Goal: Transaction & Acquisition: Book appointment/travel/reservation

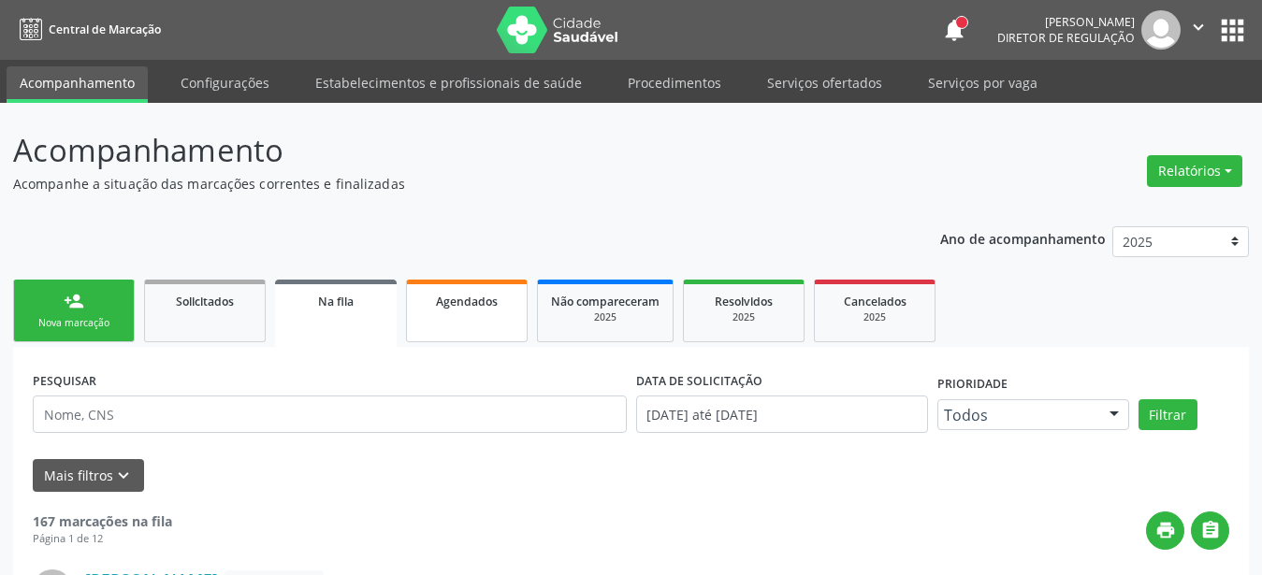
click at [486, 305] on span "Agendados" at bounding box center [467, 302] width 62 height 16
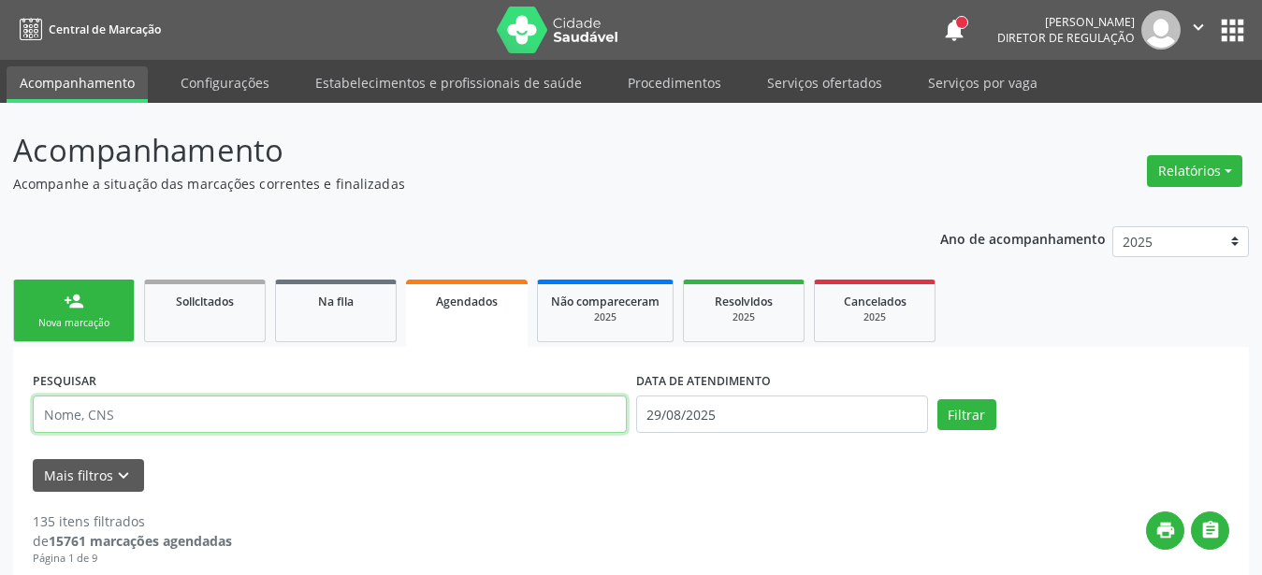
click at [156, 417] on input "text" at bounding box center [330, 414] width 594 height 37
type input "898005838790077"
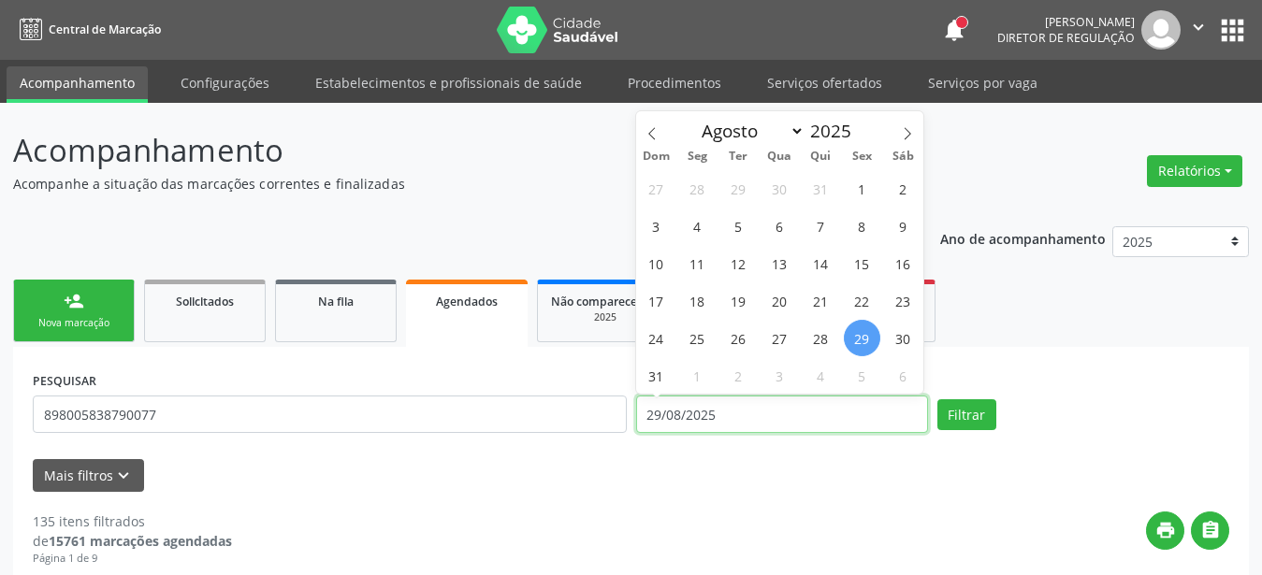
click at [760, 410] on input "29/08/2025" at bounding box center [782, 414] width 292 height 37
click at [906, 131] on icon at bounding box center [907, 133] width 13 height 13
select select "8"
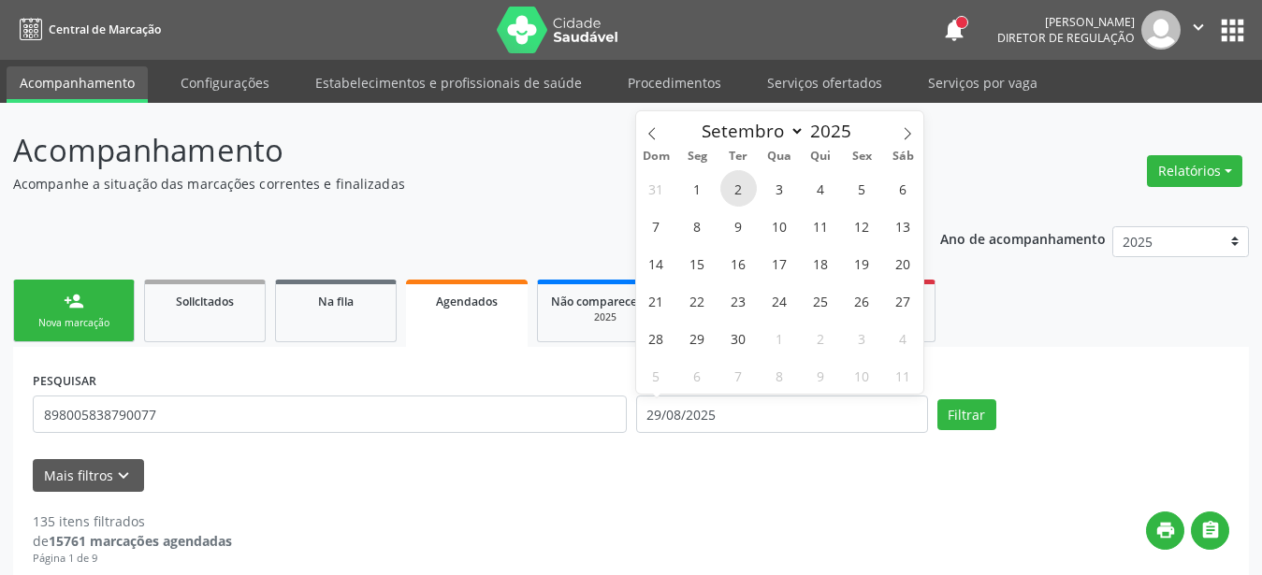
click at [734, 182] on span "2" at bounding box center [738, 188] width 36 height 36
type input "02/09/2025"
click at [745, 193] on span "2" at bounding box center [738, 188] width 36 height 36
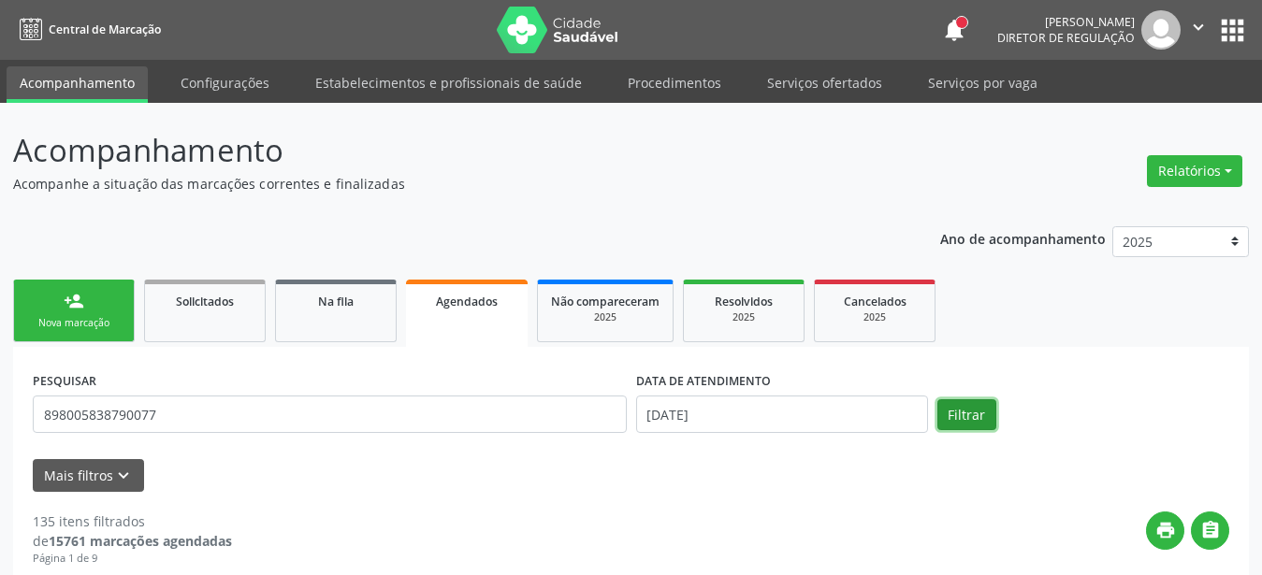
click at [947, 414] on button "Filtrar" at bounding box center [966, 415] width 59 height 32
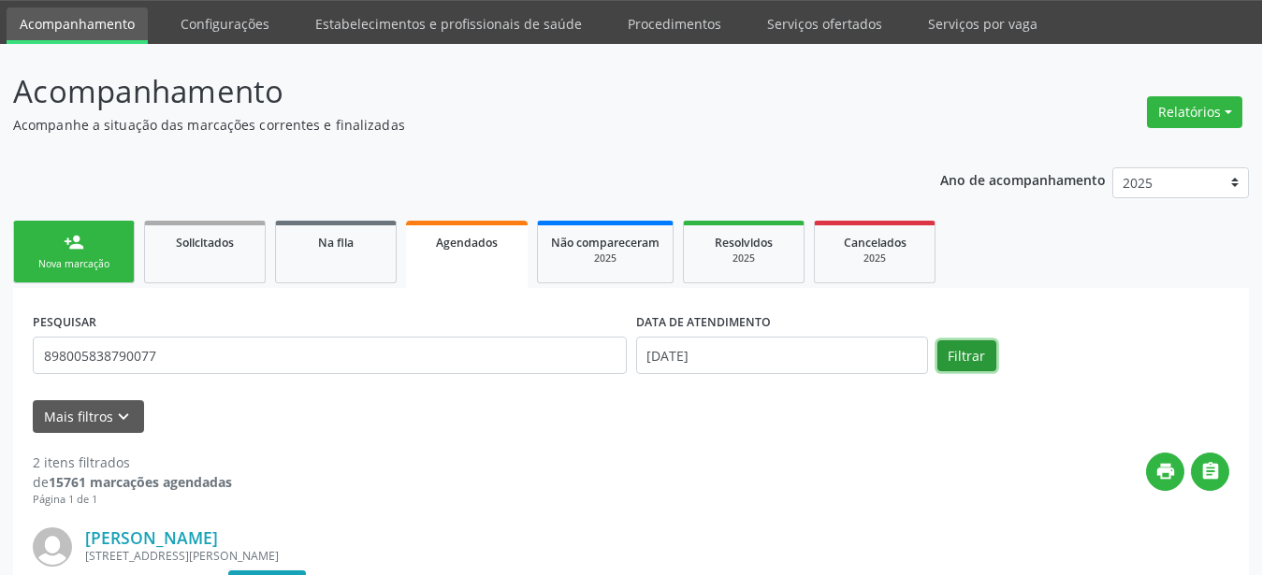
scroll to position [191, 0]
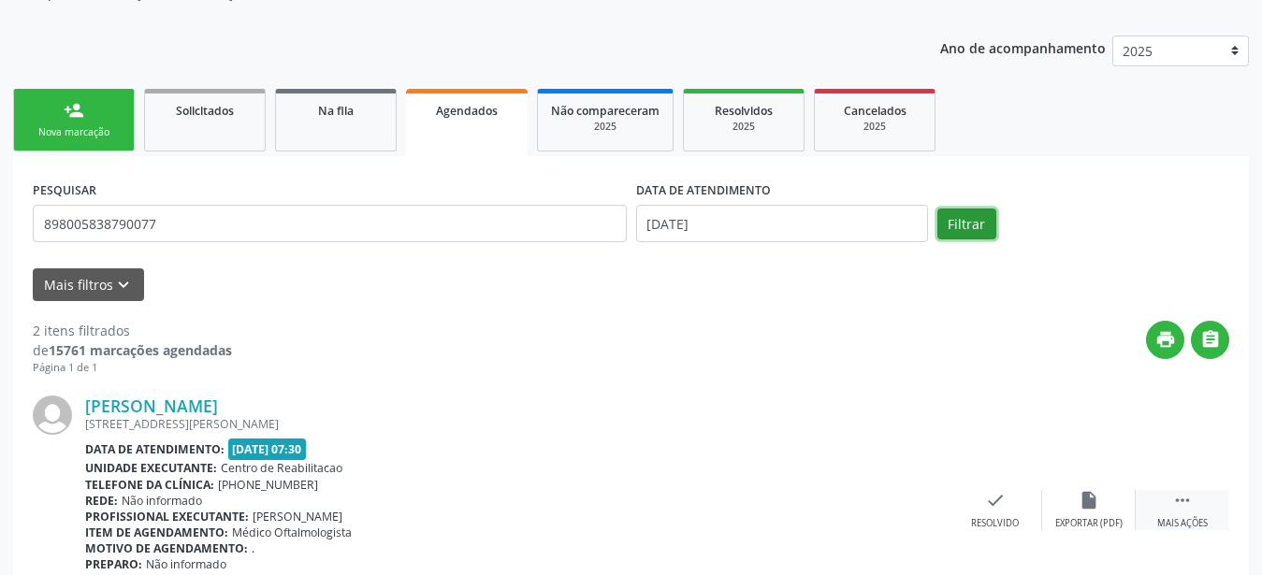
click at [1180, 499] on icon "" at bounding box center [1182, 500] width 21 height 21
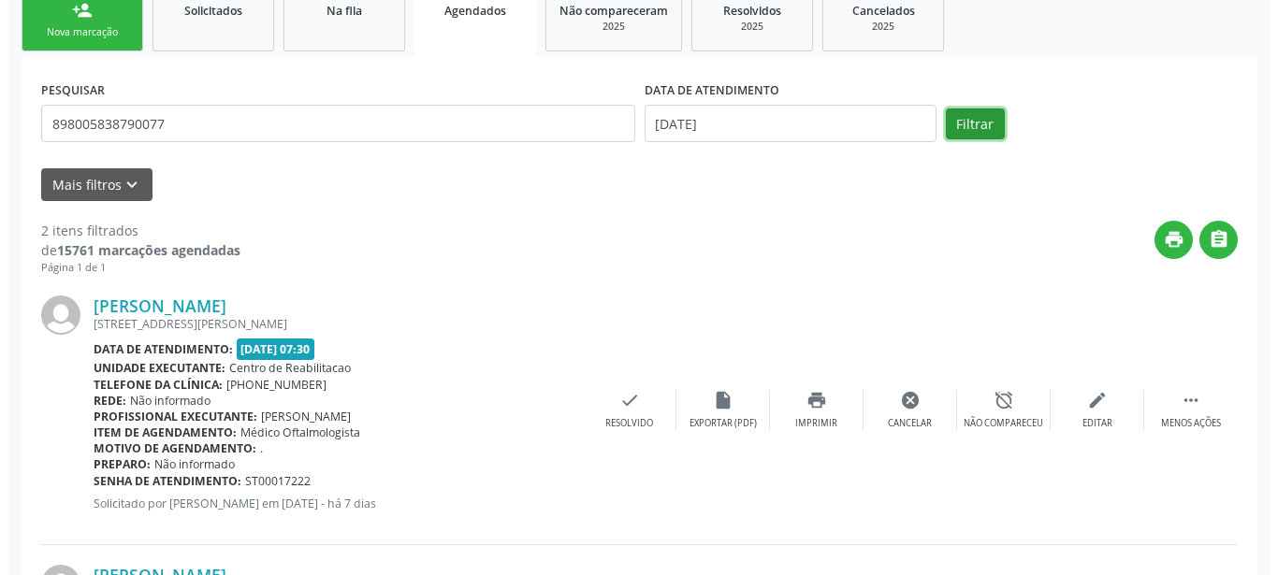
scroll to position [382, 0]
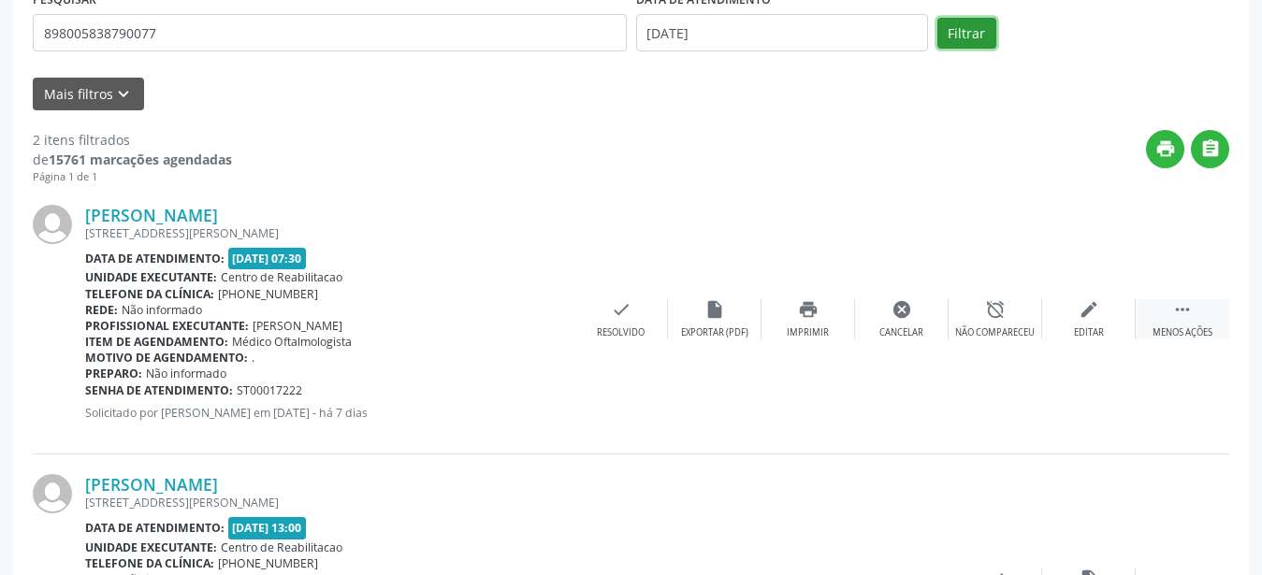
click at [1182, 320] on icon "" at bounding box center [1182, 309] width 21 height 21
click at [1178, 314] on icon "" at bounding box center [1182, 309] width 21 height 21
click at [909, 338] on div "Cancelar" at bounding box center [901, 333] width 44 height 13
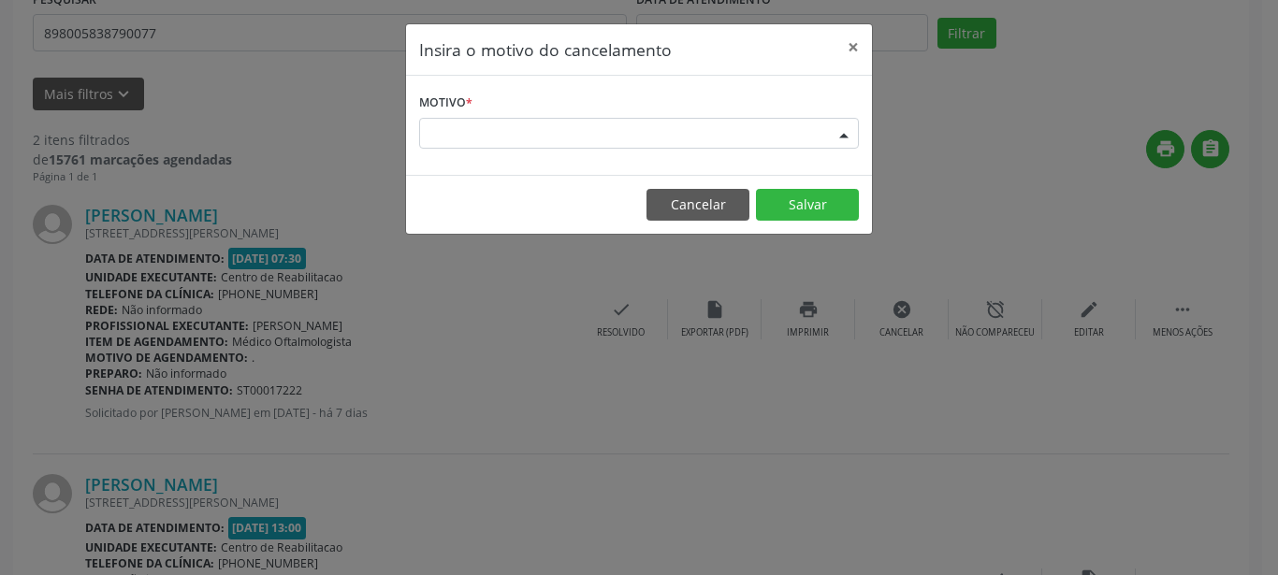
click at [689, 128] on div "Escolha o motivo" at bounding box center [639, 134] width 440 height 32
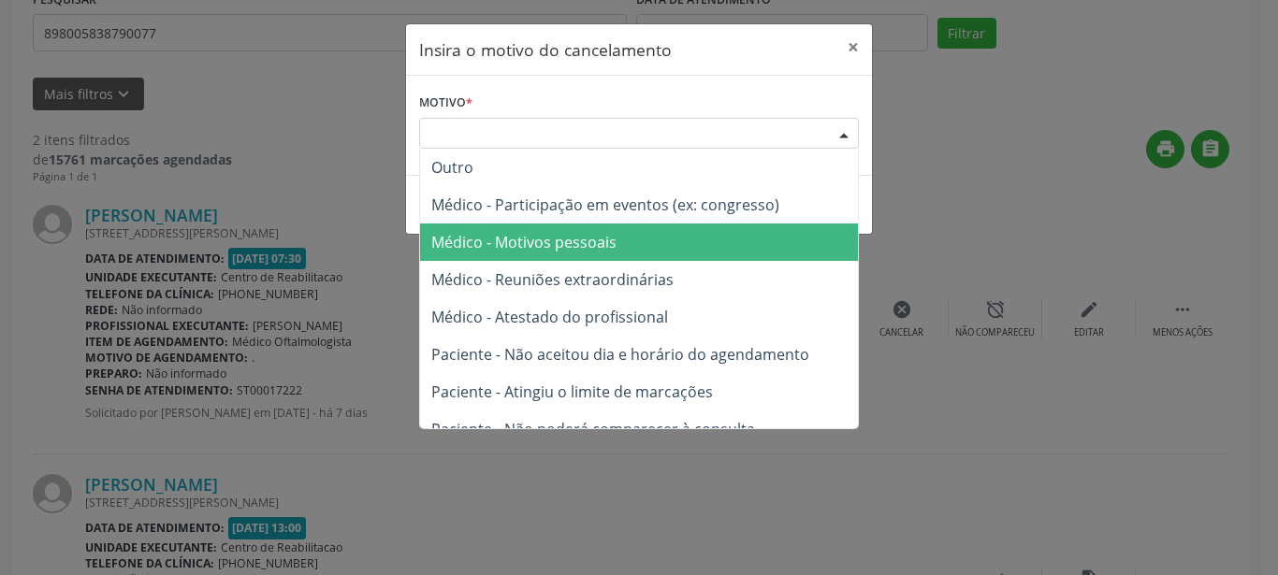
click at [560, 245] on span "Médico - Motivos pessoais" at bounding box center [523, 242] width 185 height 21
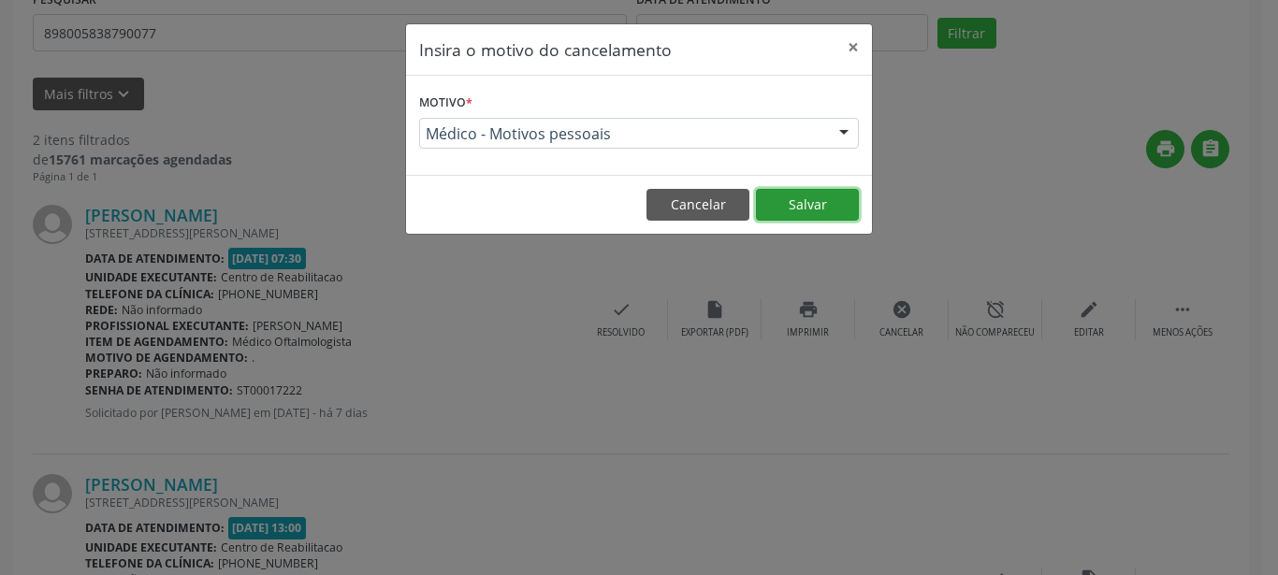
click at [802, 201] on button "Salvar" at bounding box center [807, 205] width 103 height 32
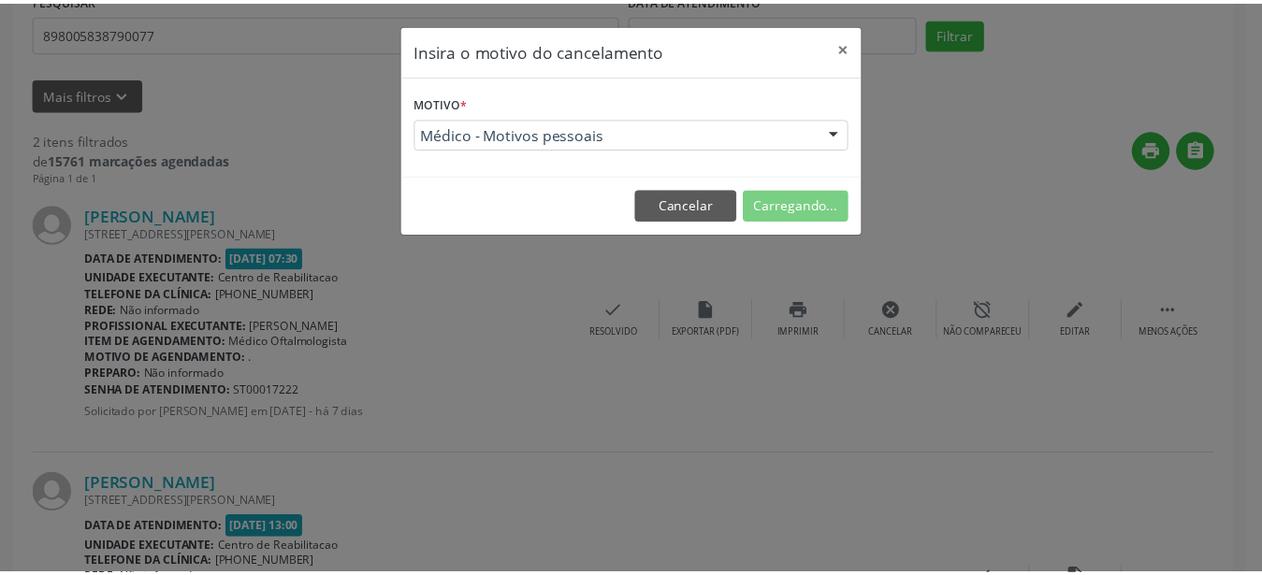
scroll to position [67, 0]
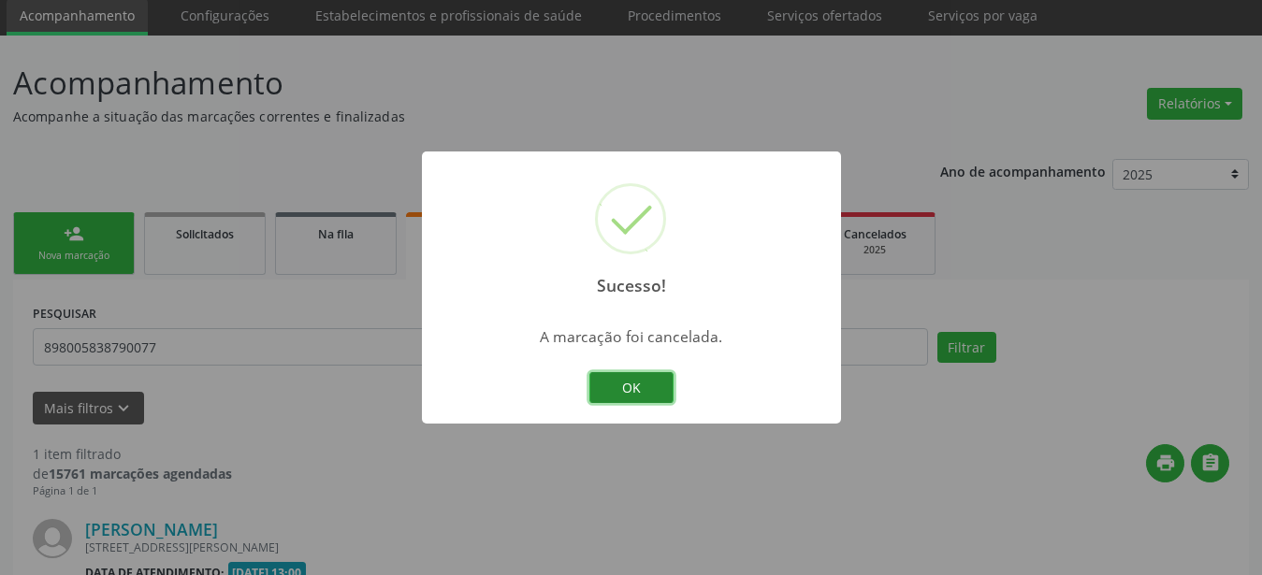
click at [652, 385] on button "OK" at bounding box center [631, 388] width 84 height 32
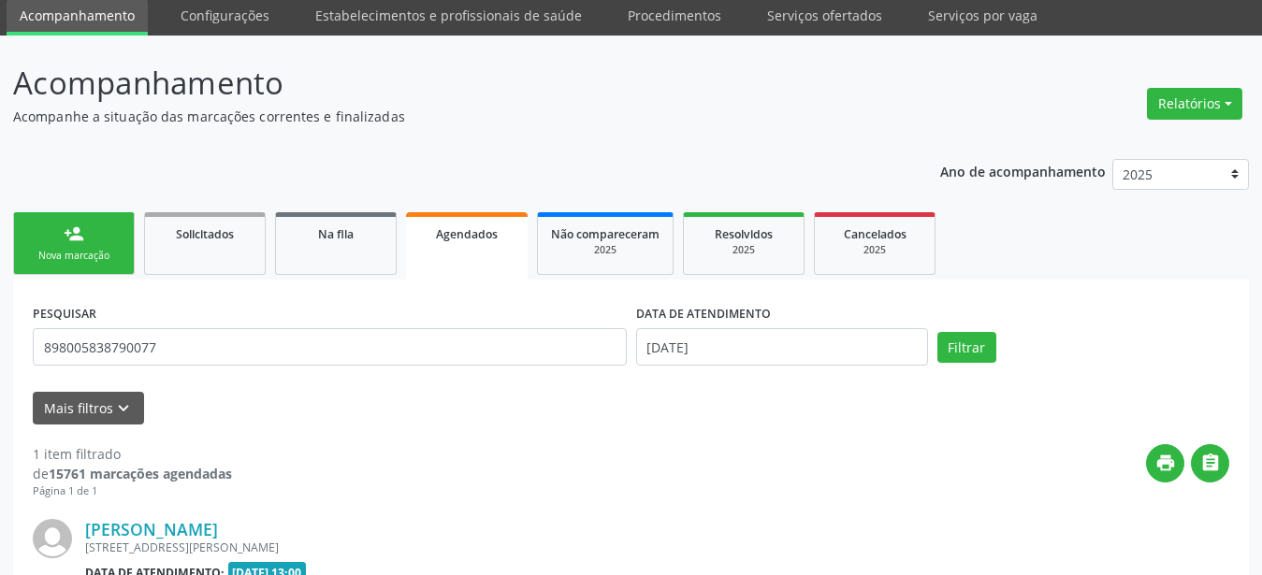
scroll to position [66, 0]
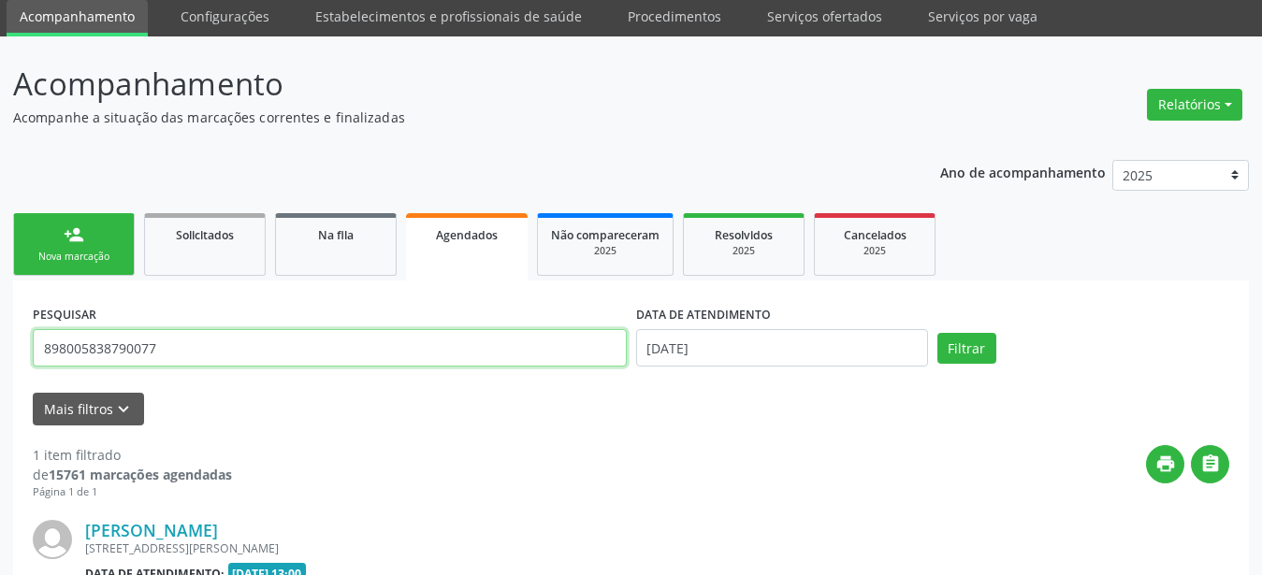
click at [33, 341] on input "898005838790077" at bounding box center [330, 347] width 594 height 37
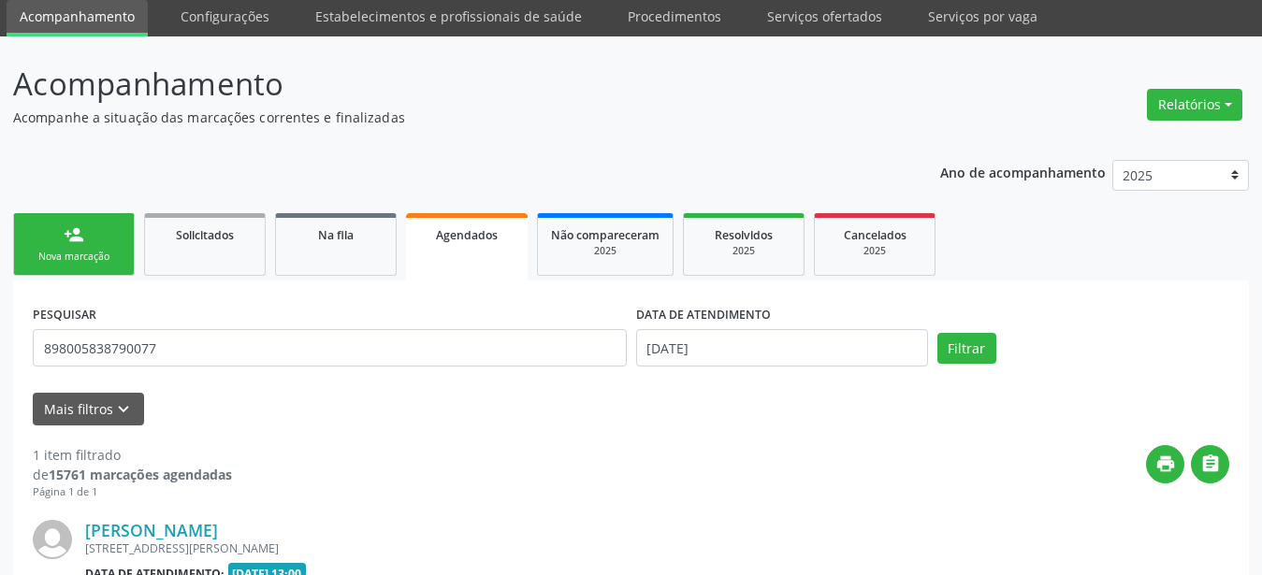
click at [1, 341] on div "Acompanhamento Acompanhe a situação das marcações correntes e finalizadas Relat…" at bounding box center [631, 418] width 1262 height 765
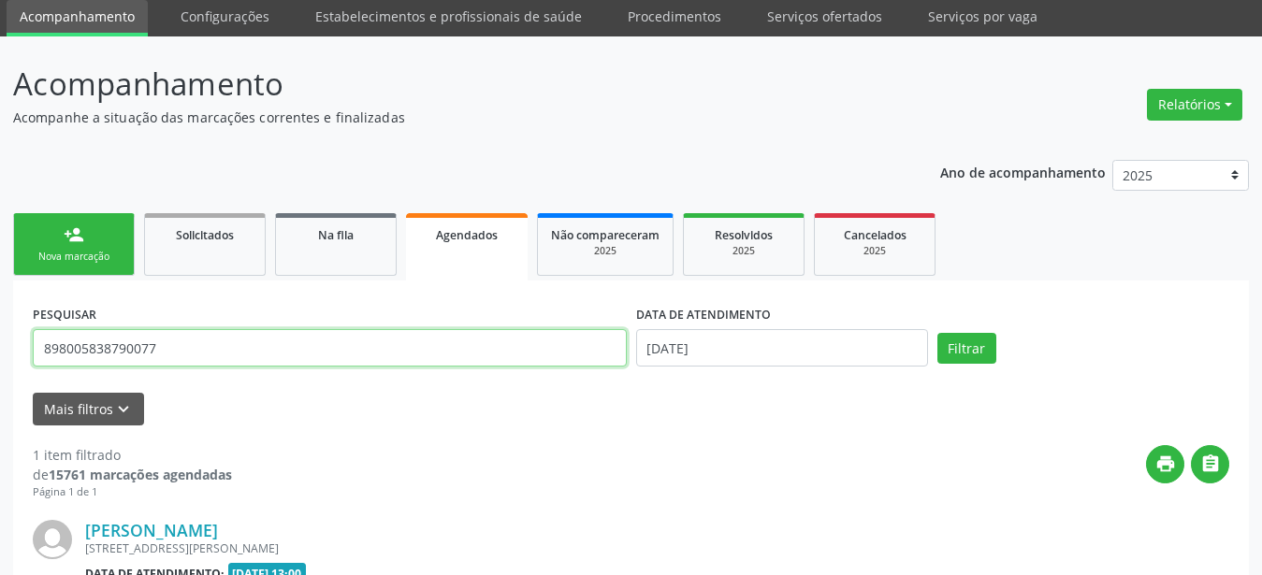
drag, startPoint x: 178, startPoint y: 356, endPoint x: 0, endPoint y: 348, distance: 178.0
click at [33, 348] on input "898005838790077" at bounding box center [330, 347] width 594 height 37
type input "700003245423904"
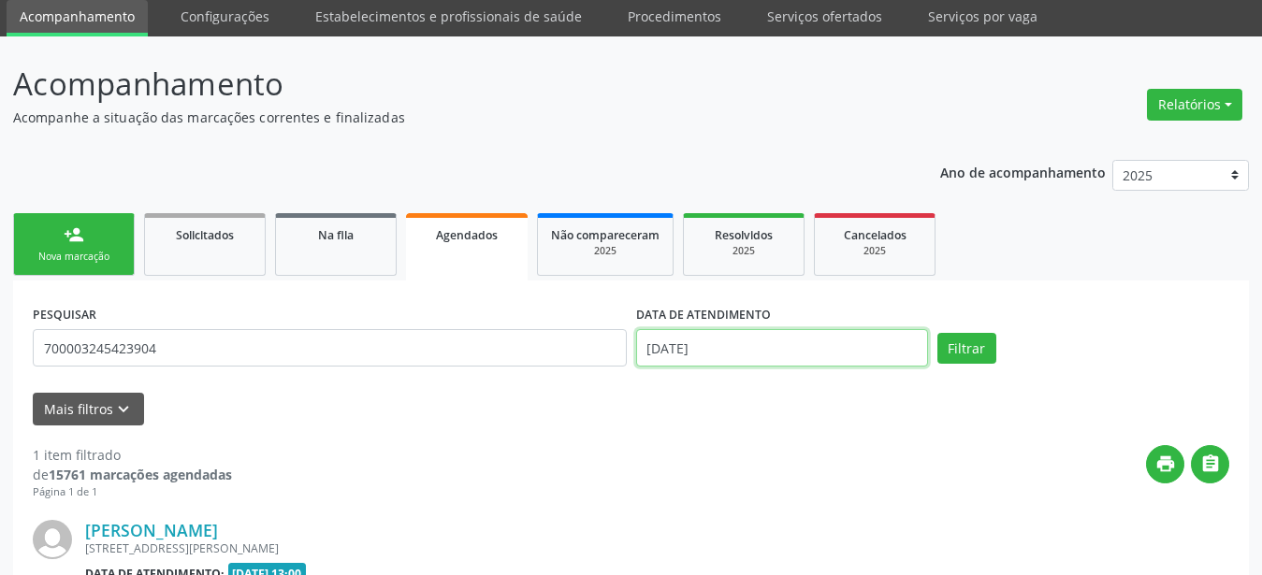
click at [738, 342] on input "02/09/2025" at bounding box center [782, 347] width 292 height 37
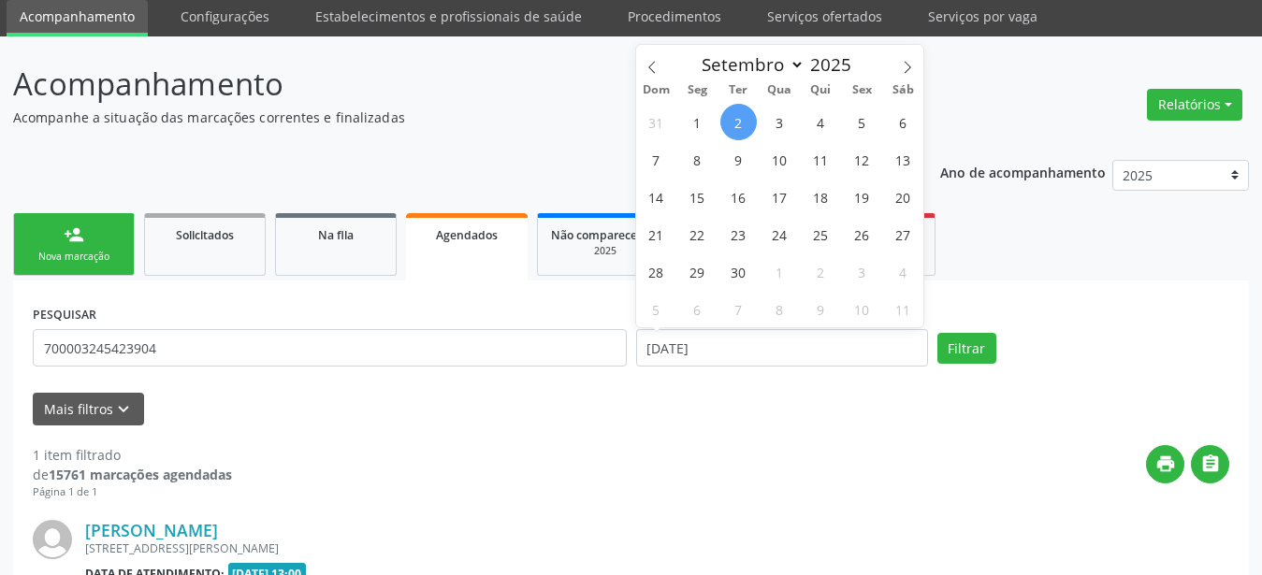
click at [741, 117] on span "2" at bounding box center [738, 122] width 36 height 36
type input "02/09/2025"
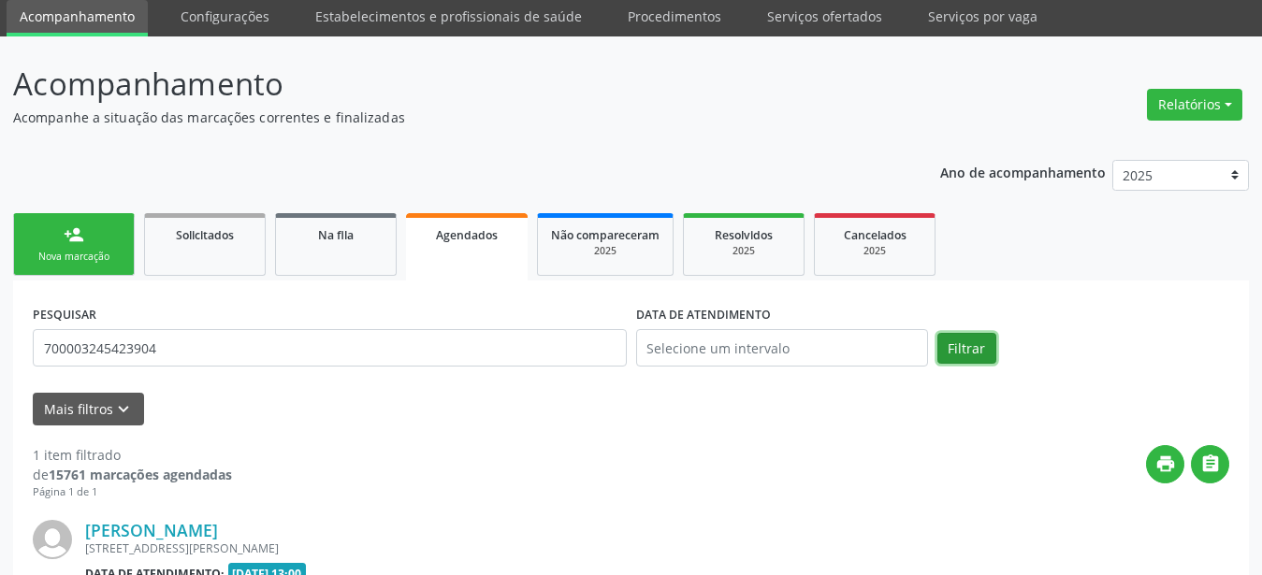
click at [969, 342] on button "Filtrar" at bounding box center [966, 349] width 59 height 32
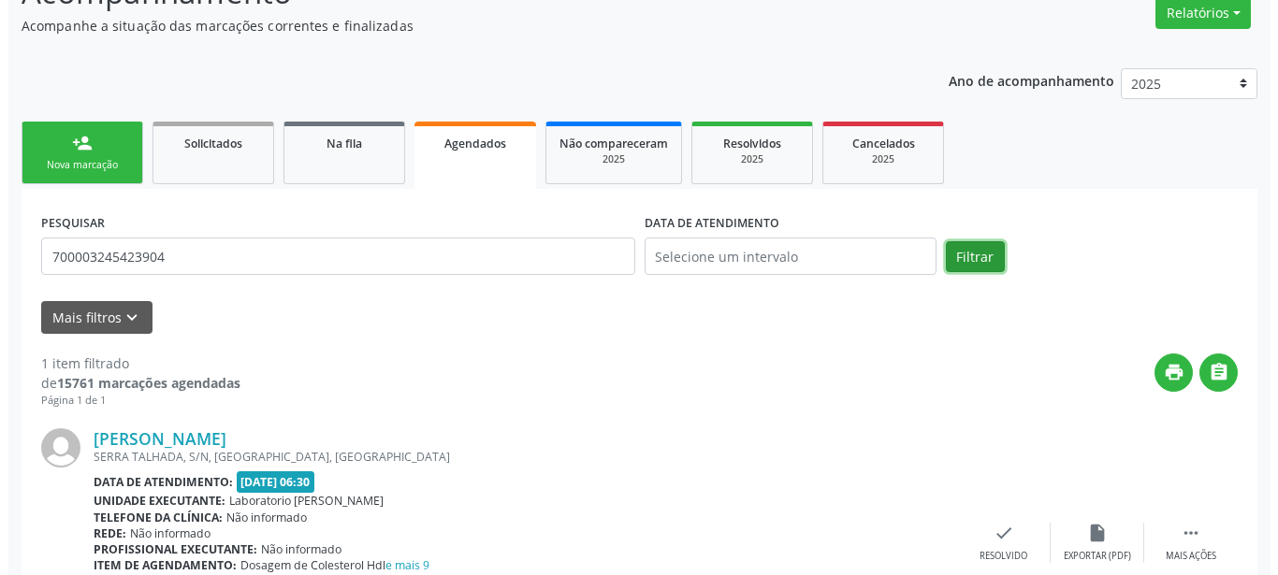
scroll to position [258, 0]
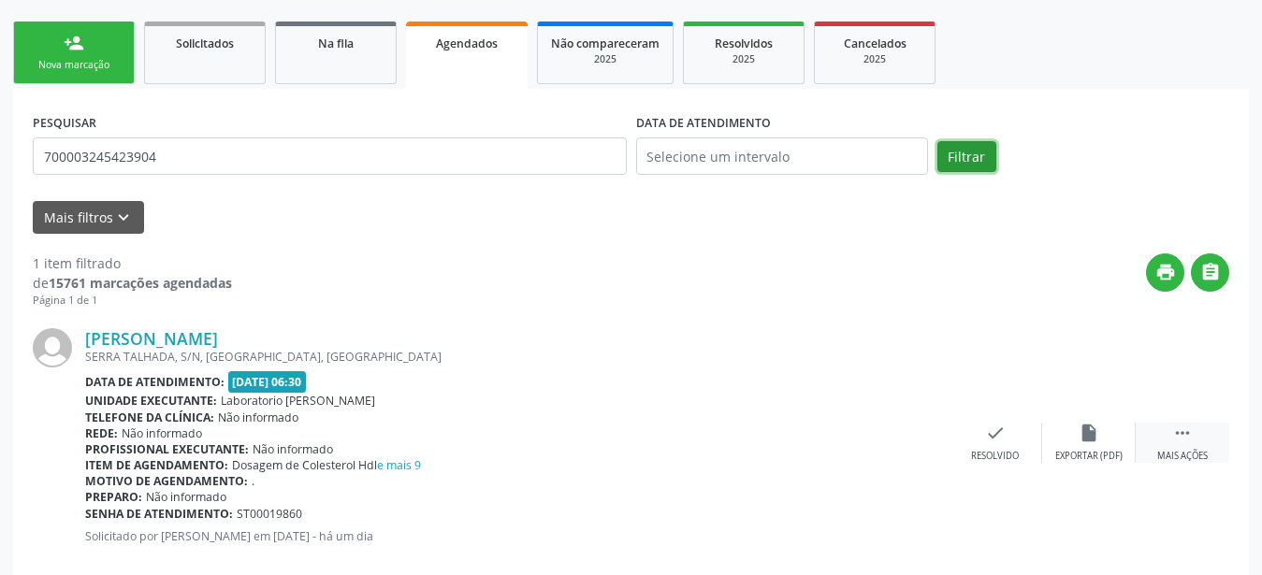
click at [1198, 432] on div " Mais ações" at bounding box center [1183, 443] width 94 height 40
click at [938, 435] on div "cancel Cancelar" at bounding box center [902, 443] width 94 height 40
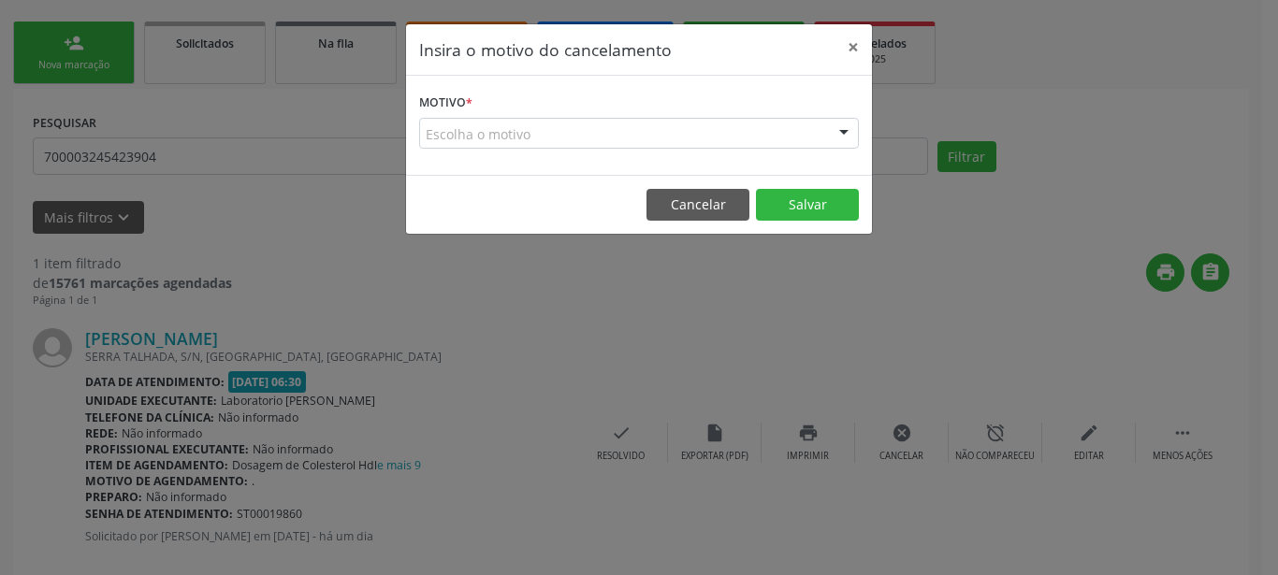
click at [598, 133] on div "Escolha o motivo" at bounding box center [639, 134] width 440 height 32
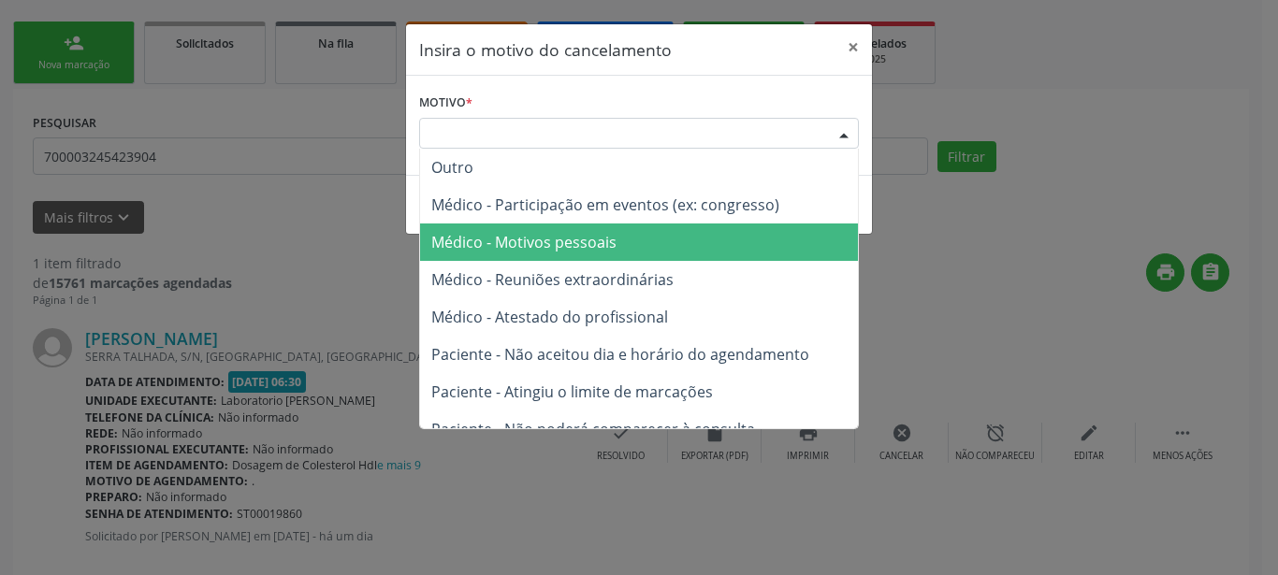
click at [591, 249] on span "Médico - Motivos pessoais" at bounding box center [523, 242] width 185 height 21
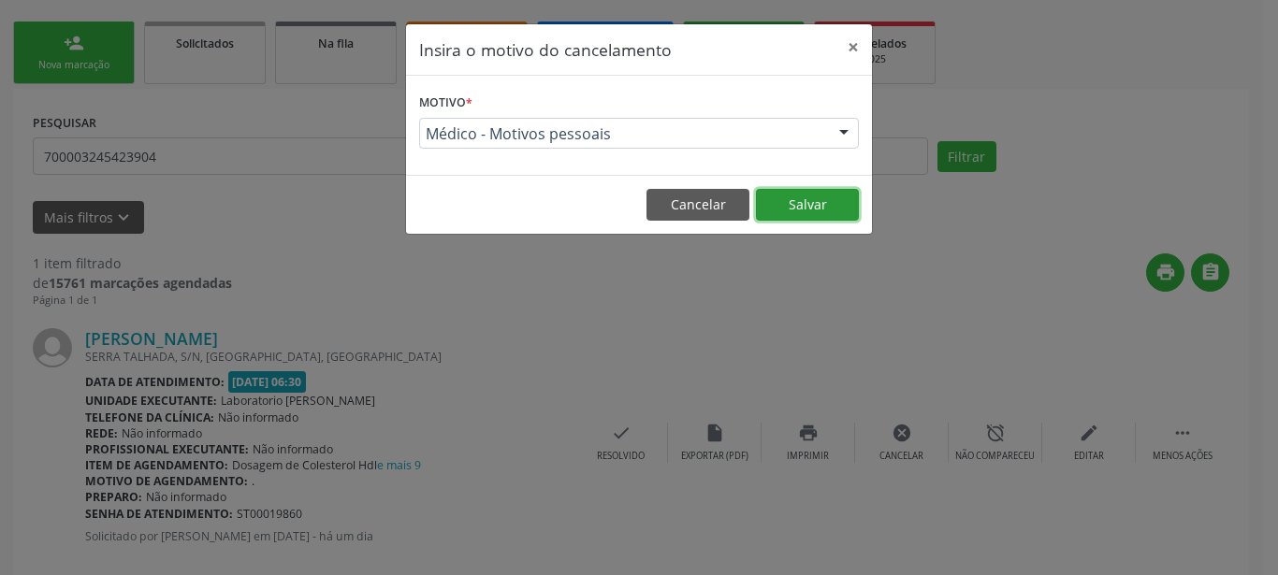
click at [826, 202] on button "Salvar" at bounding box center [807, 205] width 103 height 32
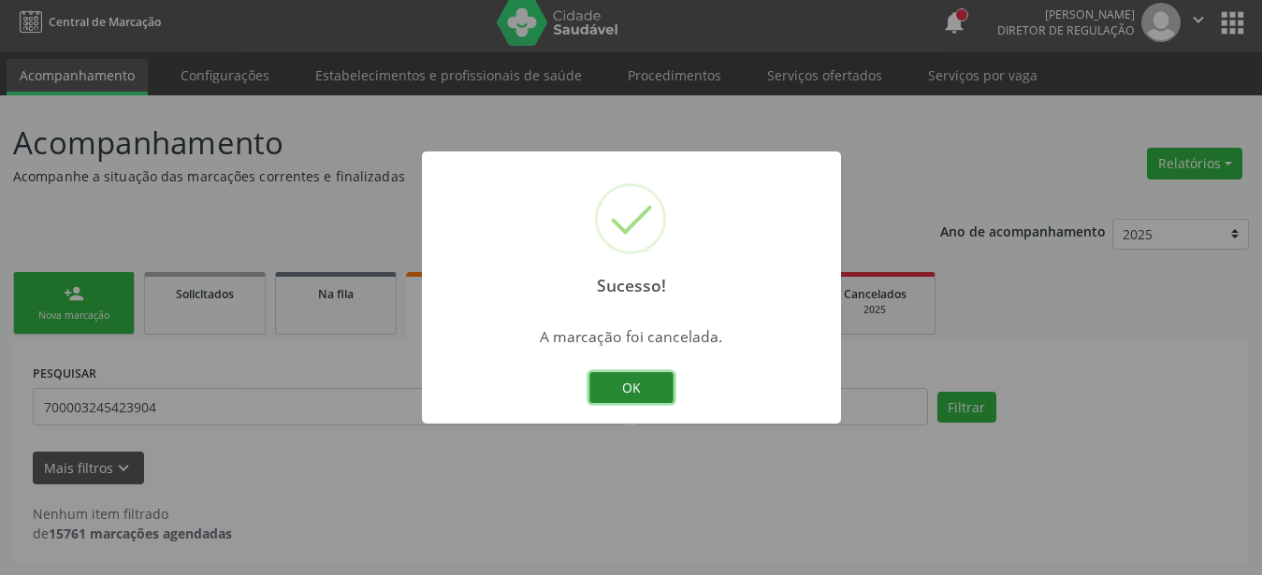
click at [647, 389] on button "OK" at bounding box center [631, 388] width 84 height 32
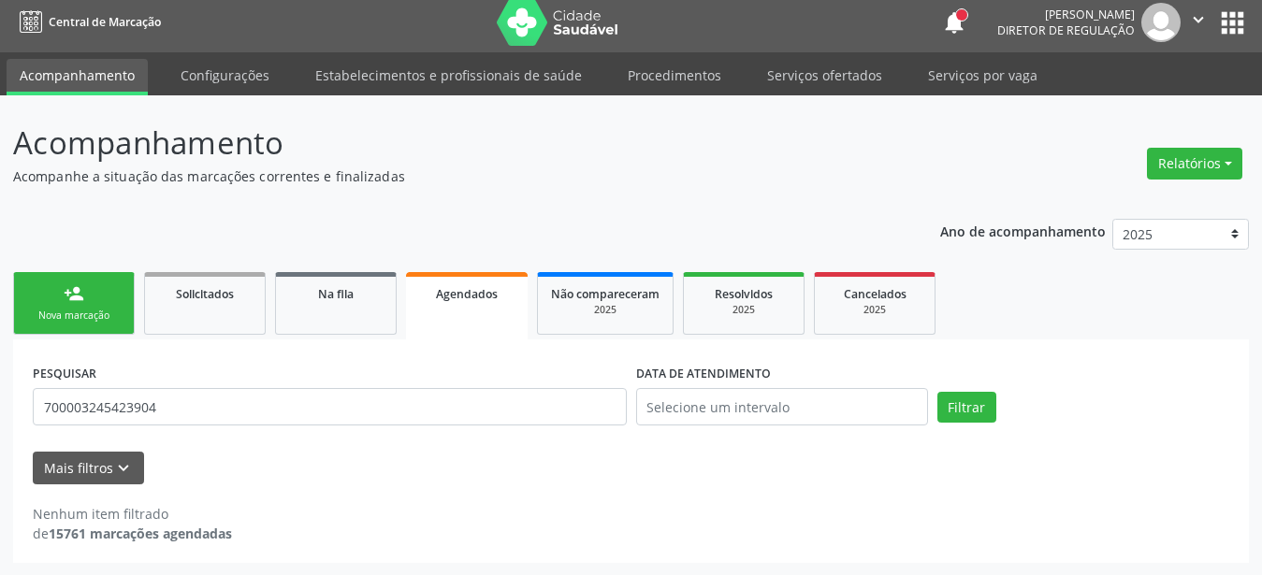
scroll to position [7, 0]
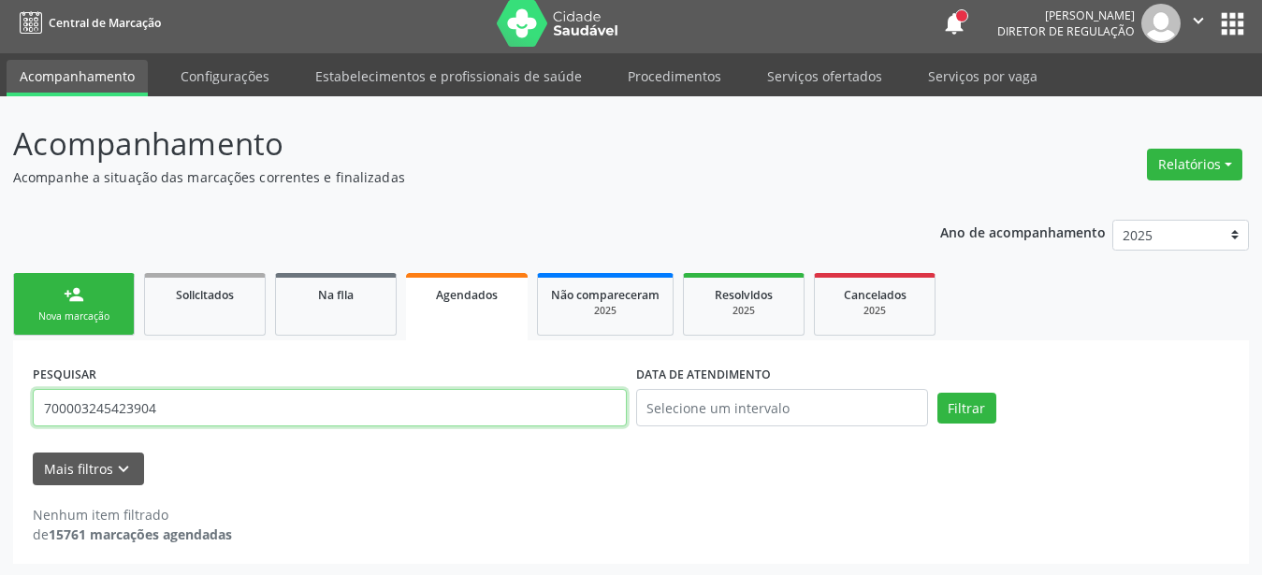
drag, startPoint x: 0, startPoint y: 433, endPoint x: 0, endPoint y: 463, distance: 29.9
click at [33, 427] on input "700003245423904" at bounding box center [330, 407] width 594 height 37
type input "706808215662729"
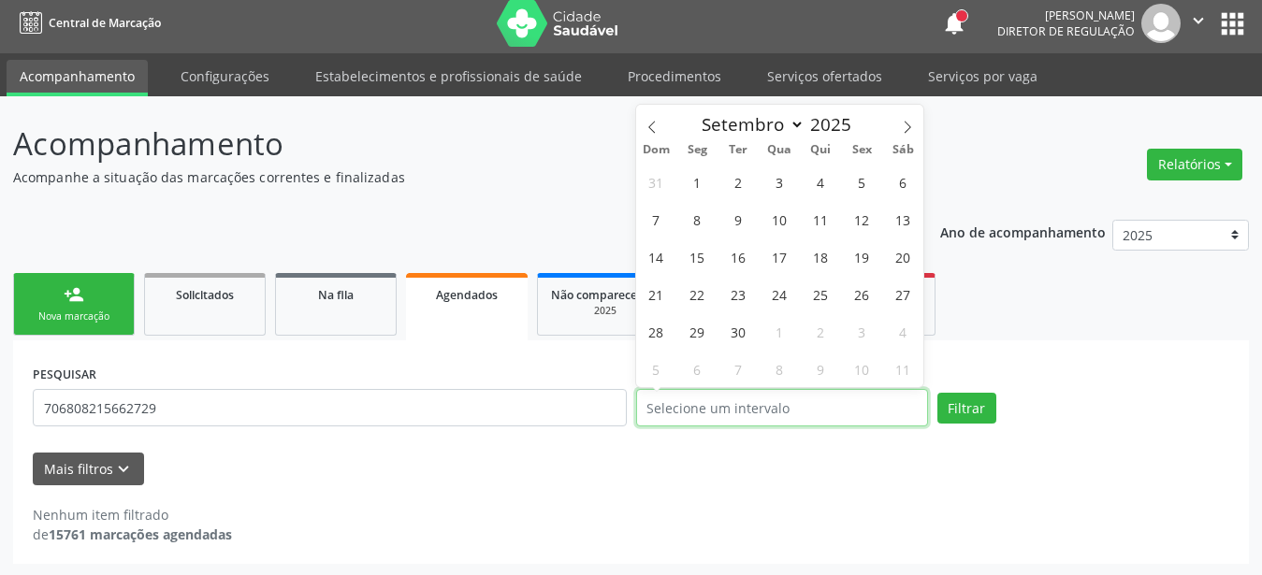
click at [737, 410] on input "text" at bounding box center [782, 407] width 292 height 37
click at [735, 184] on span "2" at bounding box center [738, 182] width 36 height 36
type input "02/09/2025"
click at [735, 184] on span "2" at bounding box center [738, 182] width 36 height 36
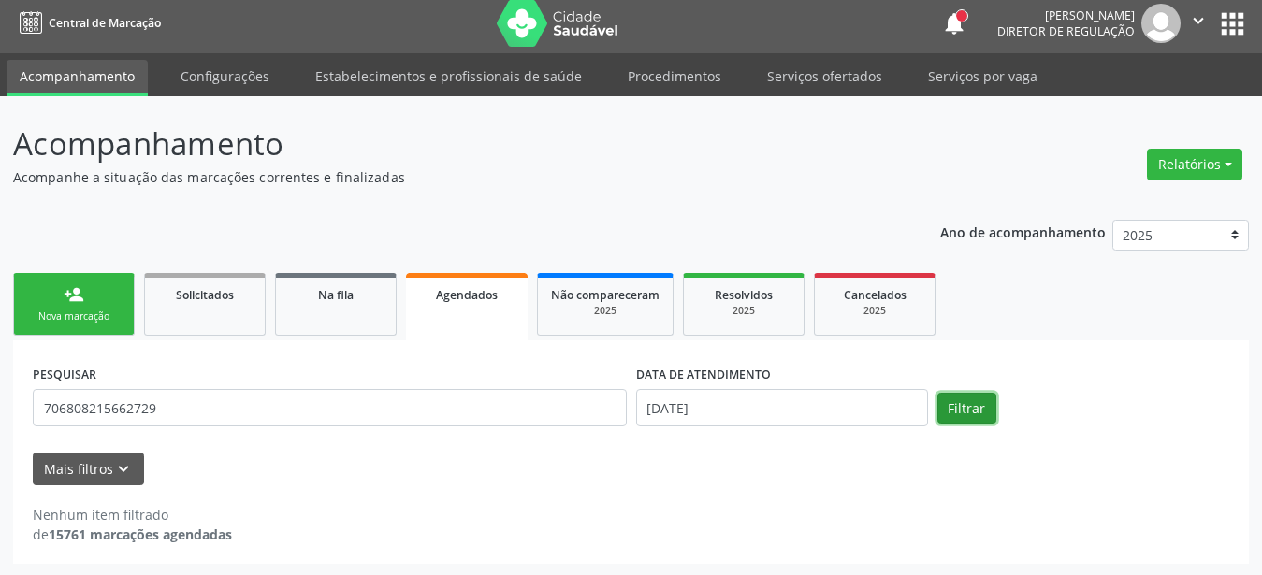
click at [959, 405] on button "Filtrar" at bounding box center [966, 409] width 59 height 32
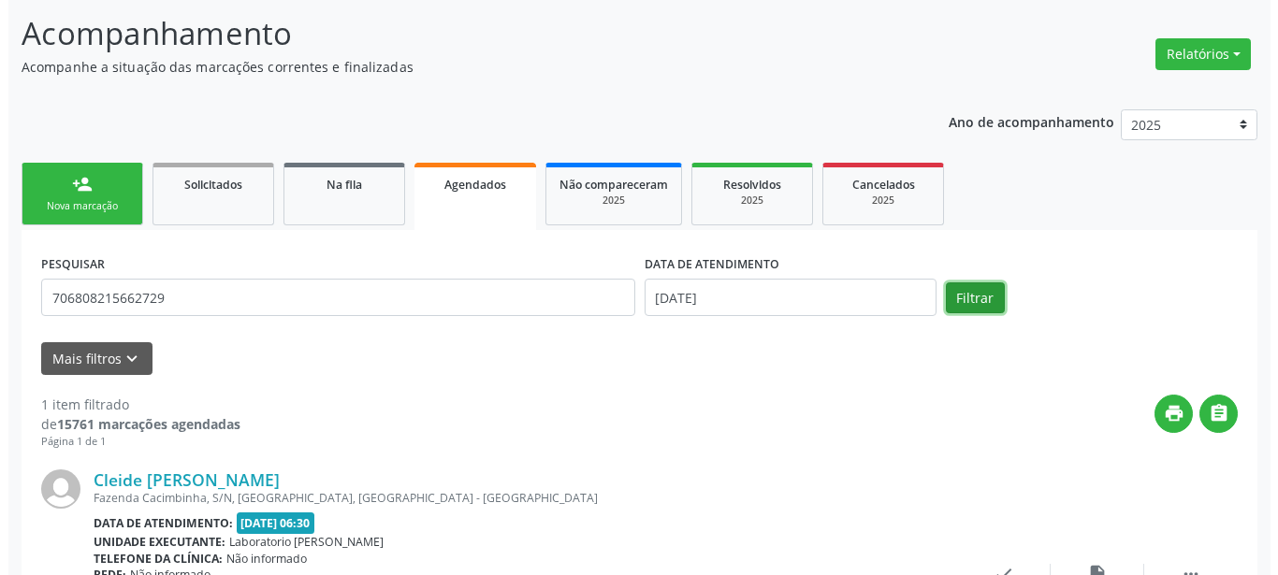
scroll to position [258, 0]
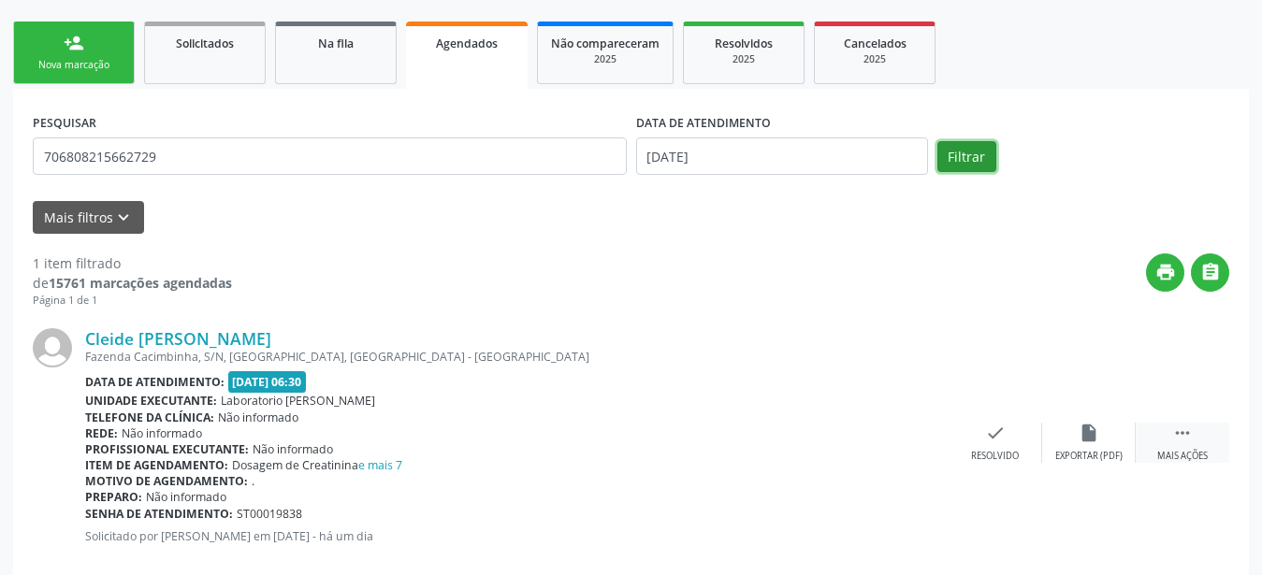
click at [1183, 424] on icon "" at bounding box center [1182, 433] width 21 height 21
click at [933, 441] on div "cancel Cancelar" at bounding box center [902, 443] width 94 height 40
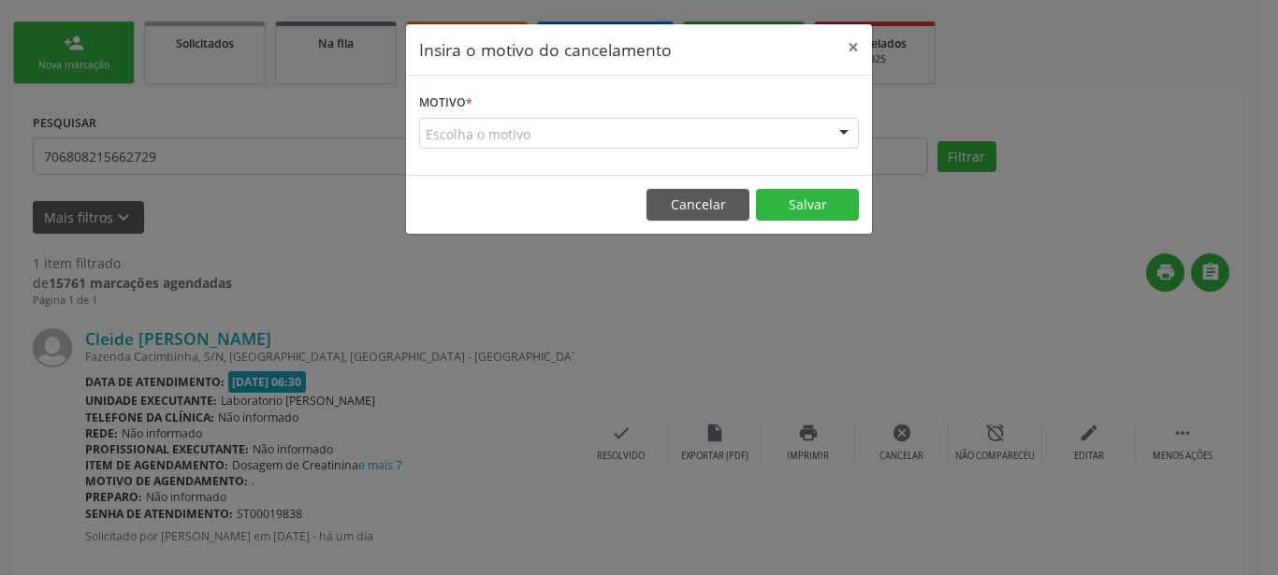
click at [689, 118] on div "Escolha o motivo" at bounding box center [639, 134] width 440 height 32
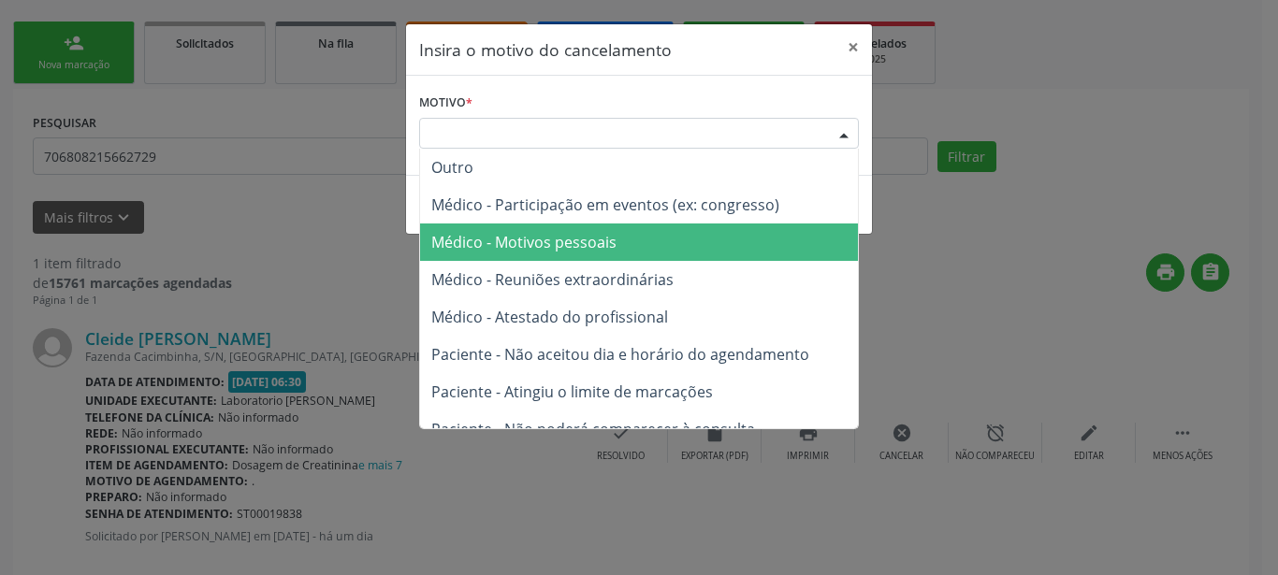
drag, startPoint x: 626, startPoint y: 253, endPoint x: 652, endPoint y: 251, distance: 26.3
click at [625, 254] on span "Médico - Motivos pessoais" at bounding box center [639, 242] width 438 height 37
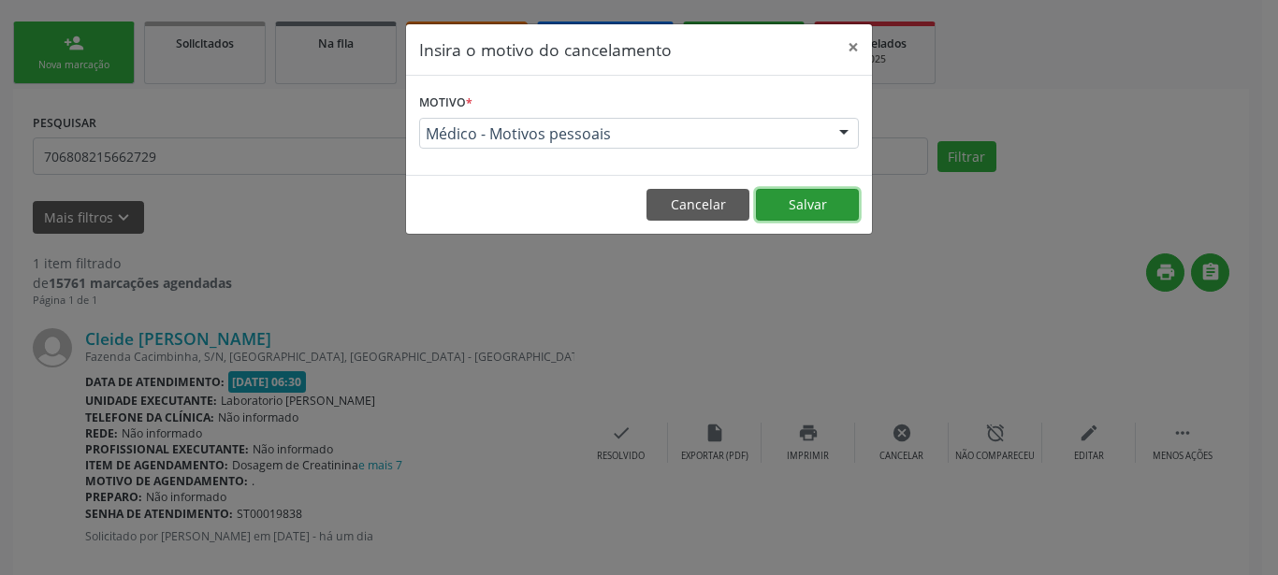
click at [803, 197] on button "Salvar" at bounding box center [807, 205] width 103 height 32
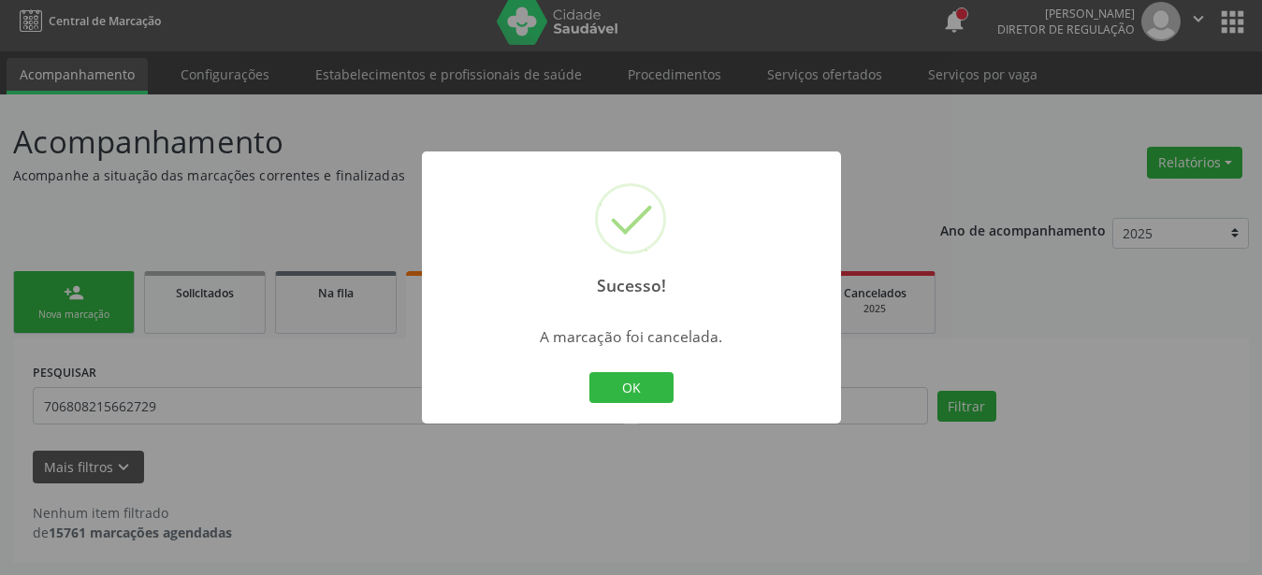
scroll to position [7, 0]
drag, startPoint x: 635, startPoint y: 386, endPoint x: 648, endPoint y: 378, distance: 15.6
click at [636, 387] on button "OK" at bounding box center [631, 388] width 84 height 32
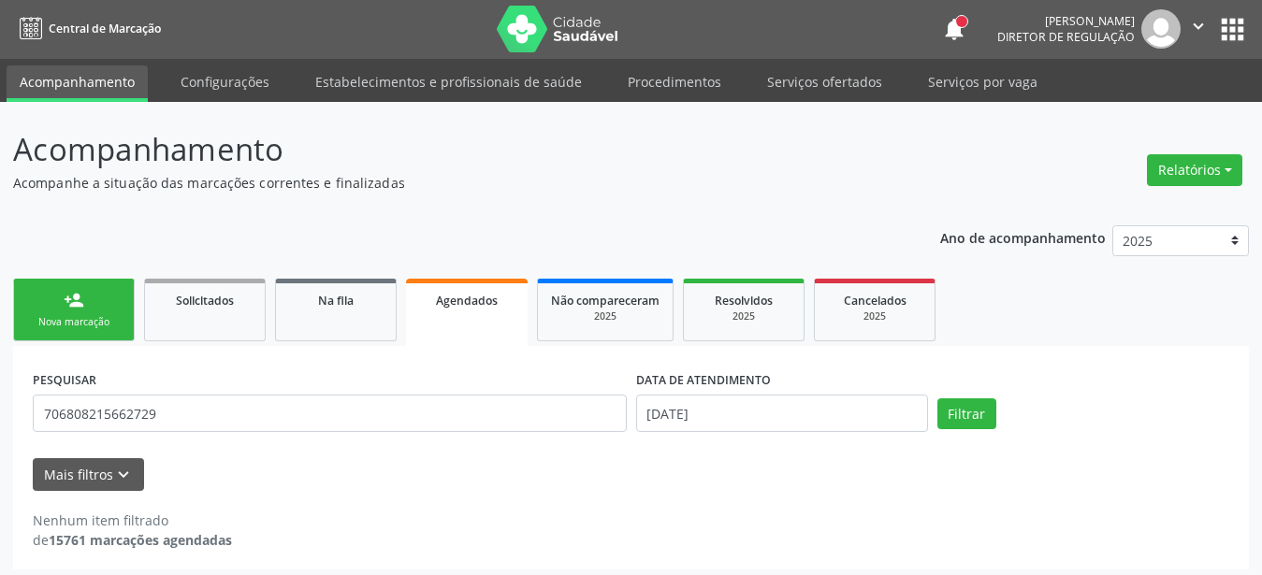
scroll to position [0, 0]
click at [1231, 40] on button "apps" at bounding box center [1232, 30] width 33 height 33
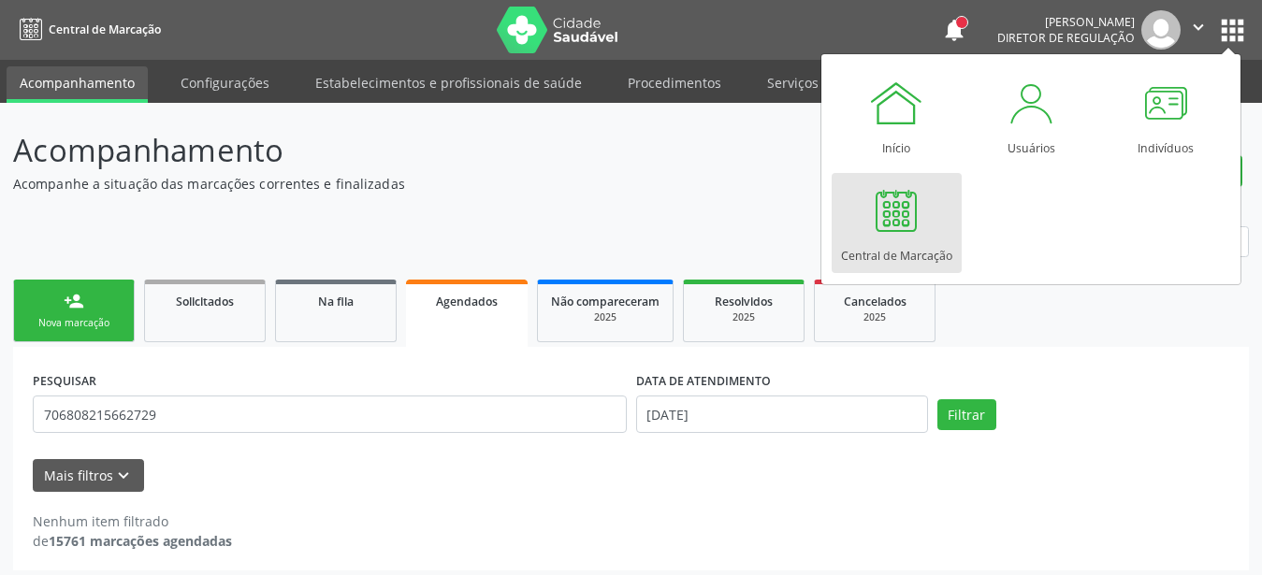
click at [951, 239] on link "Central de Marcação" at bounding box center [897, 223] width 130 height 100
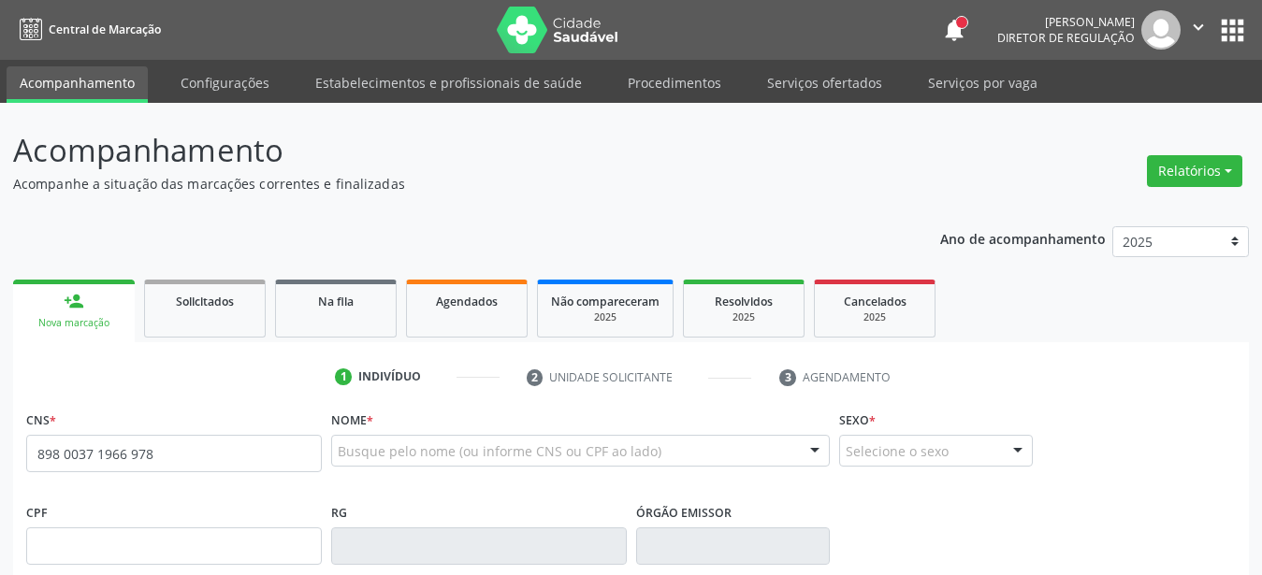
type input "898 0037 1966 9787"
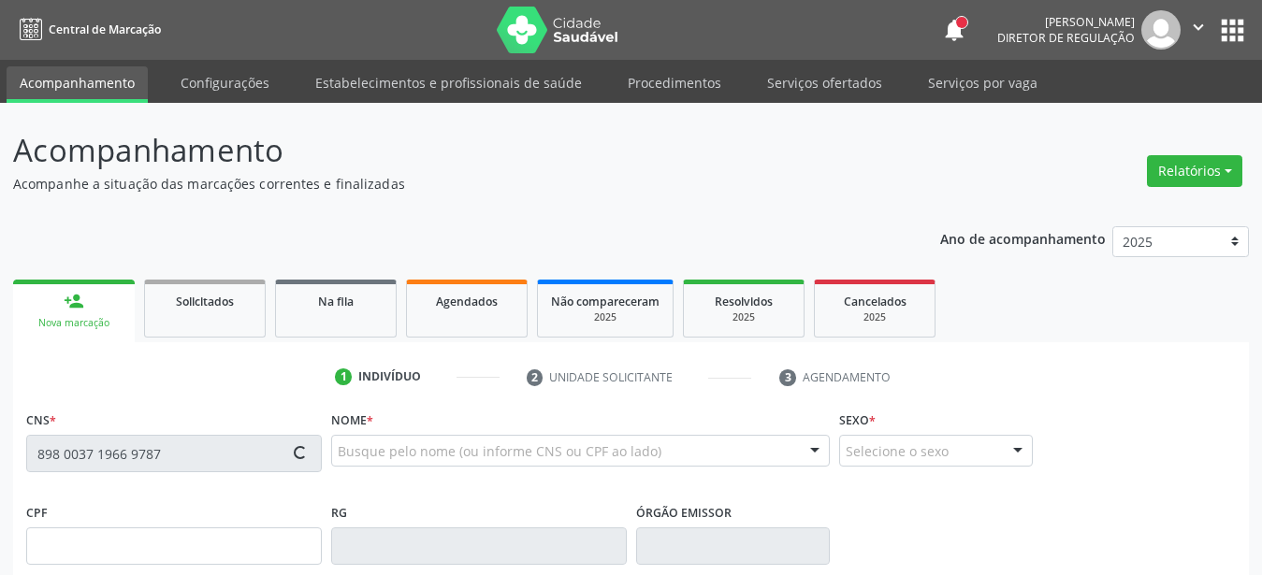
type input "021.566.074-94"
type input "15/08/1973"
type input "Jacinta Maria da Silva"
type input "(87) 99882-2111"
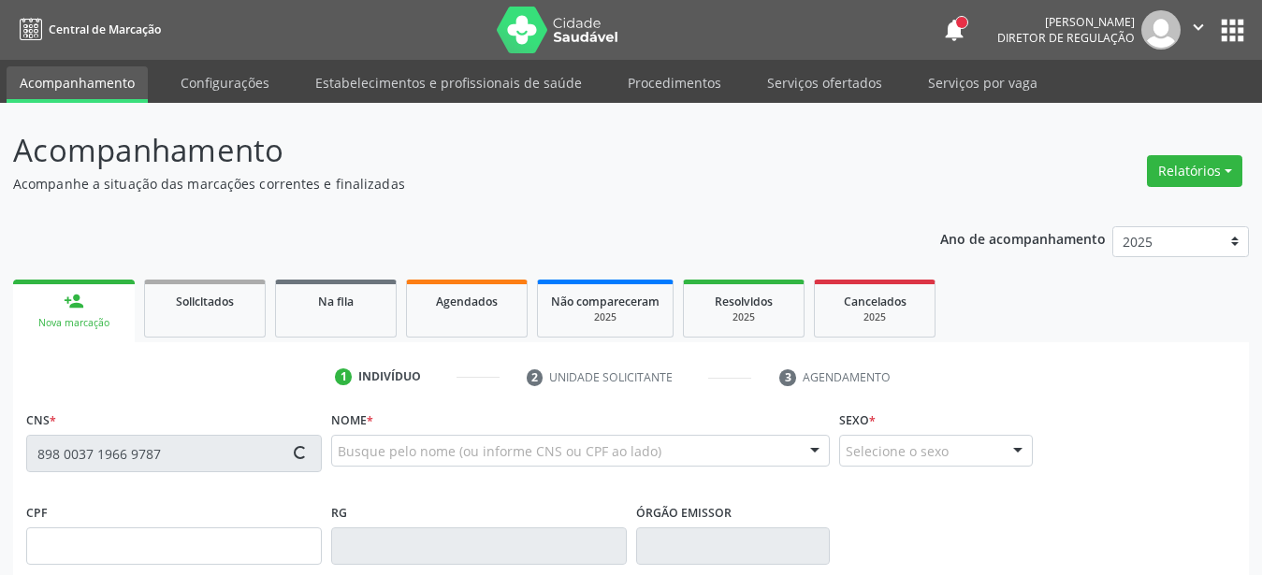
type input "S/N"
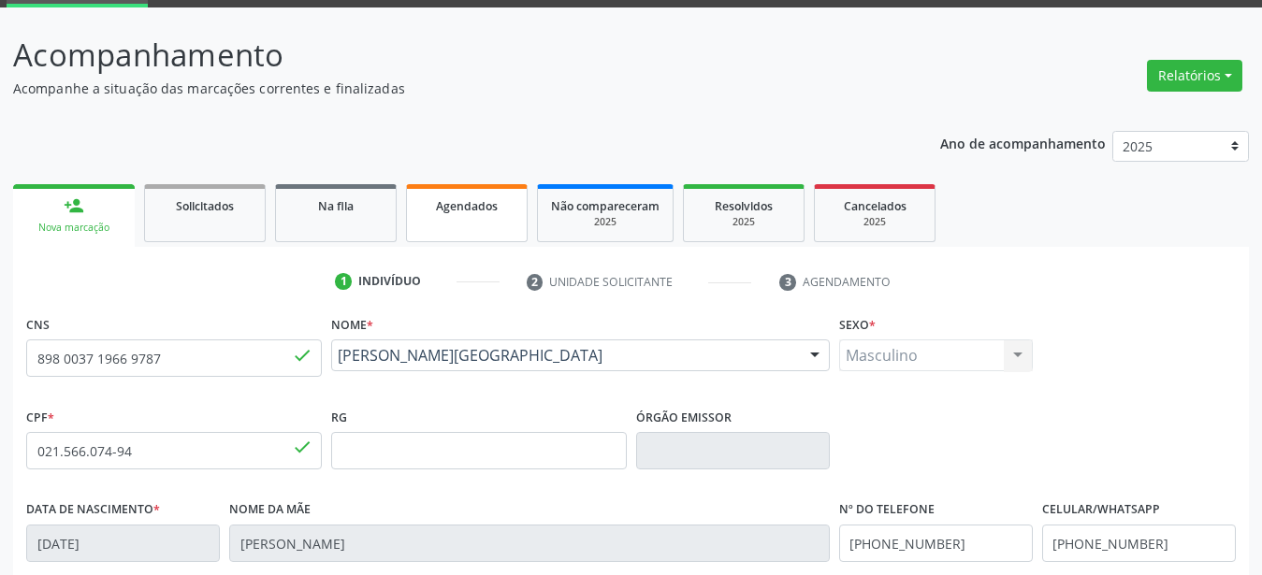
click at [468, 223] on link "Agendados" at bounding box center [467, 213] width 122 height 58
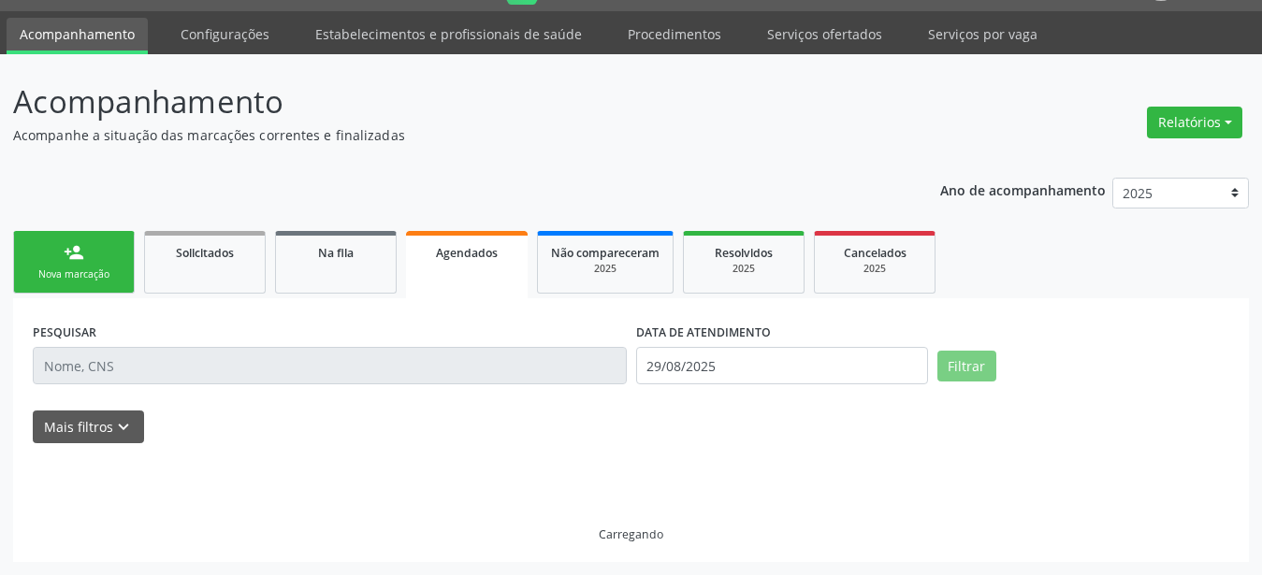
scroll to position [48, 0]
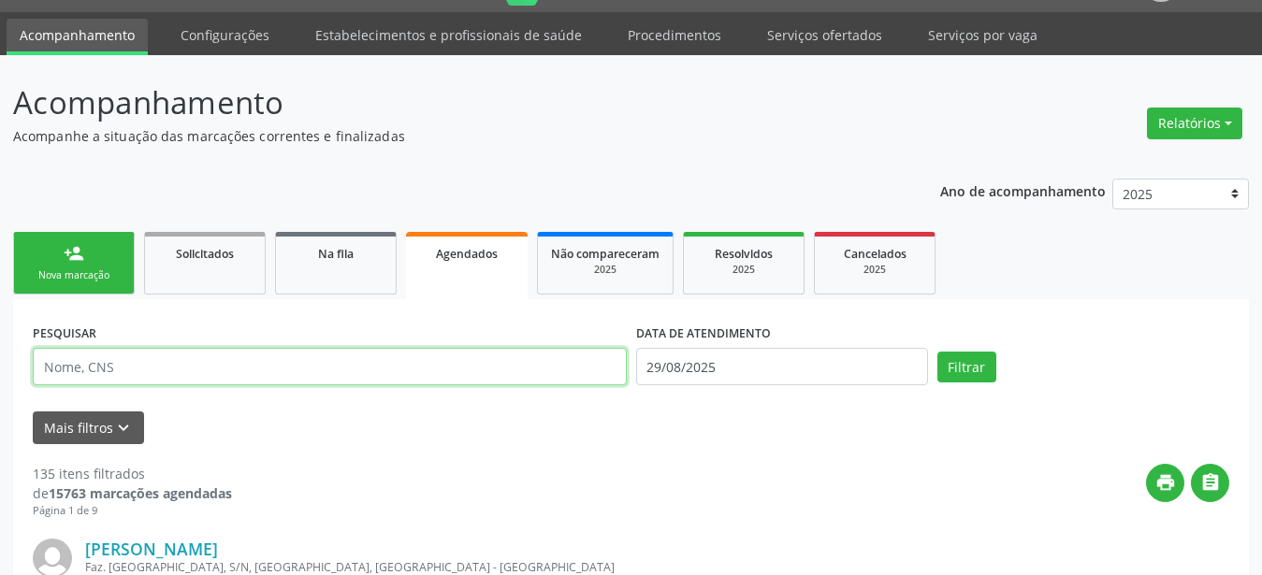
click at [139, 365] on input "text" at bounding box center [330, 366] width 594 height 37
type input "8980037196699787"
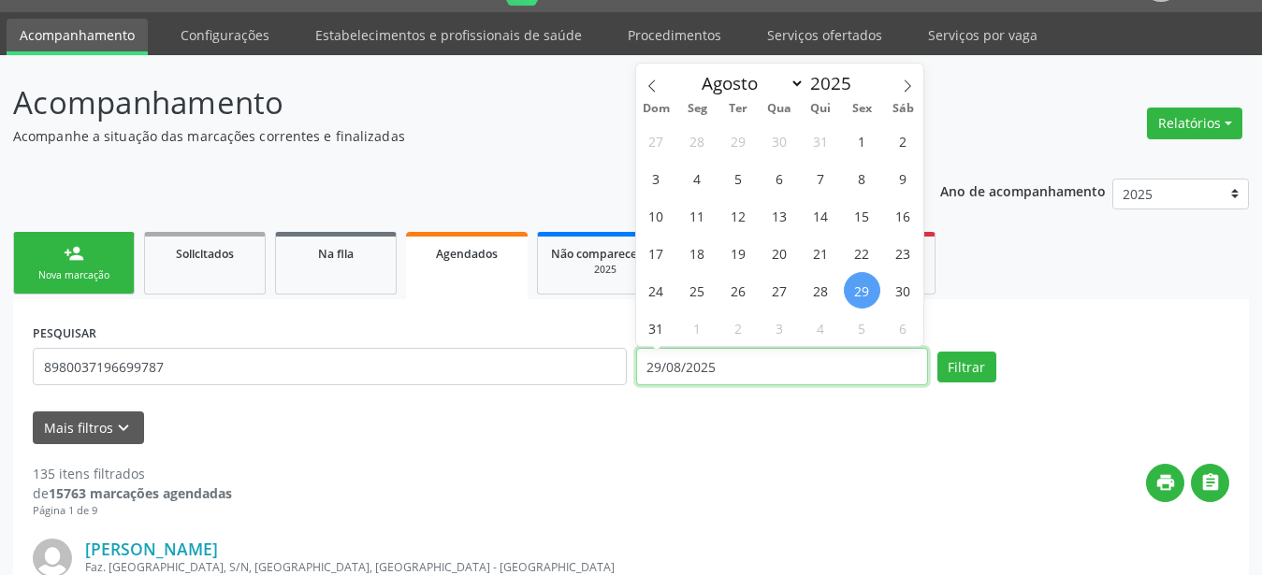
click at [718, 367] on input "29/08/2025" at bounding box center [782, 366] width 292 height 37
click at [898, 76] on span at bounding box center [908, 80] width 32 height 32
select select "8"
click at [767, 142] on span "3" at bounding box center [780, 141] width 36 height 36
type input "03/09/2025"
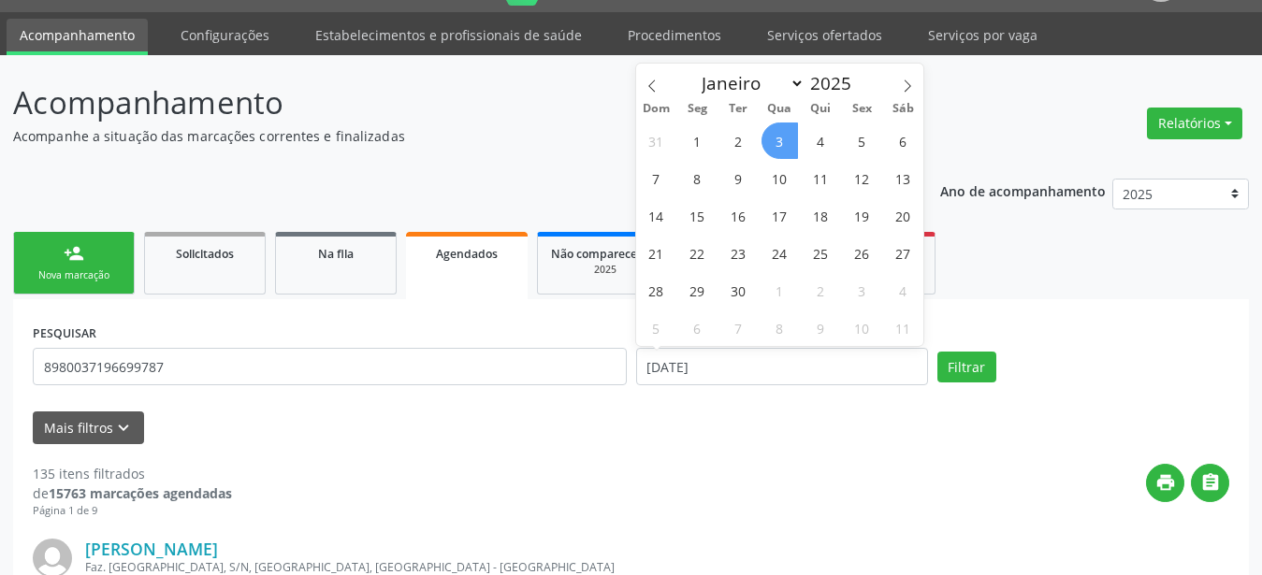
click at [781, 142] on span "3" at bounding box center [780, 141] width 36 height 36
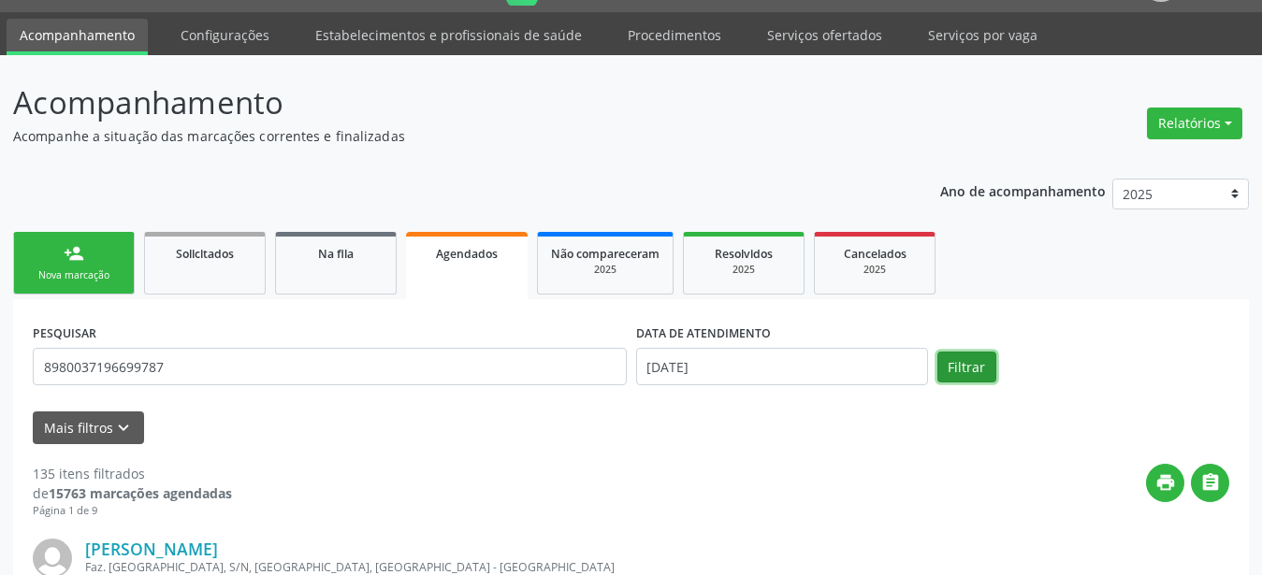
click at [956, 367] on button "Filtrar" at bounding box center [966, 368] width 59 height 32
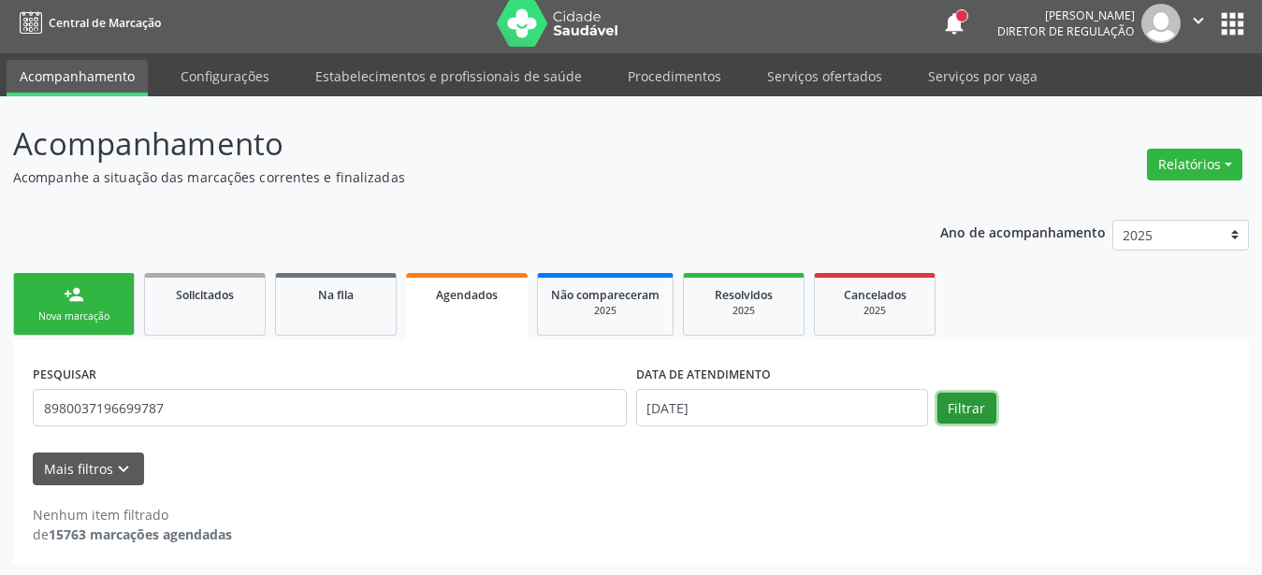
scroll to position [7, 0]
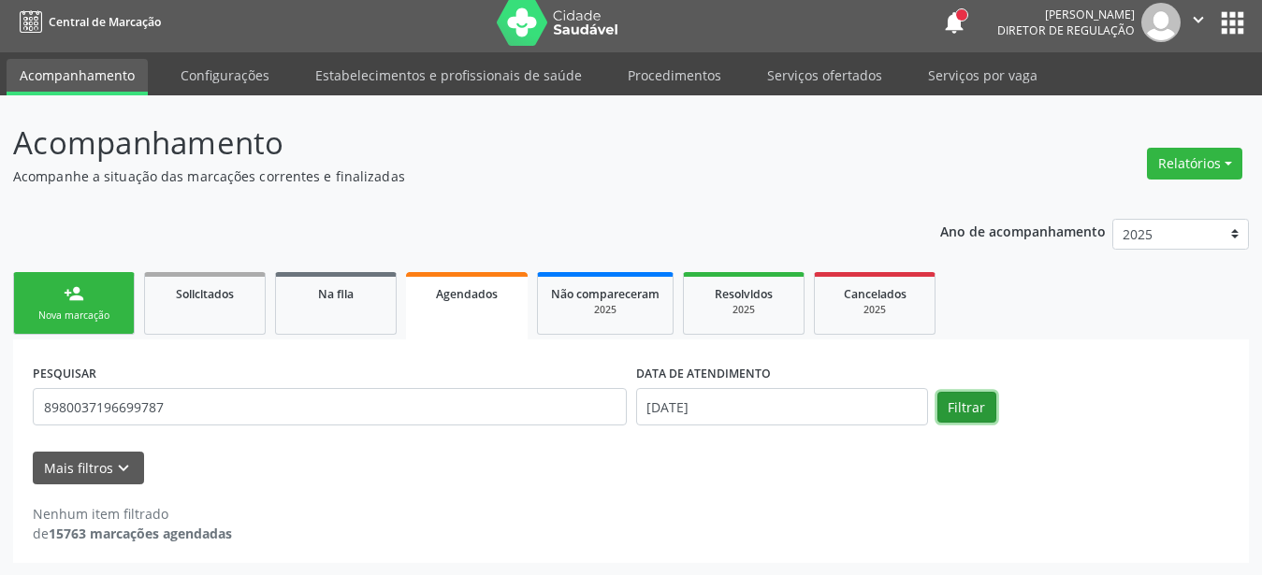
click at [974, 409] on button "Filtrar" at bounding box center [966, 408] width 59 height 32
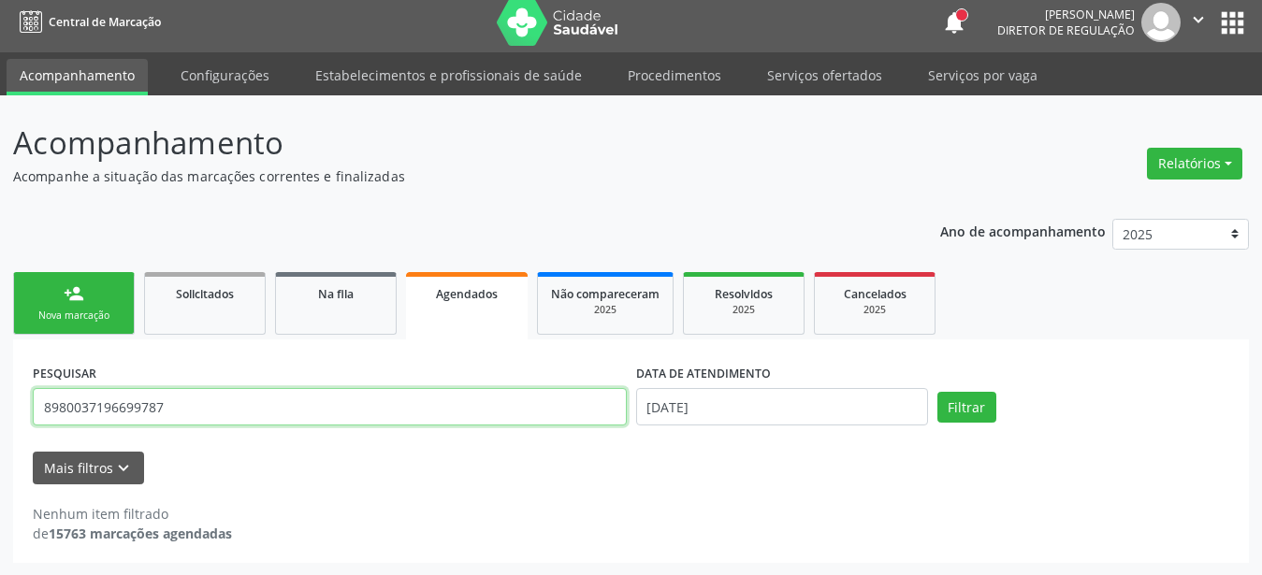
drag, startPoint x: 203, startPoint y: 408, endPoint x: 0, endPoint y: 412, distance: 203.0
click at [33, 411] on input "8980037196699787" at bounding box center [330, 406] width 594 height 37
type input "arnor cariri"
drag, startPoint x: 148, startPoint y: 410, endPoint x: 7, endPoint y: 406, distance: 141.3
click at [33, 406] on input "arnor cariri" at bounding box center [330, 406] width 594 height 37
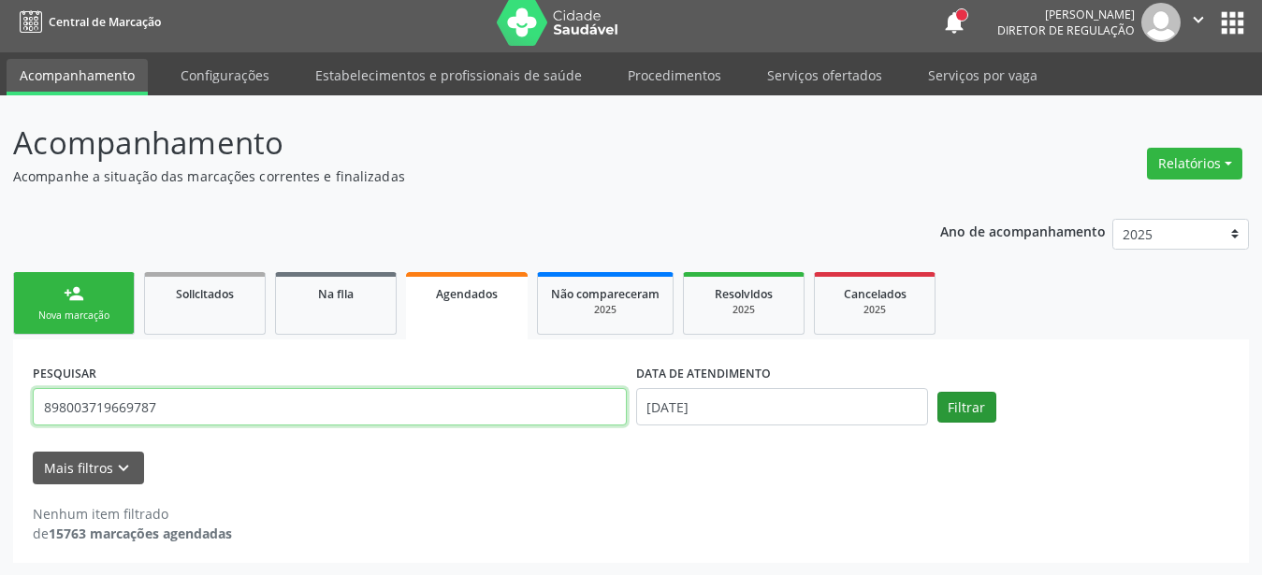
type input "898003719669787"
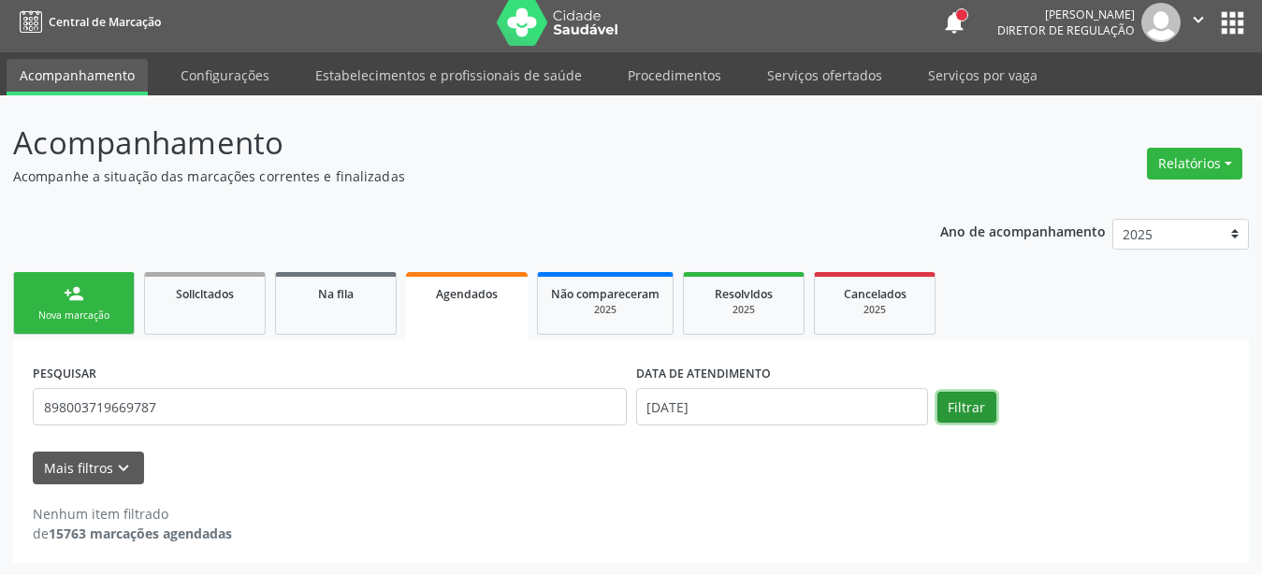
click at [977, 398] on button "Filtrar" at bounding box center [966, 408] width 59 height 32
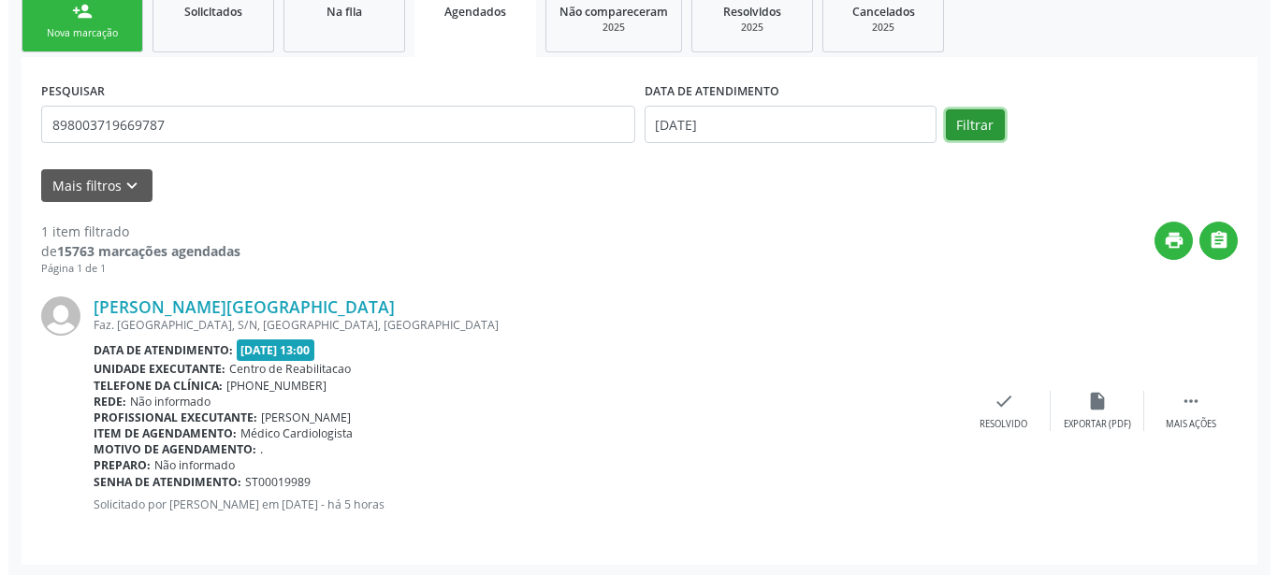
scroll to position [292, 0]
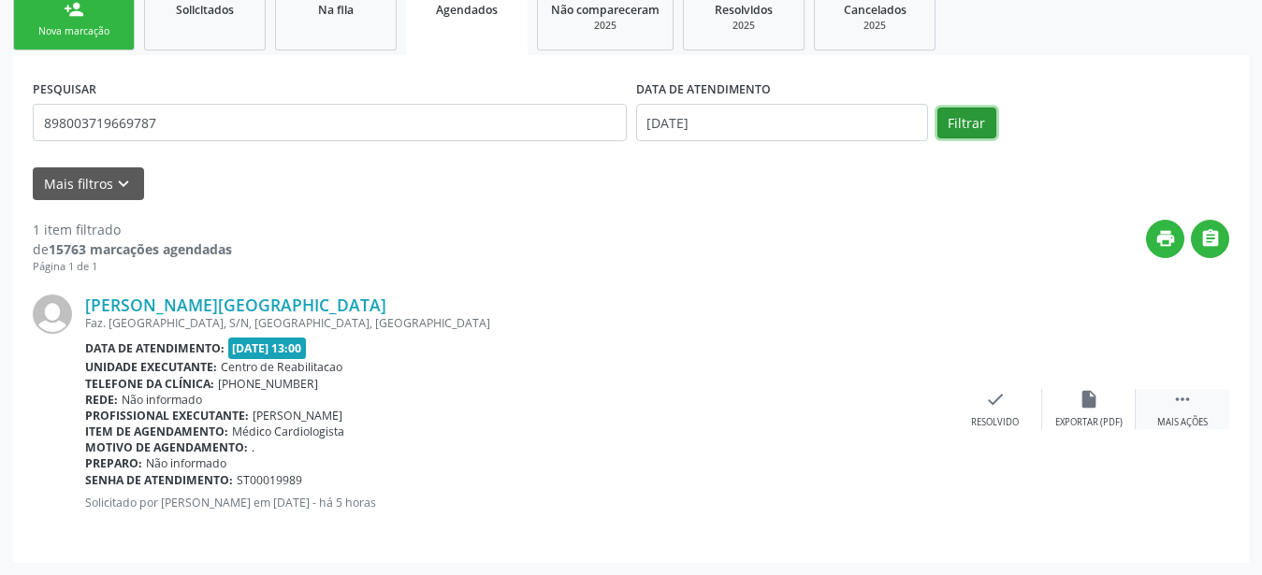
click at [1193, 391] on div " Mais ações" at bounding box center [1183, 409] width 94 height 40
click at [920, 410] on div "cancel Cancelar" at bounding box center [902, 409] width 94 height 40
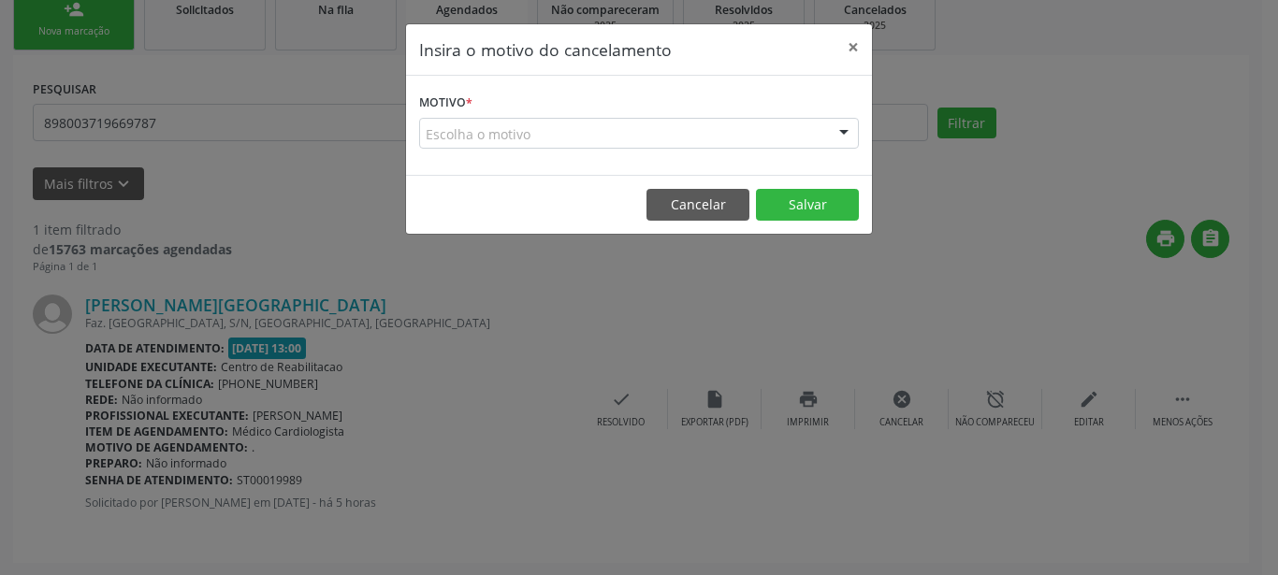
click at [579, 138] on div "Escolha o motivo" at bounding box center [639, 134] width 440 height 32
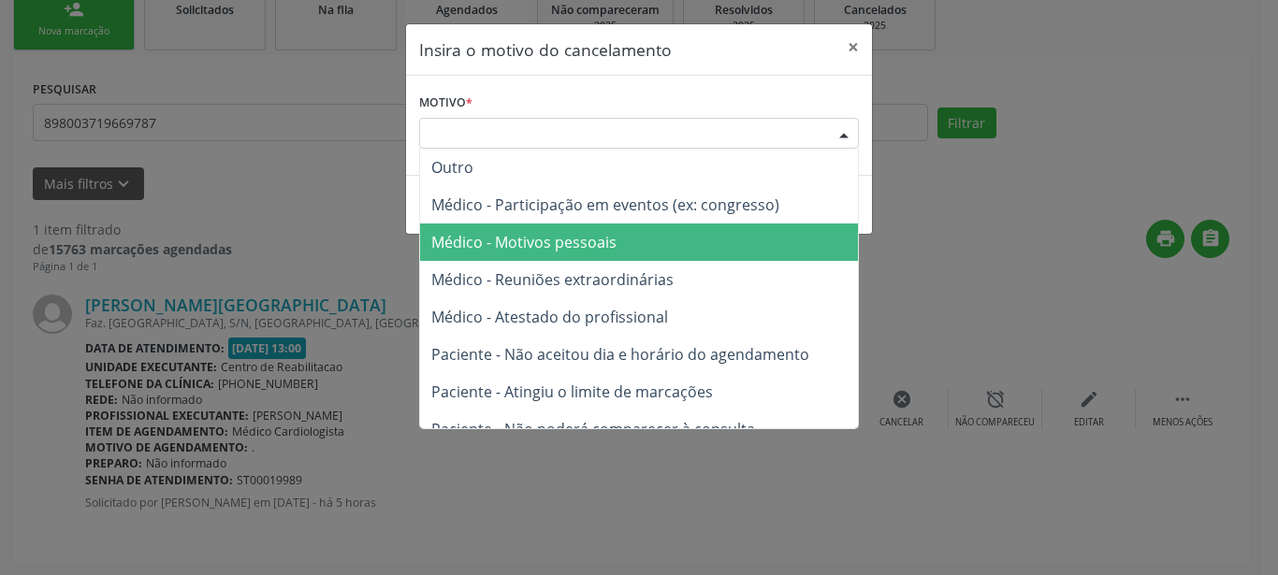
click at [554, 242] on span "Médico - Motivos pessoais" at bounding box center [523, 242] width 185 height 21
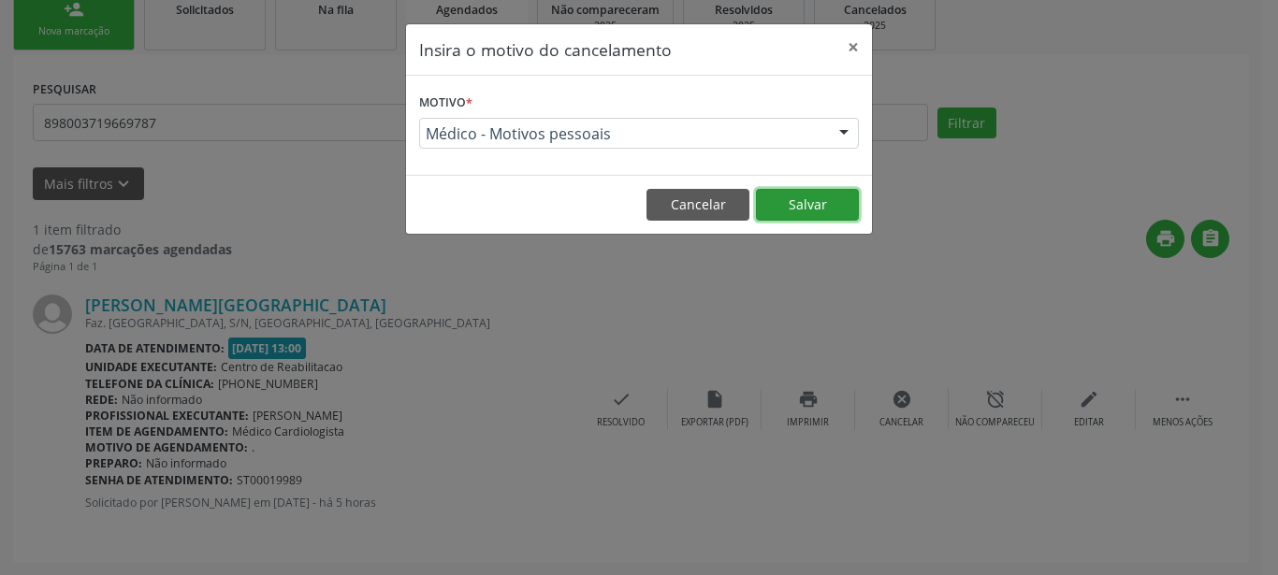
click at [822, 210] on button "Salvar" at bounding box center [807, 205] width 103 height 32
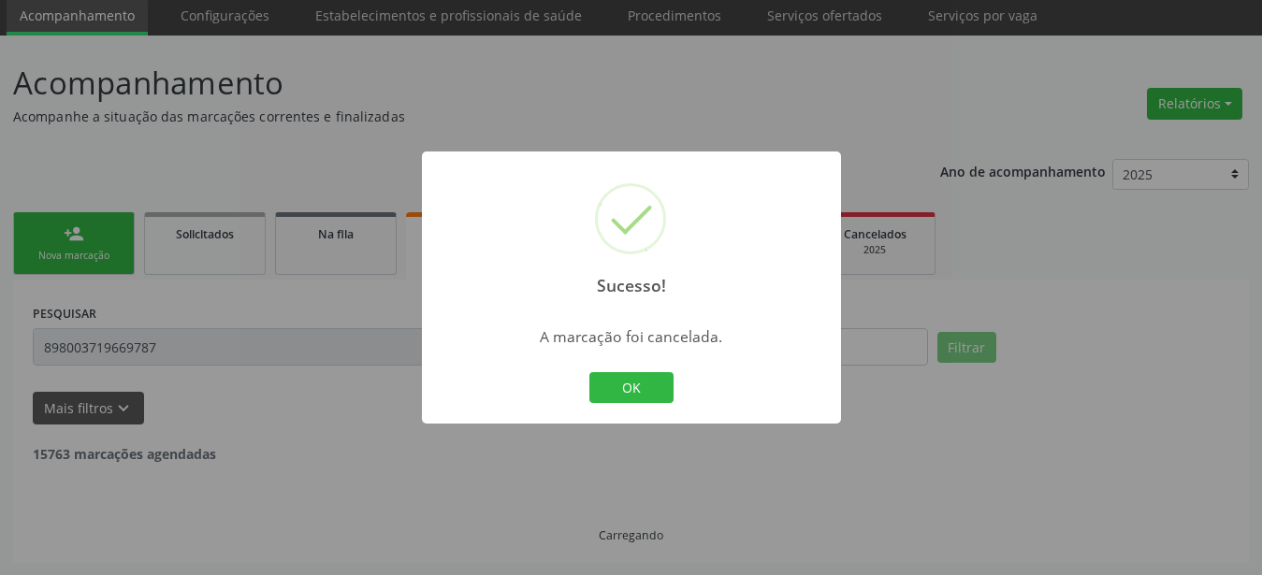
scroll to position [7, 0]
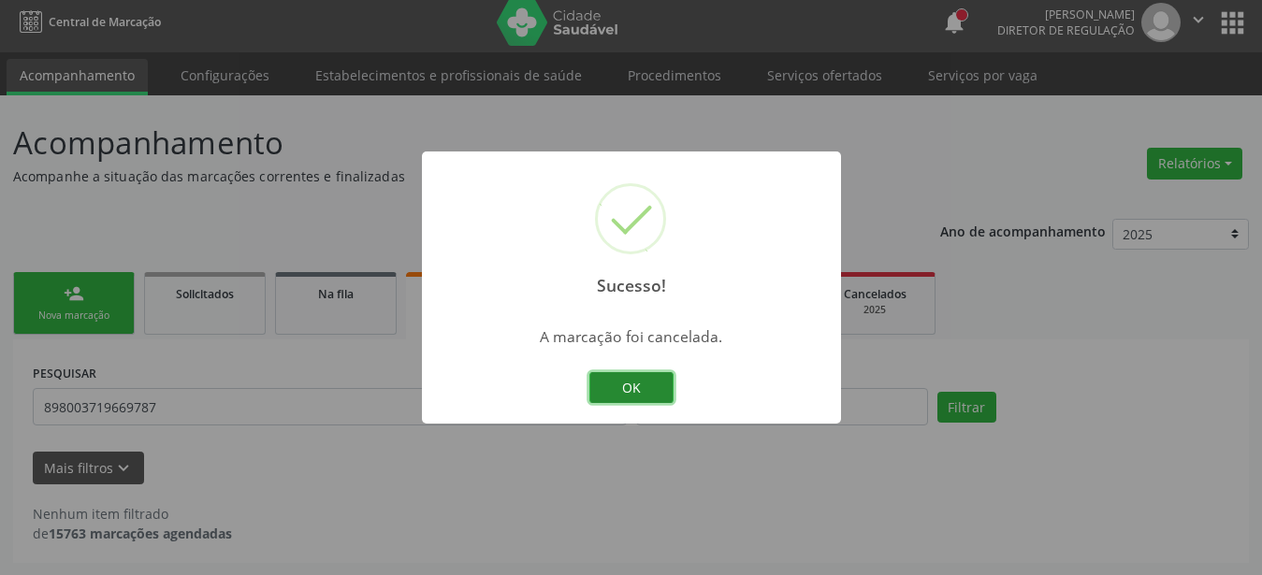
click at [636, 391] on button "OK" at bounding box center [631, 388] width 84 height 32
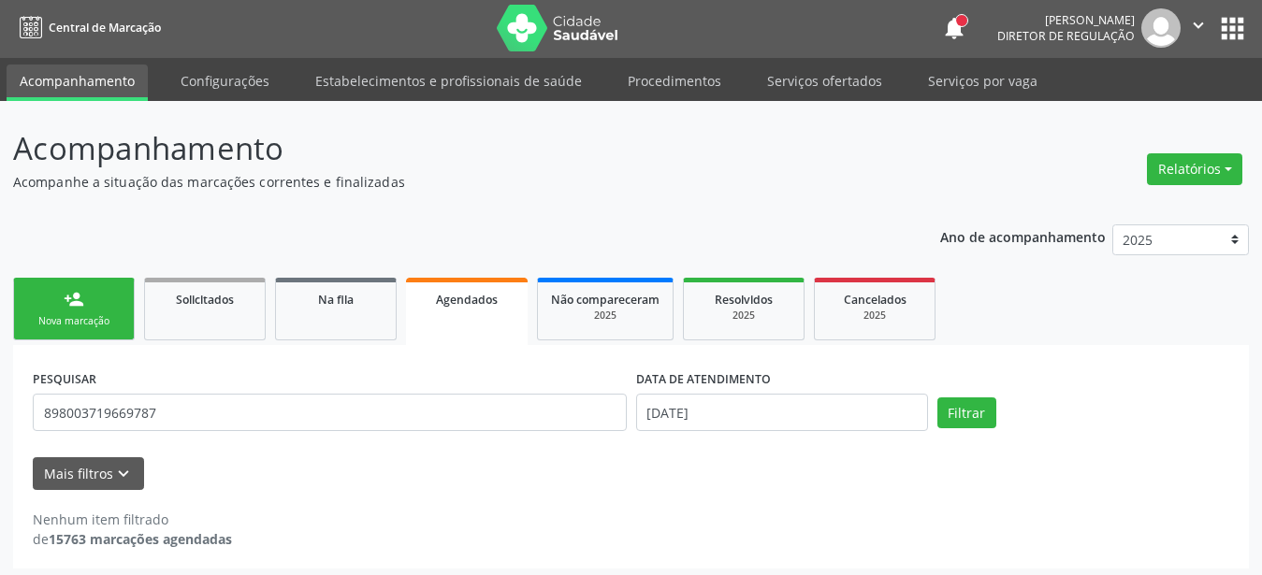
scroll to position [0, 0]
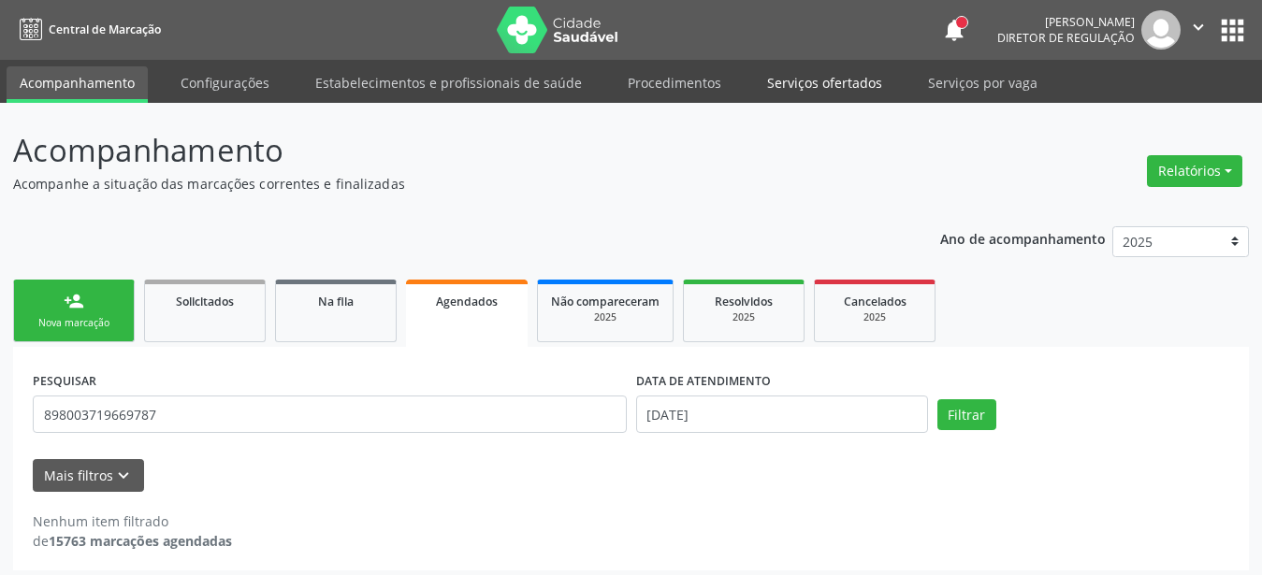
click at [835, 92] on link "Serviços ofertados" at bounding box center [824, 82] width 141 height 33
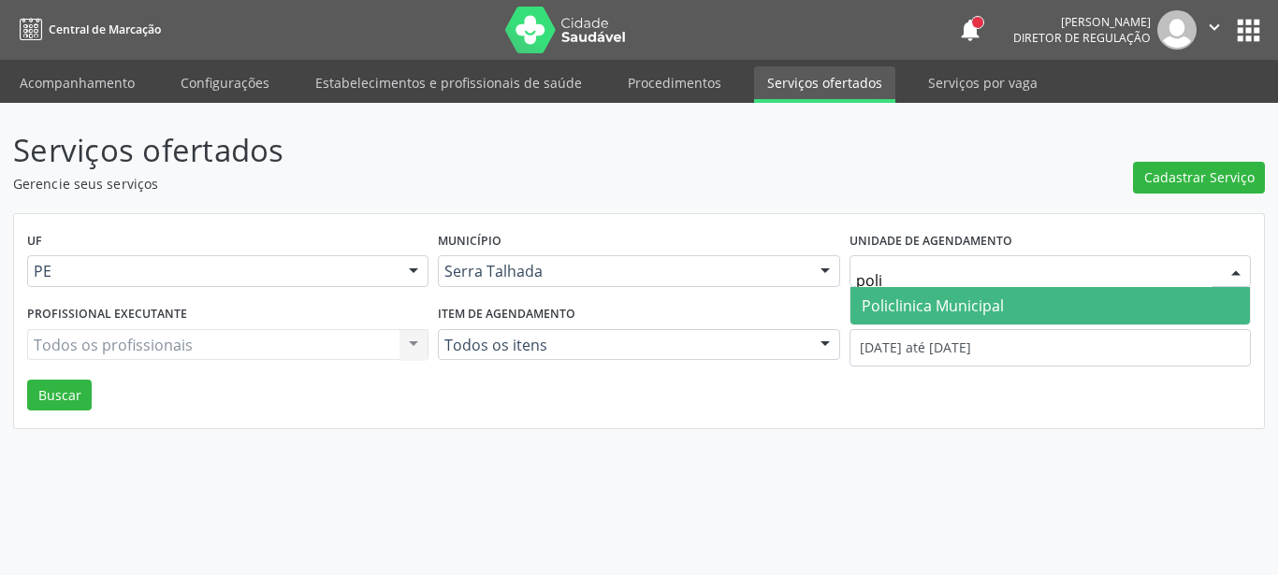
type input "polic"
click at [1039, 317] on span "Policlinica Municipal" at bounding box center [1049, 305] width 399 height 37
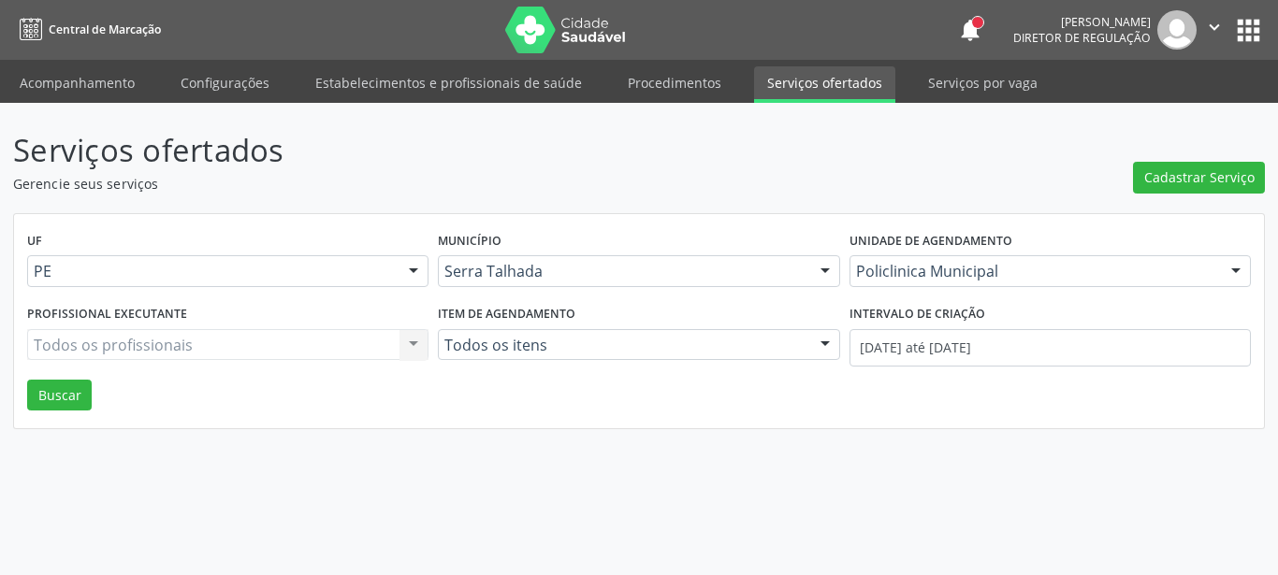
click at [190, 350] on div "Todos os profissionais Todos os profissionais Nenhum resultado encontrado para:…" at bounding box center [227, 345] width 401 height 32
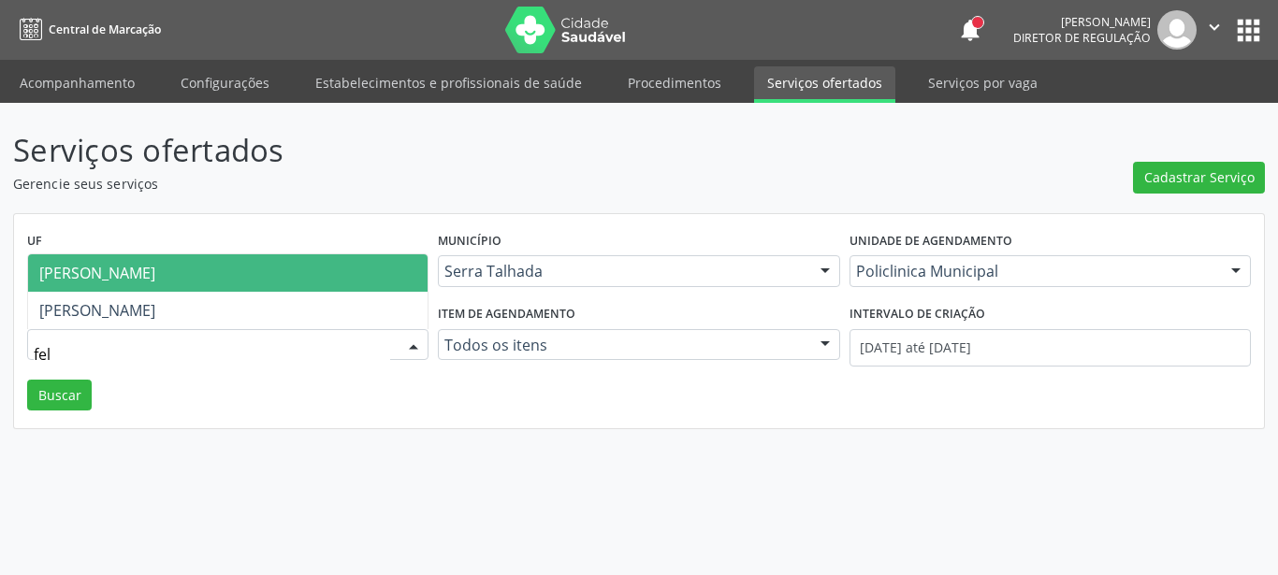
type input "feli"
click at [136, 284] on span "[PERSON_NAME]" at bounding box center [227, 272] width 399 height 37
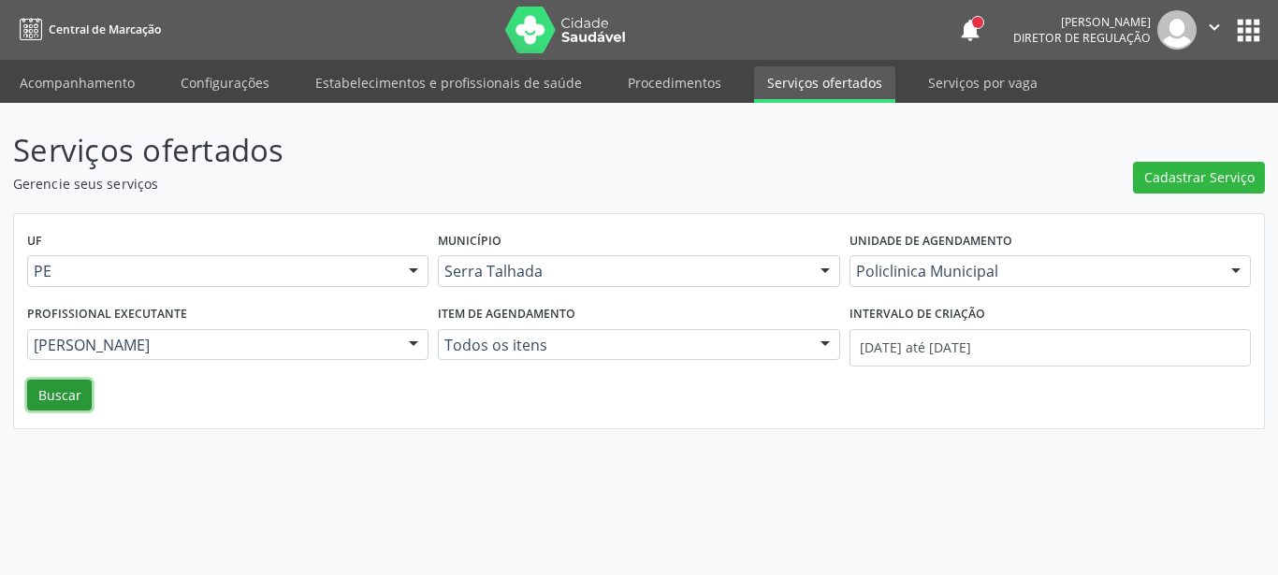
click at [85, 393] on button "Buscar" at bounding box center [59, 396] width 65 height 32
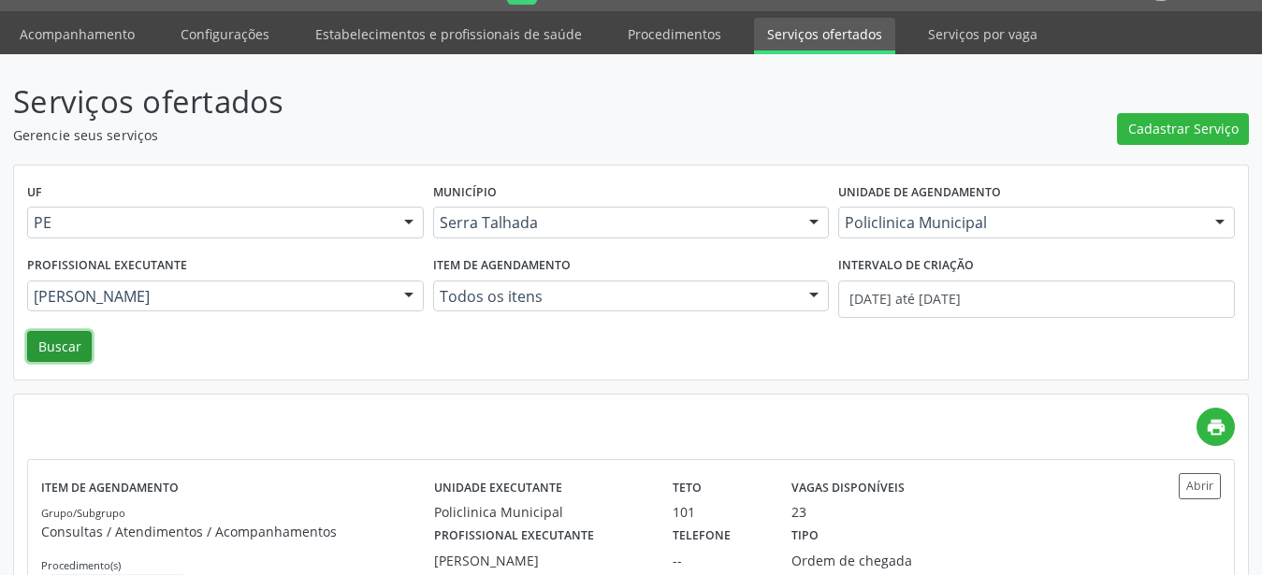
scroll to position [129, 0]
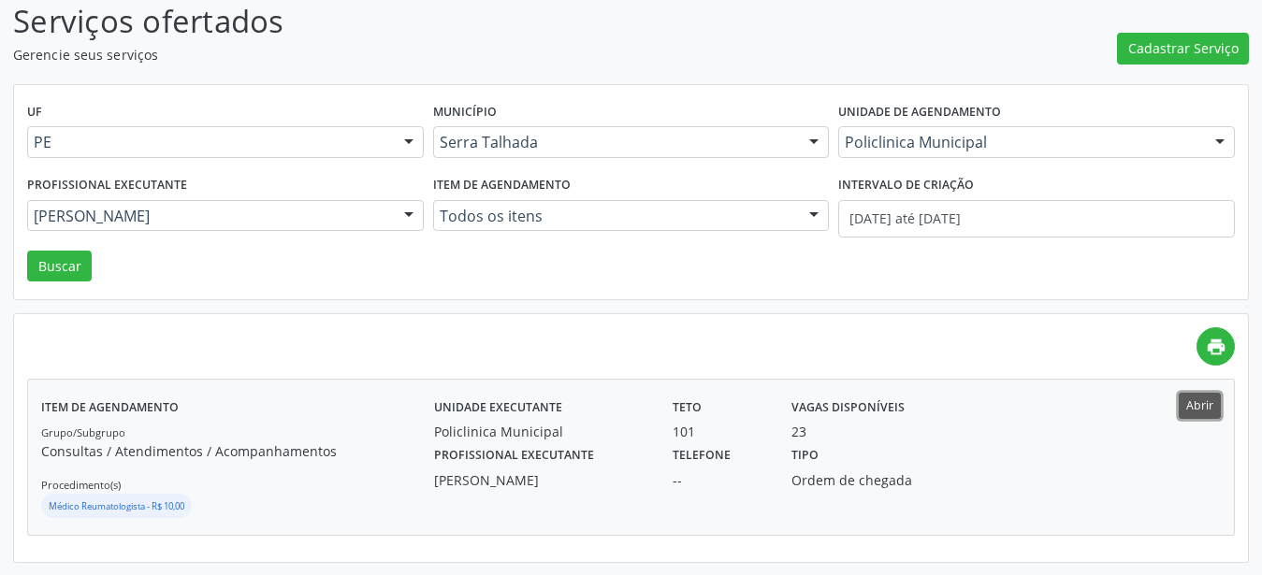
click at [1216, 406] on button "Abrir" at bounding box center [1200, 405] width 42 height 25
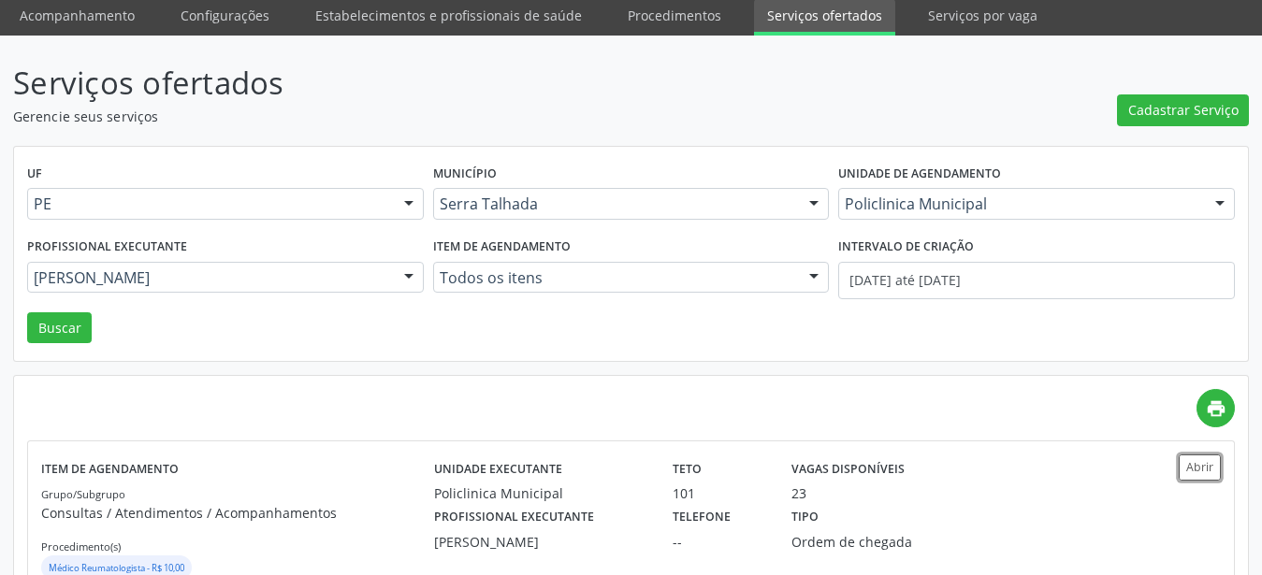
scroll to position [0, 0]
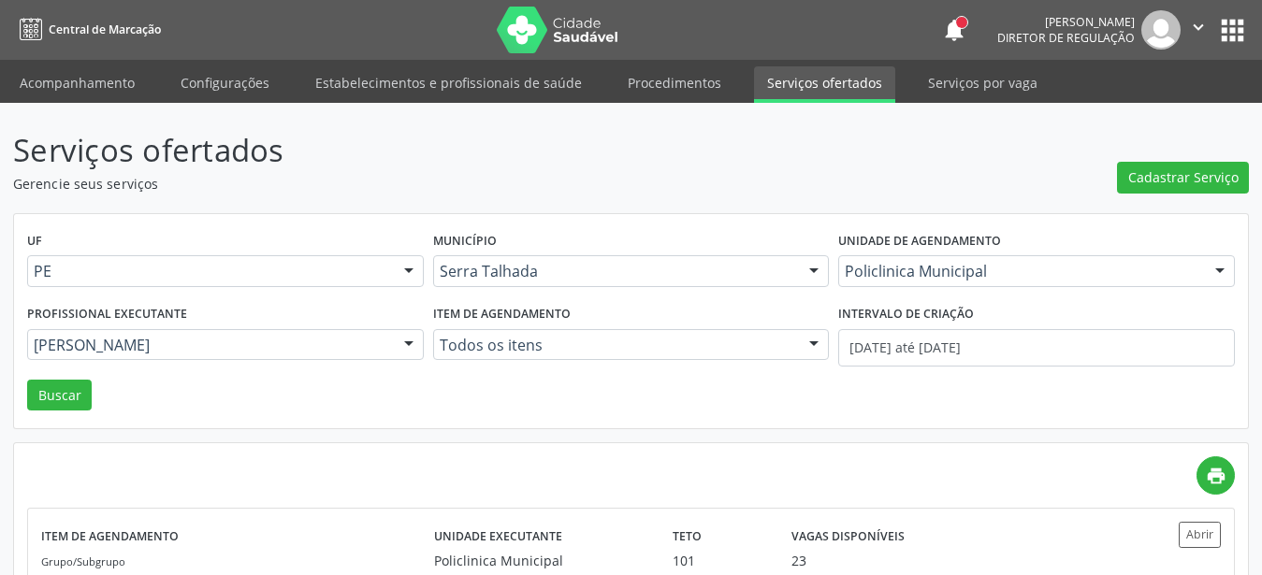
click at [1228, 22] on button "apps" at bounding box center [1232, 30] width 33 height 33
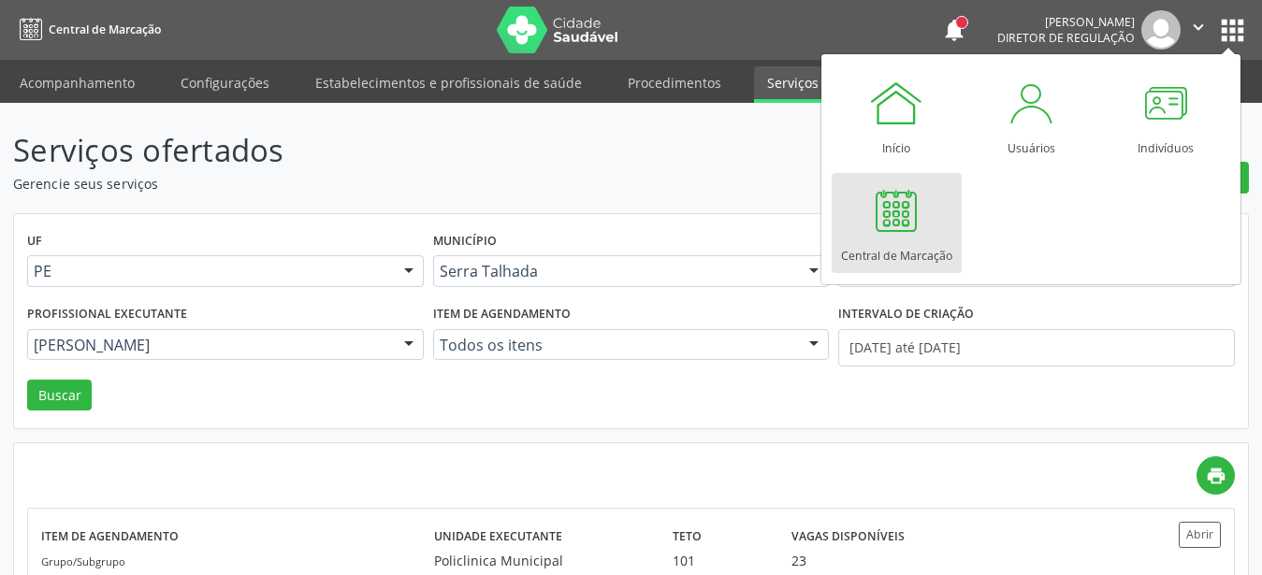
click at [911, 227] on div at bounding box center [896, 210] width 56 height 56
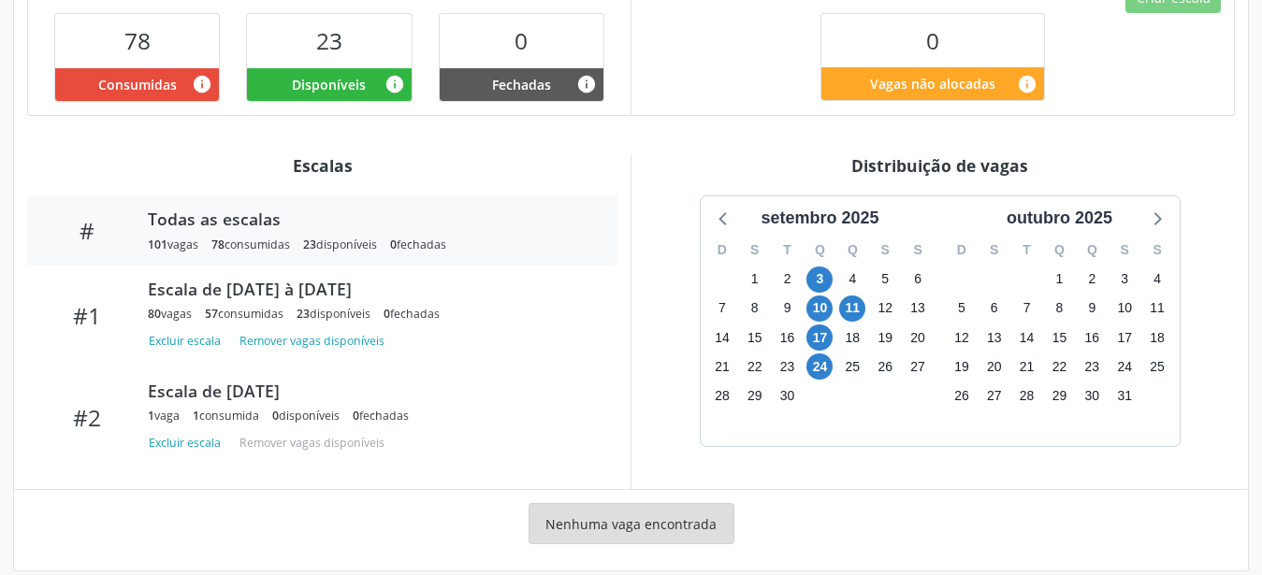
scroll to position [552, 0]
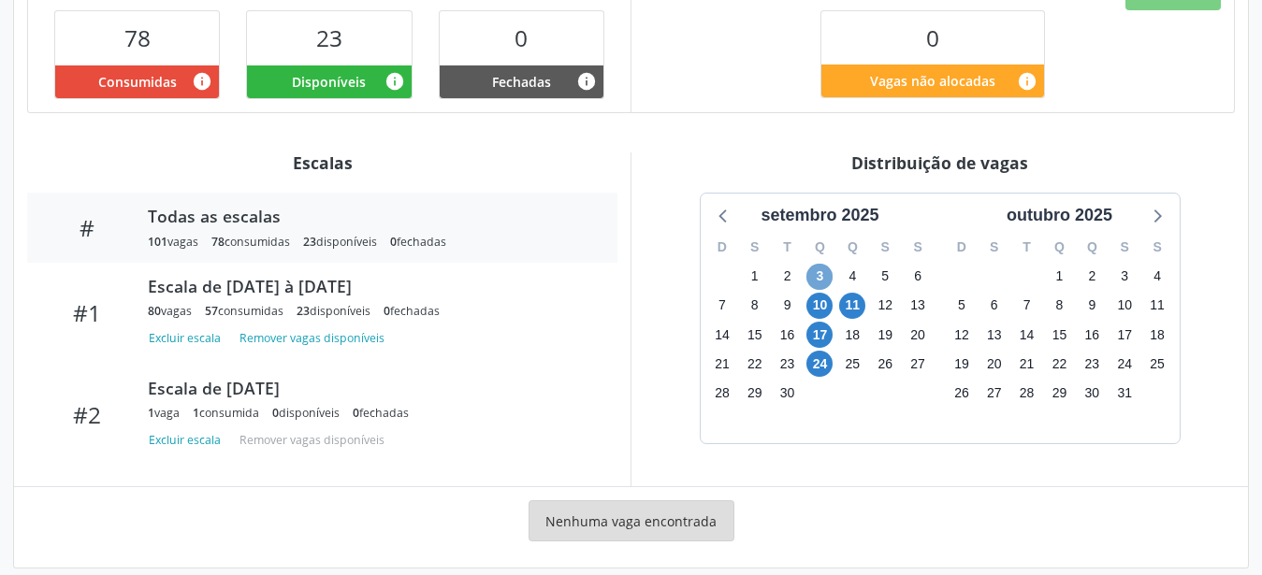
click at [814, 264] on span "3" at bounding box center [819, 277] width 26 height 26
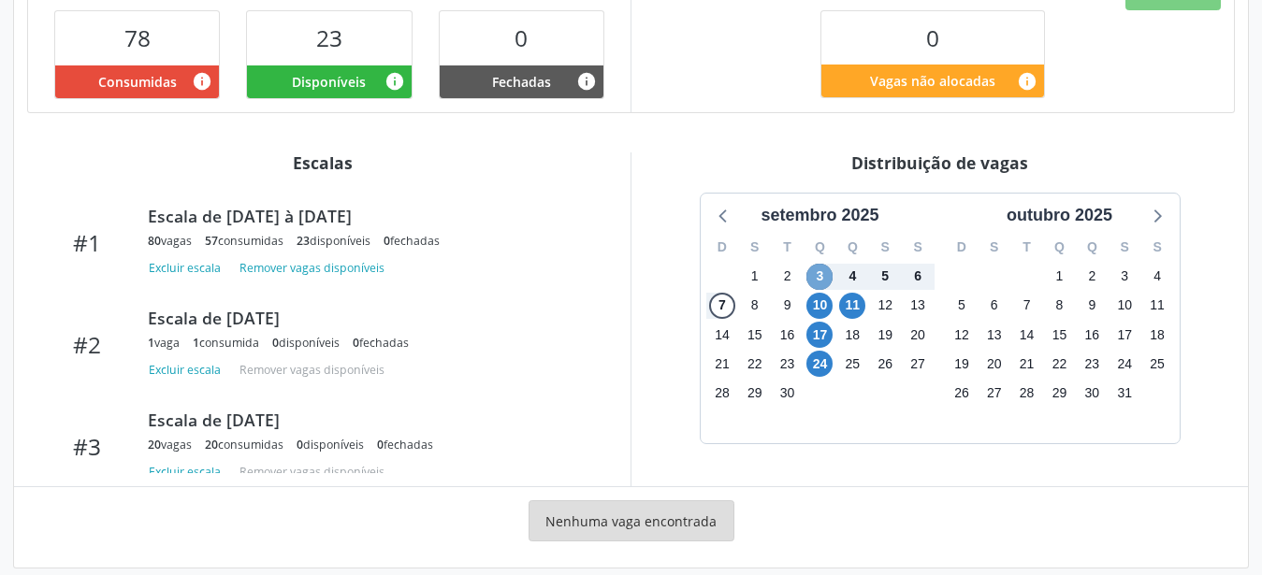
scroll to position [94, 0]
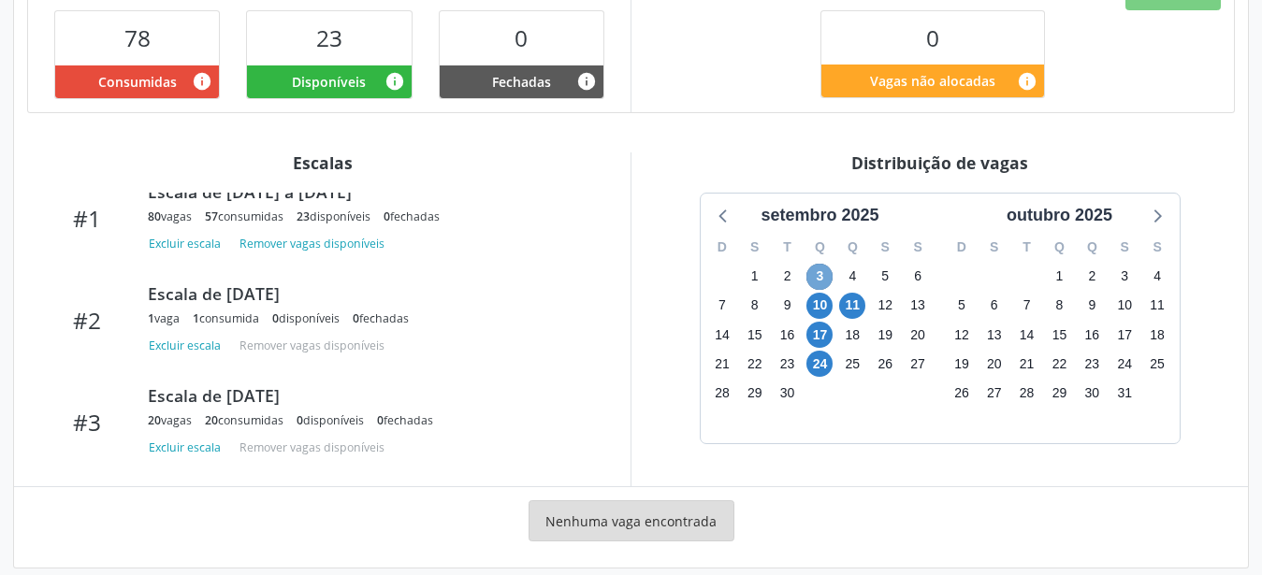
click at [820, 264] on span "3" at bounding box center [819, 277] width 26 height 26
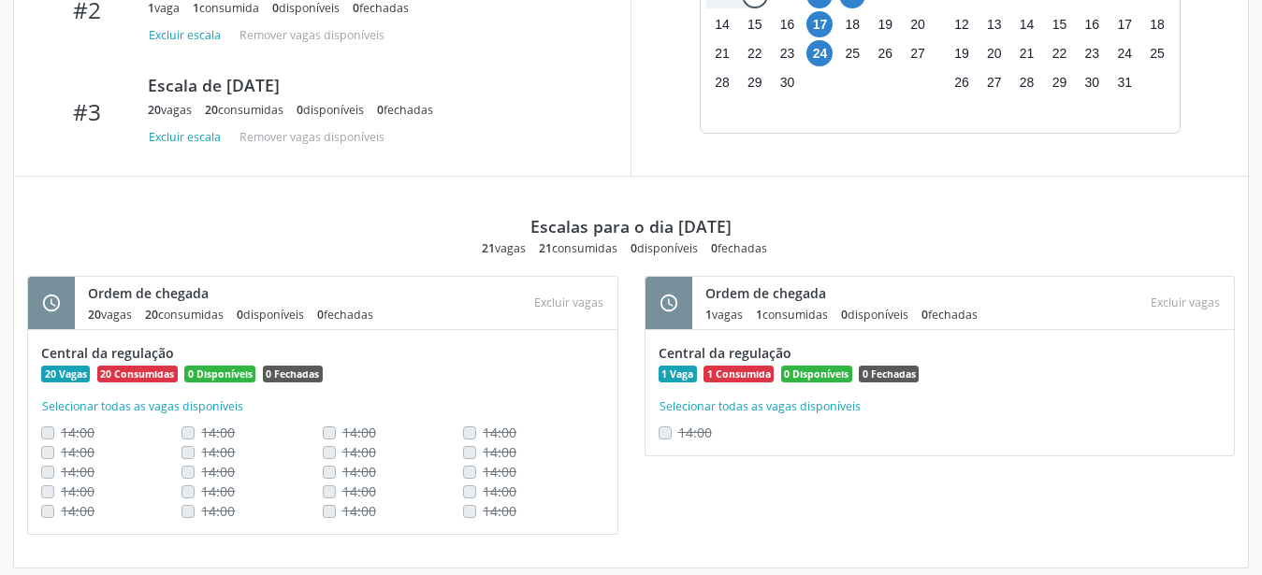
scroll to position [672, 0]
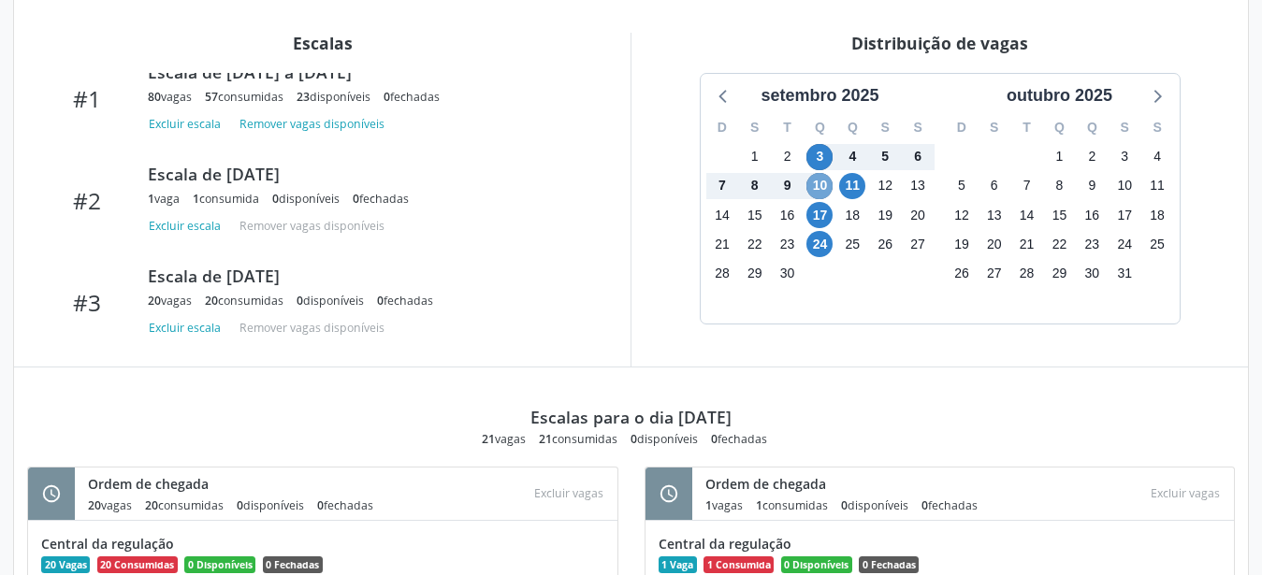
click at [818, 173] on span "10" at bounding box center [819, 186] width 26 height 26
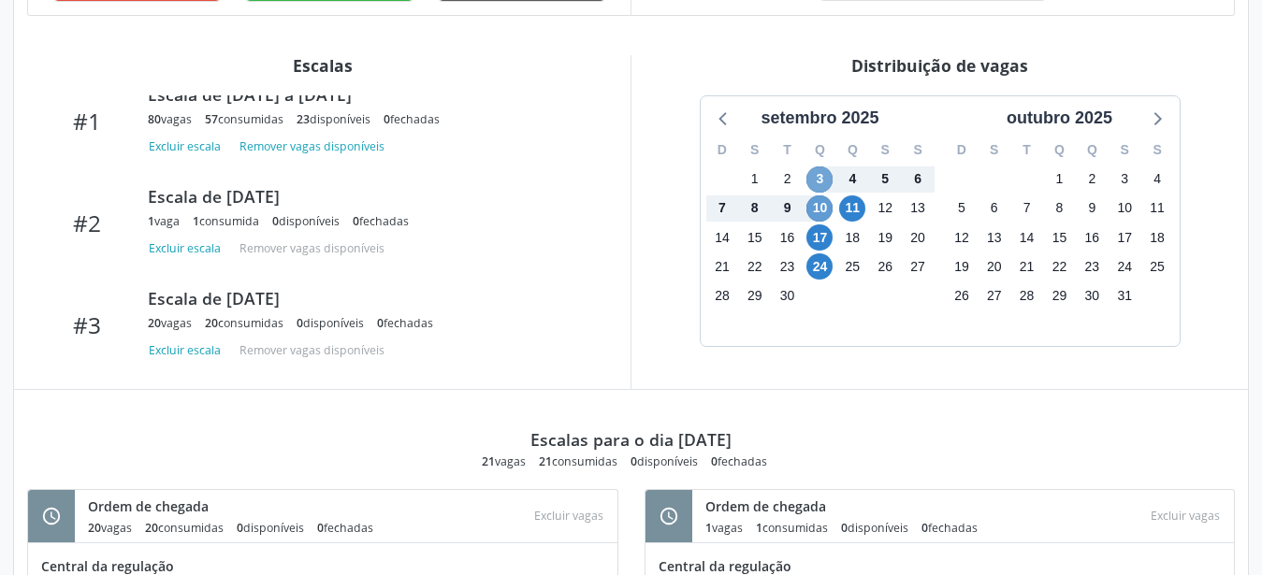
click at [818, 167] on span "3" at bounding box center [819, 180] width 26 height 26
click at [818, 225] on span "17" at bounding box center [819, 238] width 26 height 26
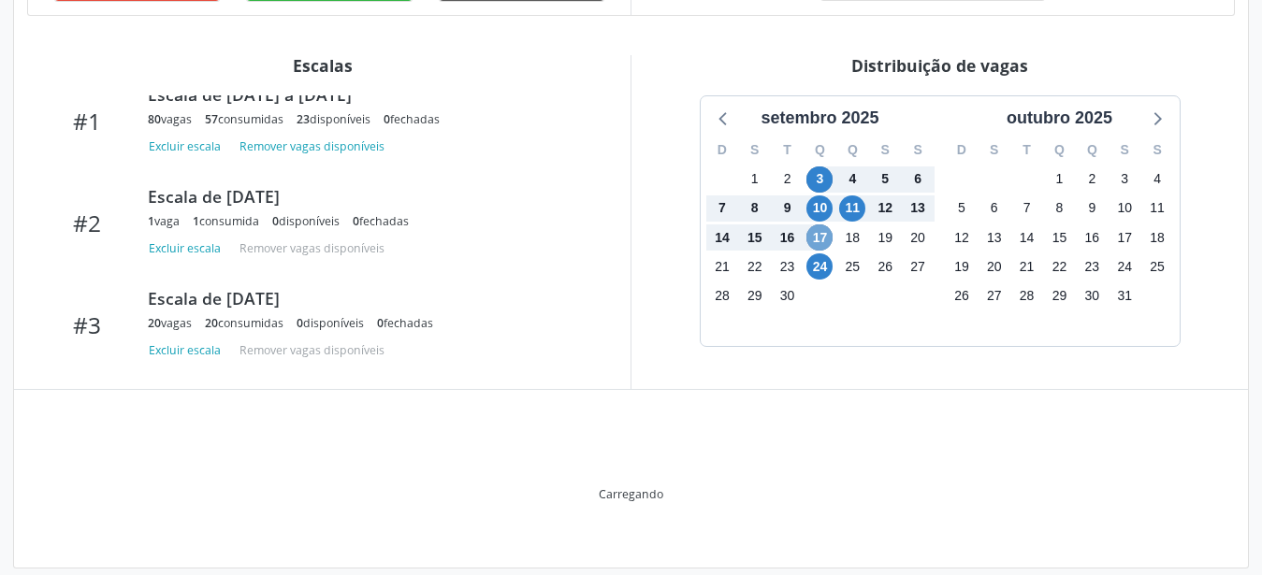
click at [818, 225] on span "17" at bounding box center [819, 238] width 26 height 26
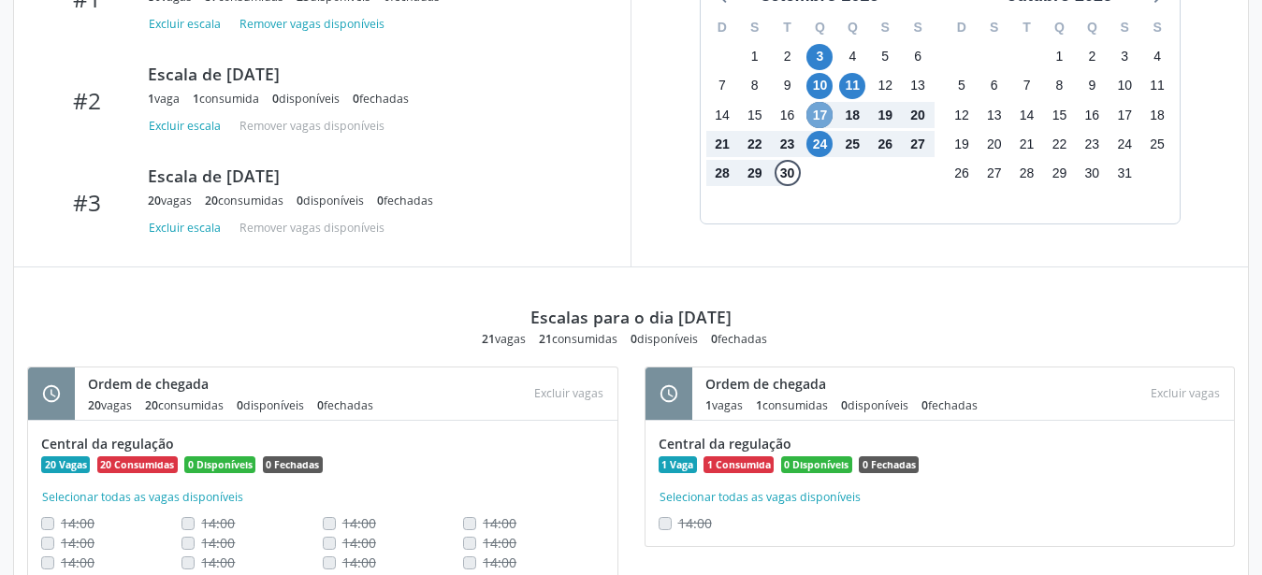
scroll to position [745, 0]
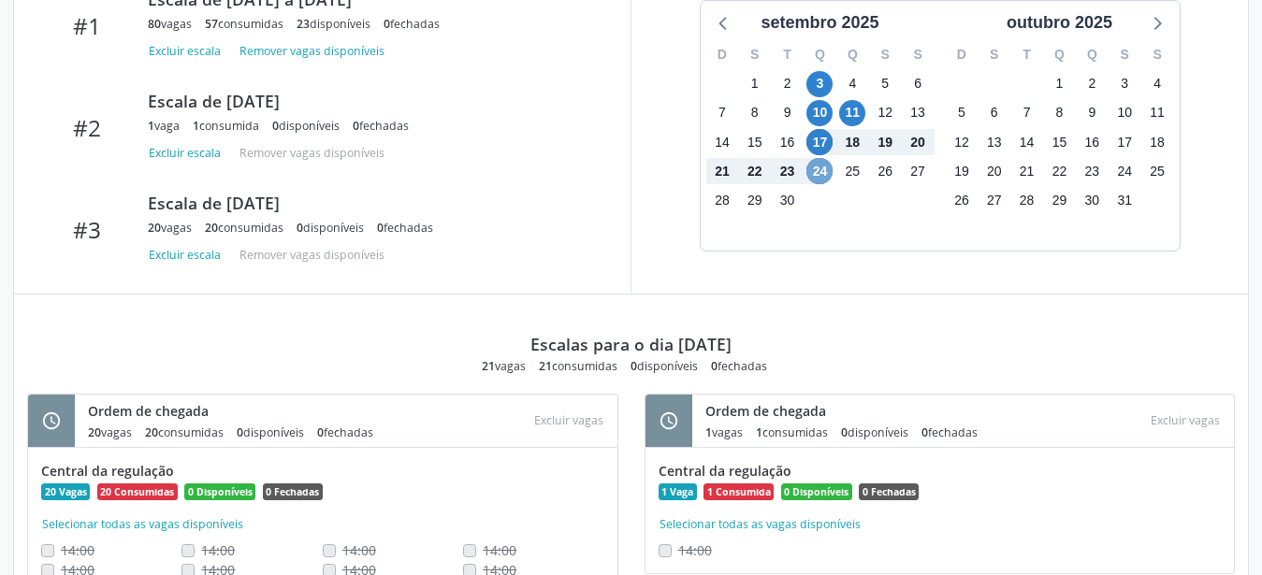
click at [812, 158] on span "24" at bounding box center [819, 171] width 26 height 26
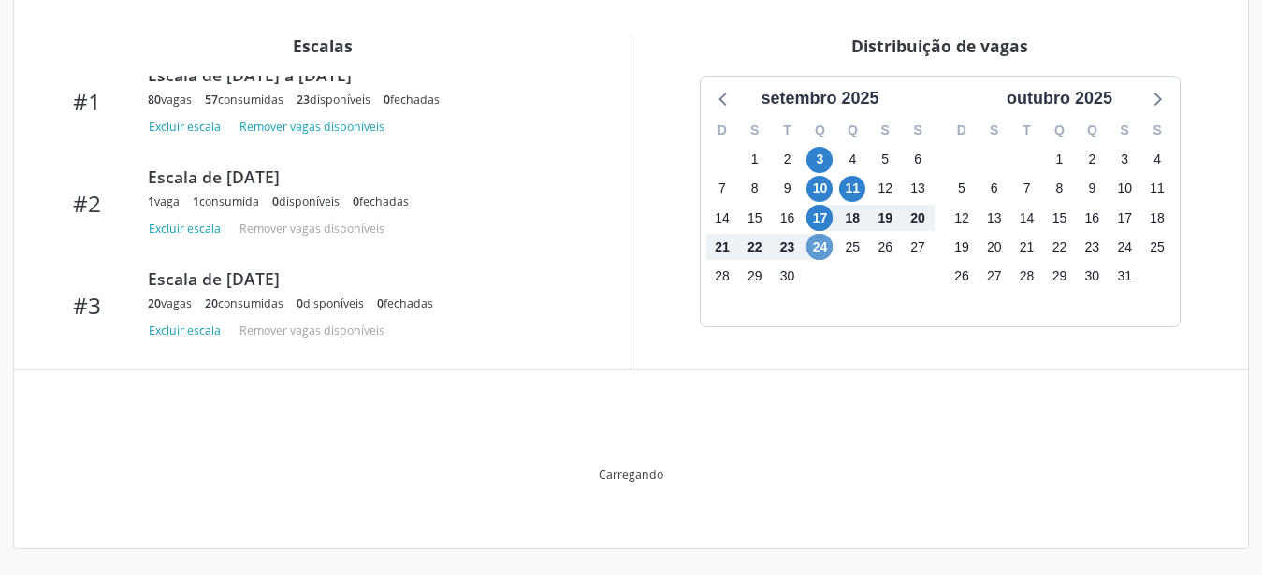
click at [812, 148] on div "3" at bounding box center [819, 159] width 26 height 29
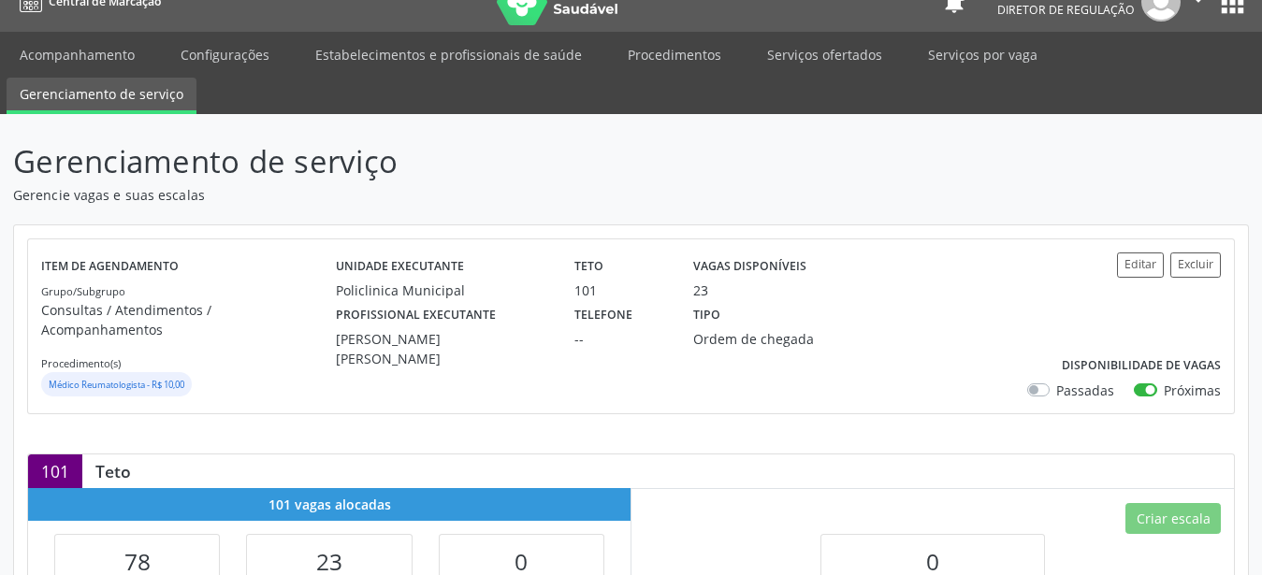
scroll to position [0, 0]
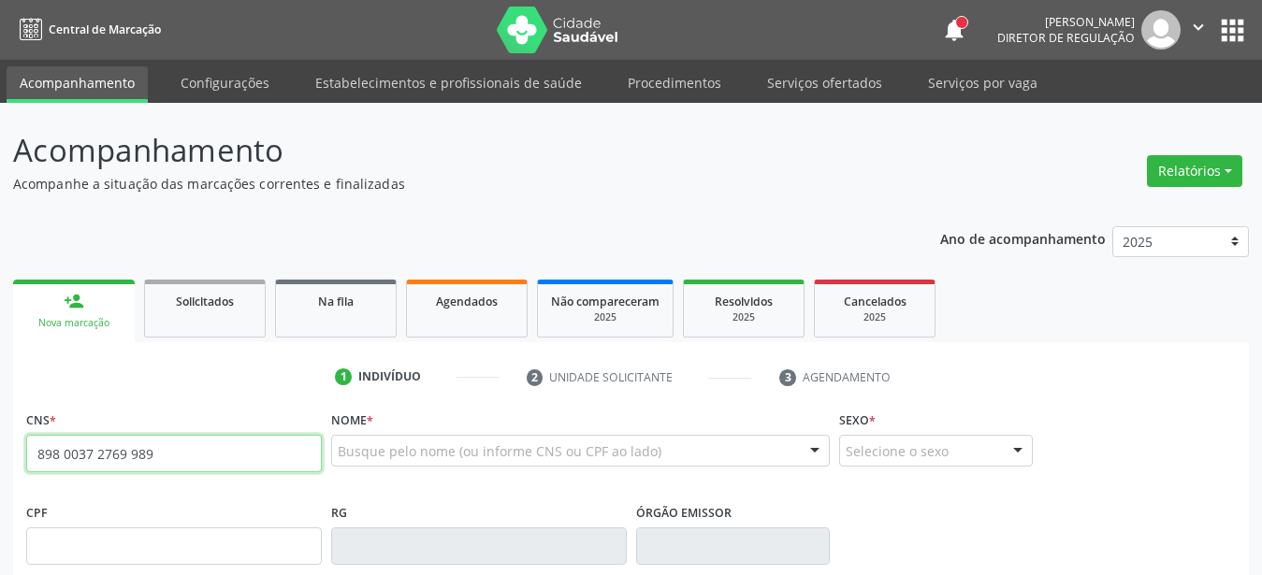
type input "898 0037 2769 9894"
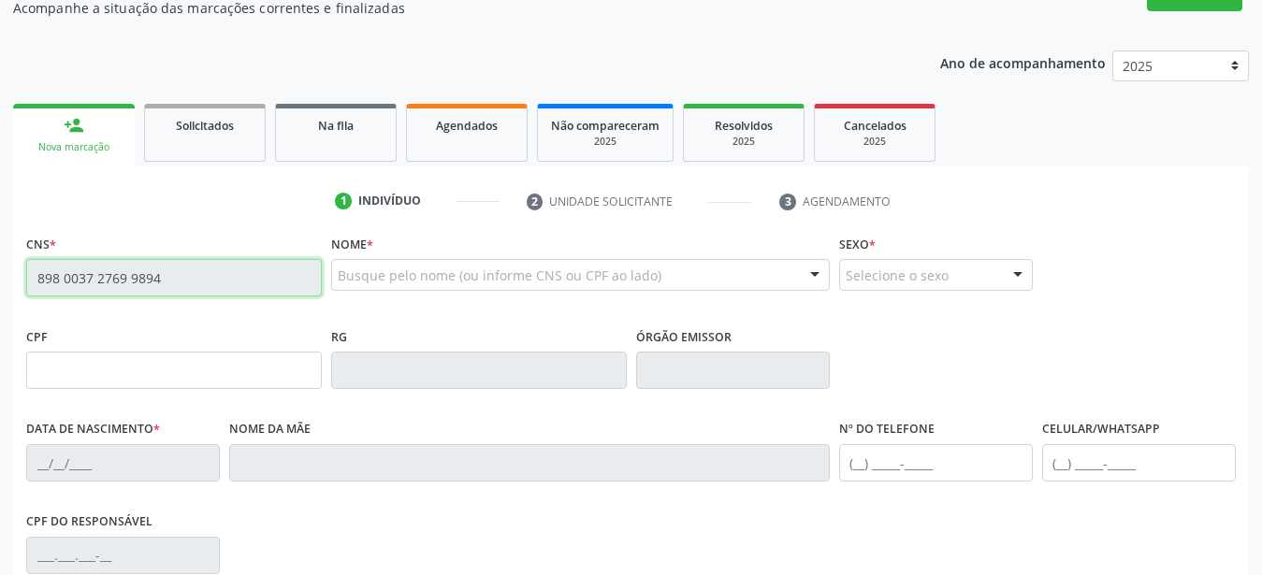
scroll to position [191, 0]
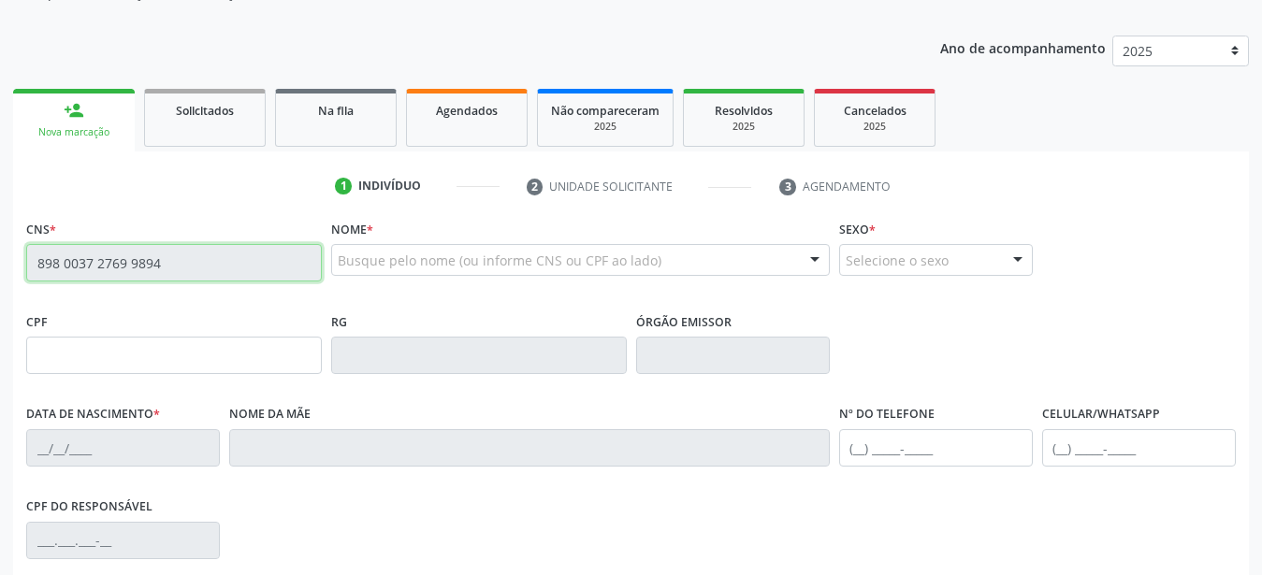
type input "[DATE]"
type input "[PERSON_NAME]"
type input "[PHONE_NUMBER]"
type input "339.032.204-34"
type input "1065"
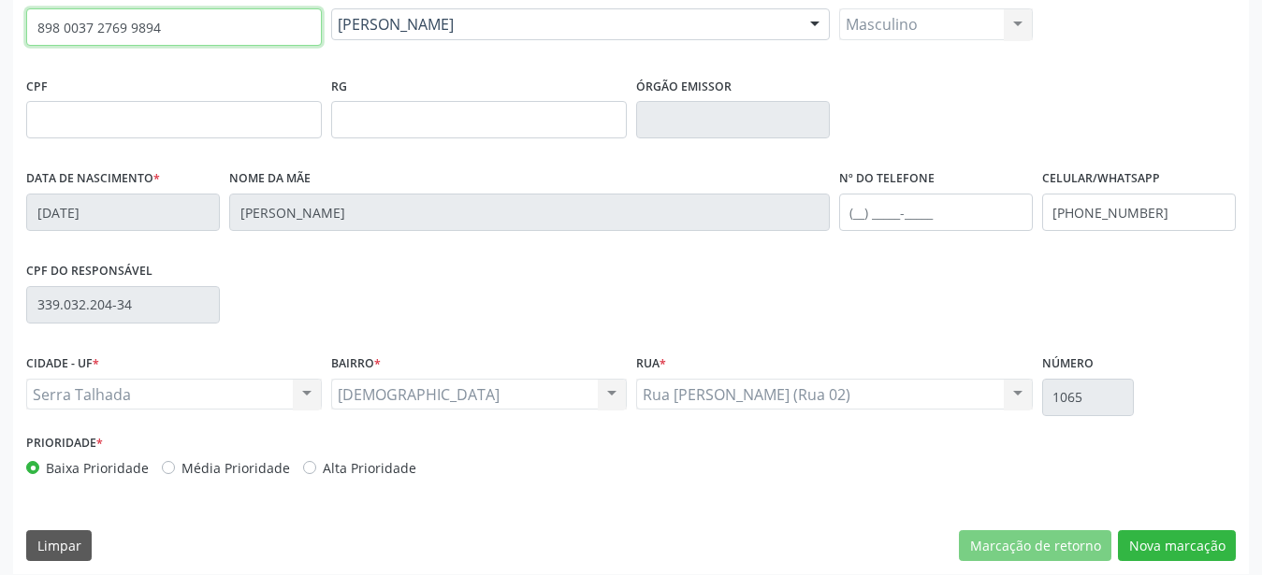
scroll to position [439, 0]
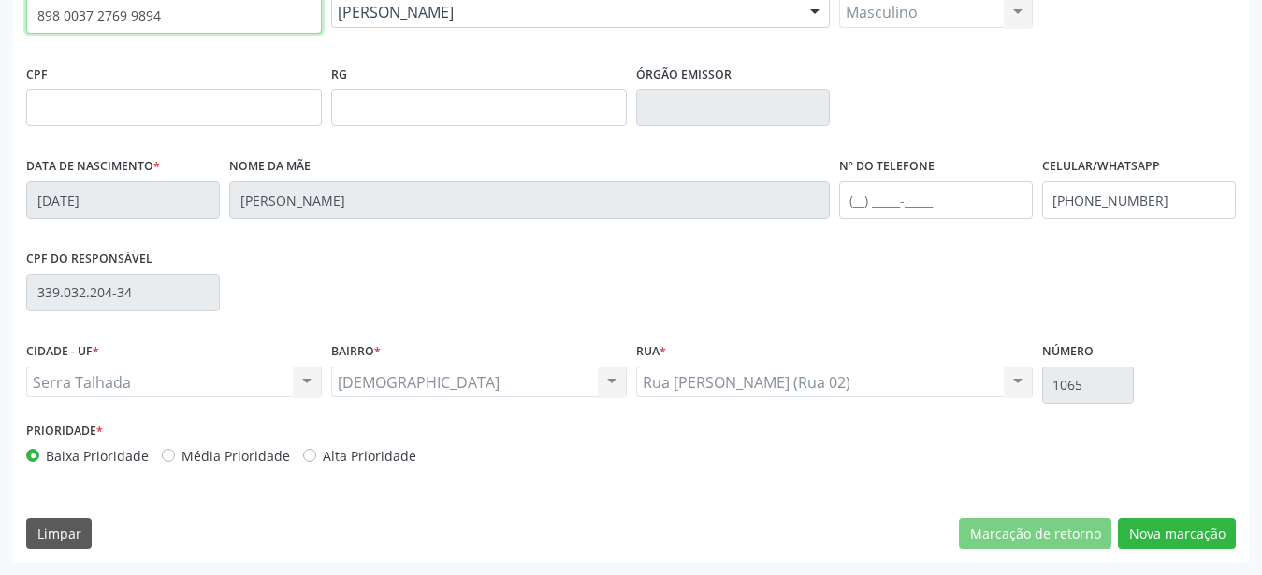
click at [1207, 507] on div "CNS * 898 0037 2769 9894 done Nome * [PERSON_NAME] [PERSON_NAME] CNS: 898 0037 …" at bounding box center [631, 264] width 1236 height 595
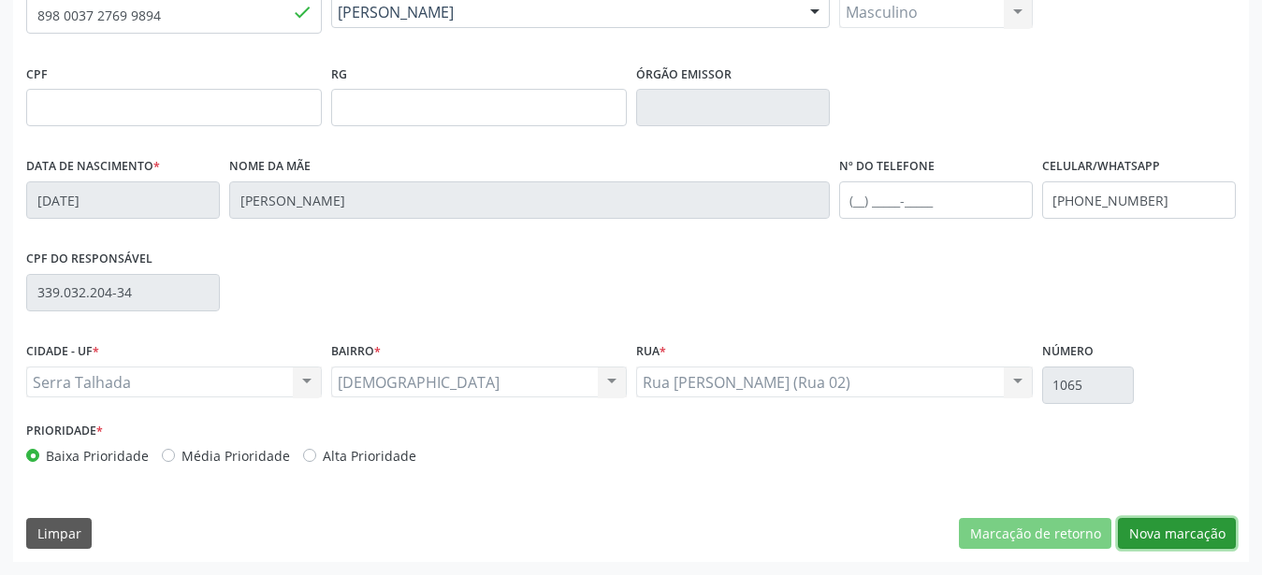
click at [1188, 529] on button "Nova marcação" at bounding box center [1177, 534] width 118 height 32
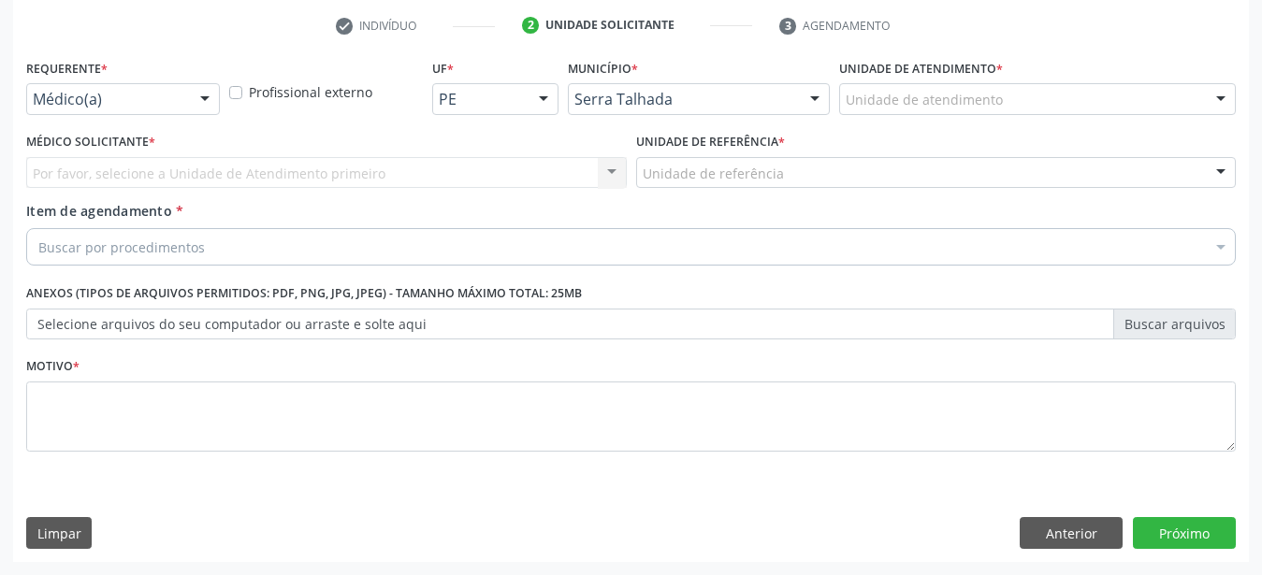
drag, startPoint x: 105, startPoint y: 90, endPoint x: 108, endPoint y: 111, distance: 21.7
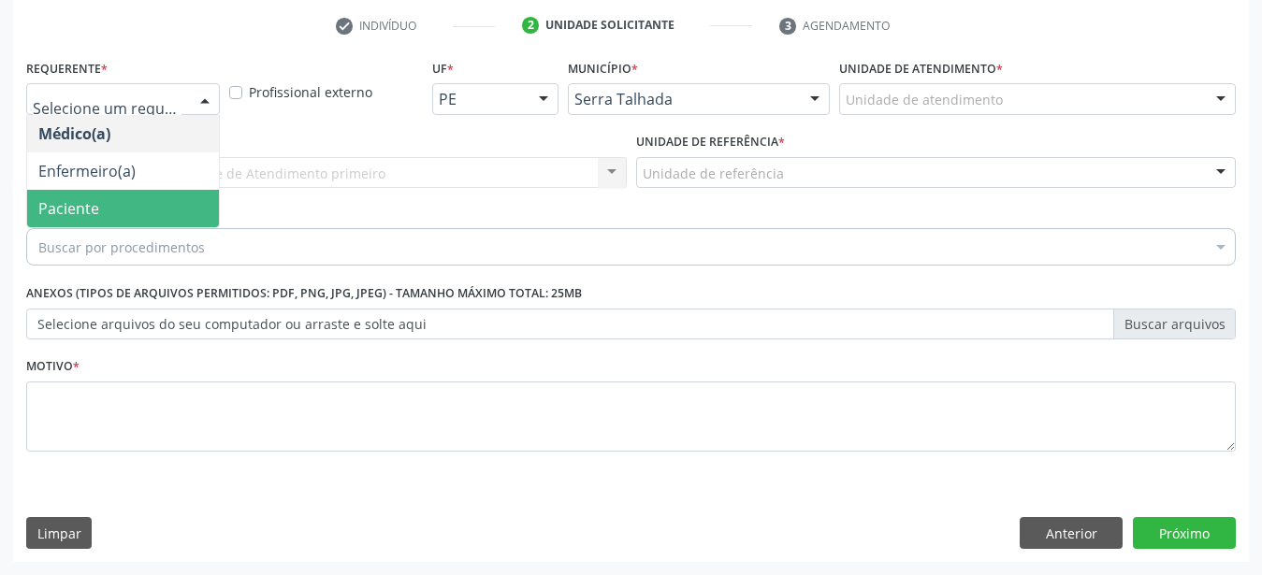
click at [94, 198] on span "Paciente" at bounding box center [68, 208] width 61 height 21
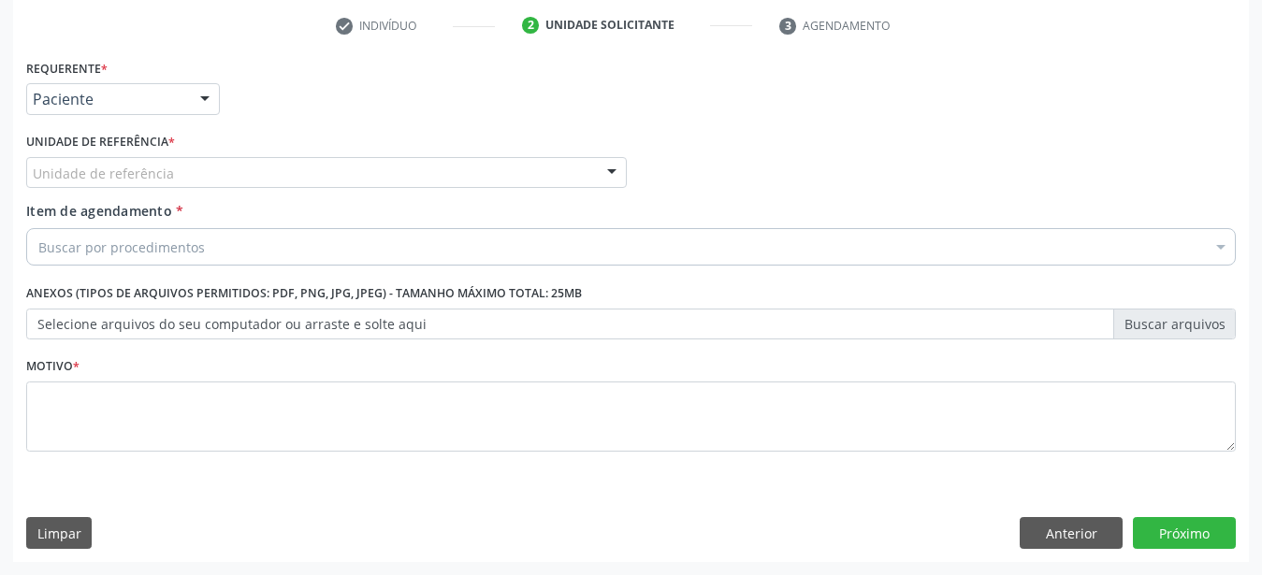
click at [101, 157] on div "Unidade de referência" at bounding box center [326, 173] width 601 height 32
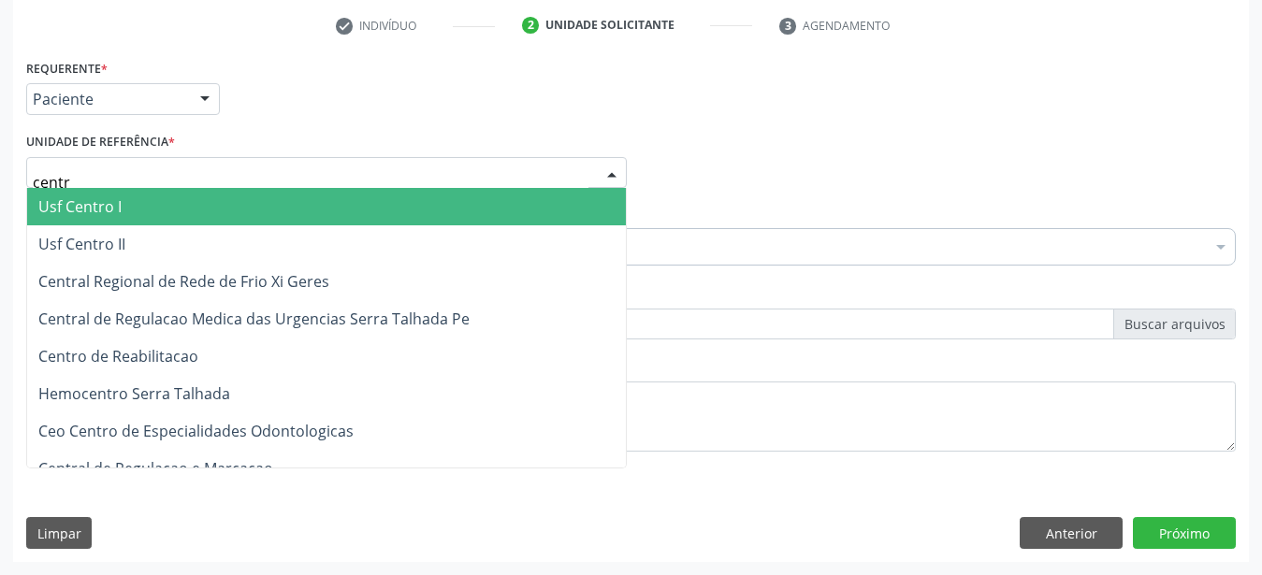
type input "centro"
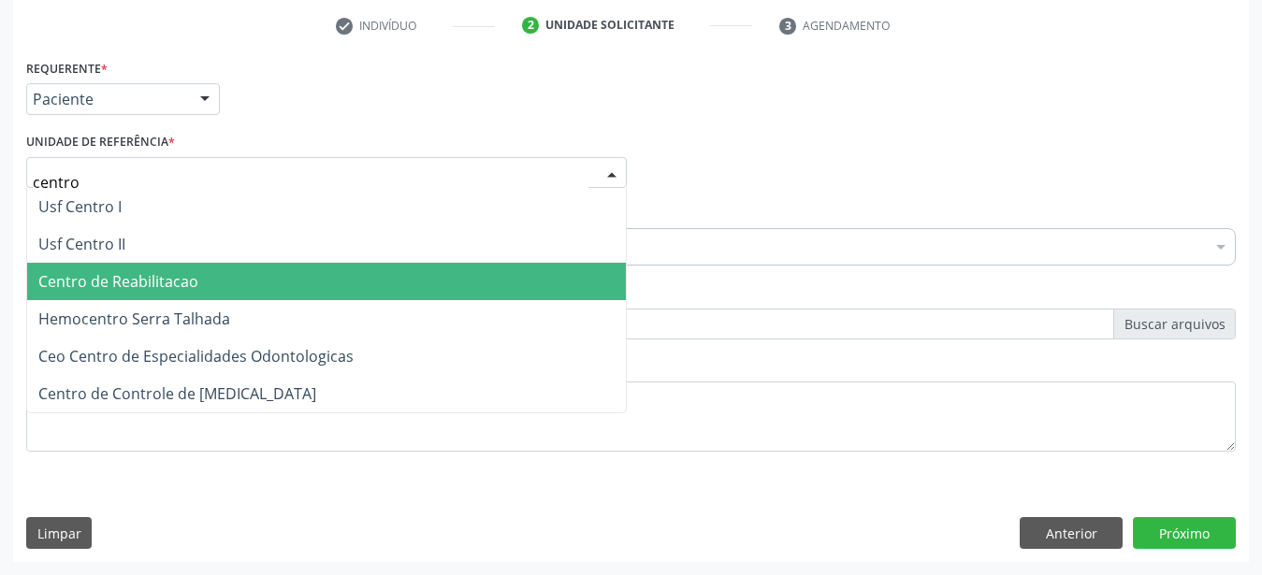
click at [202, 280] on span "Centro de Reabilitacao" at bounding box center [326, 281] width 599 height 37
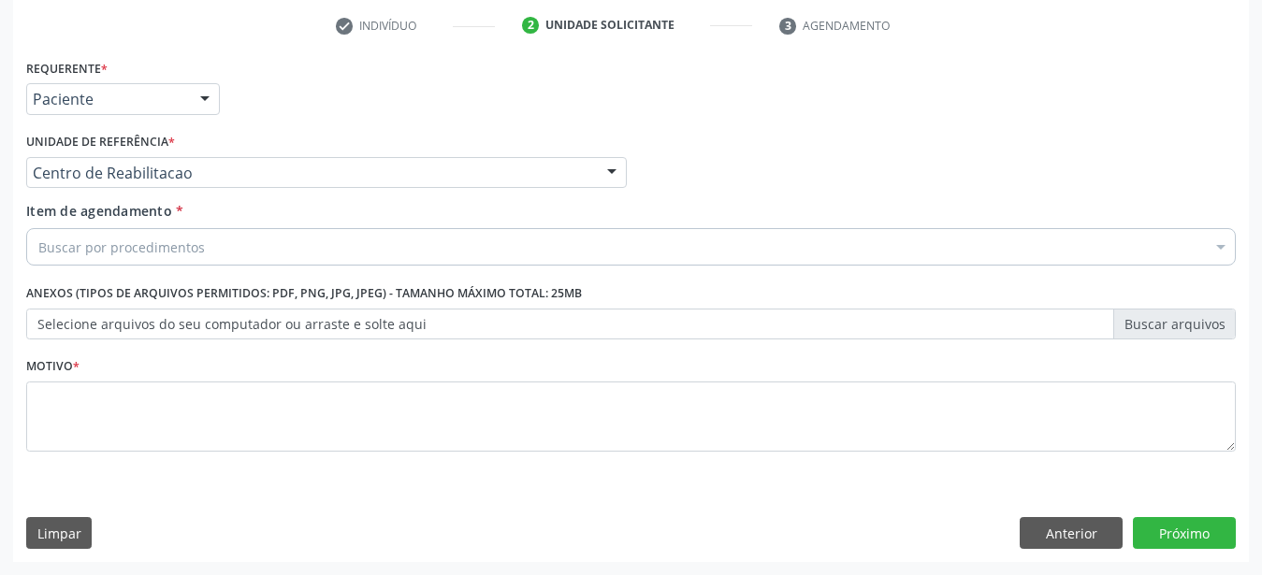
click at [38, 242] on input "Item de agendamento *" at bounding box center [38, 246] width 0 height 37
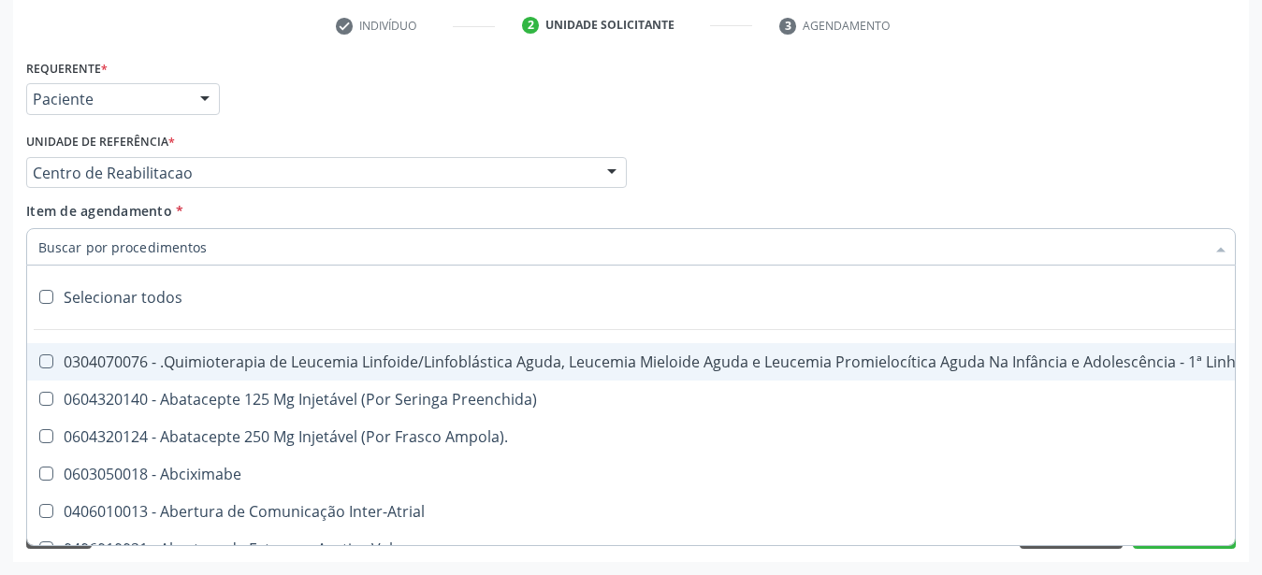
click at [169, 238] on input "Item de agendamento *" at bounding box center [621, 246] width 1167 height 37
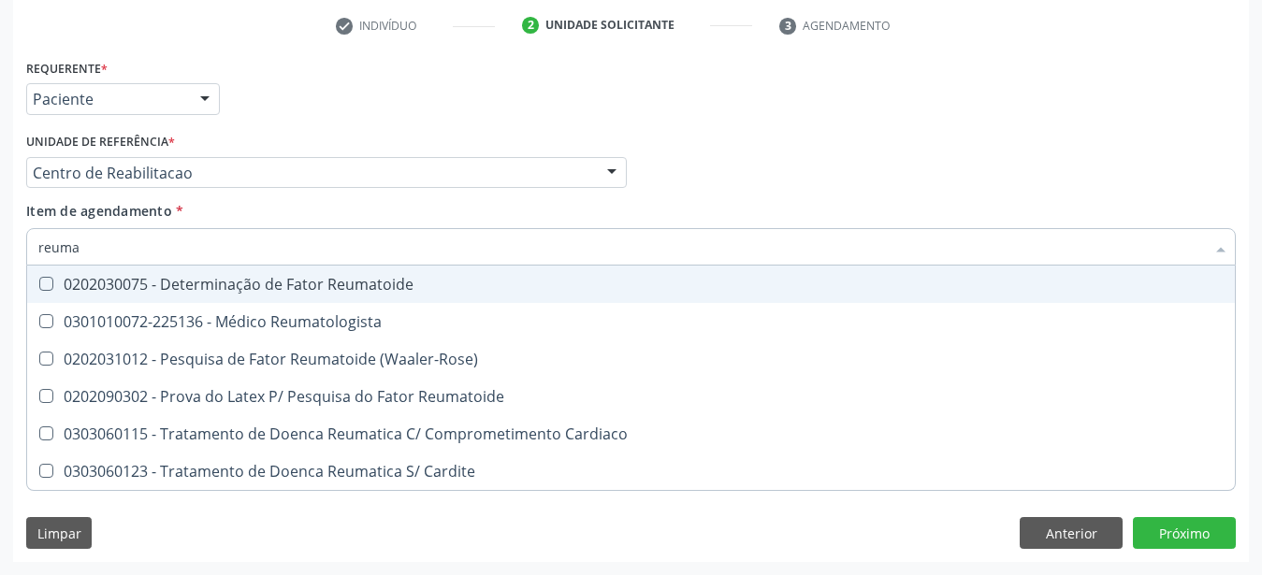
type input "reumat"
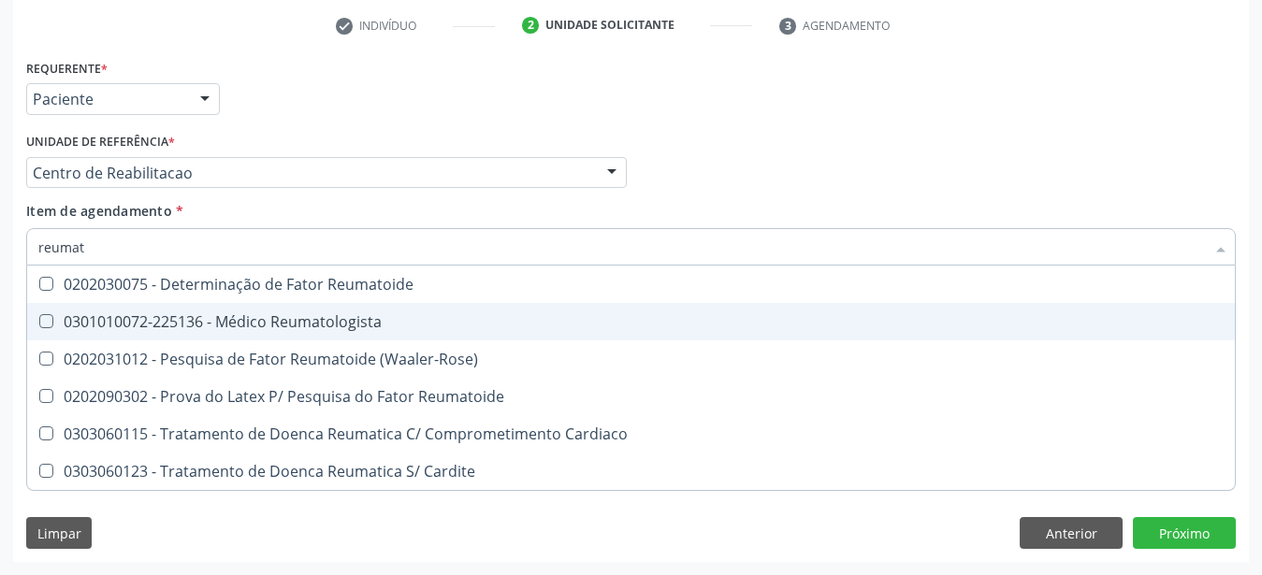
click at [360, 314] on div "0301010072-225136 - Médico Reumatologista" at bounding box center [630, 321] width 1185 height 15
checkbox Reumatologista "true"
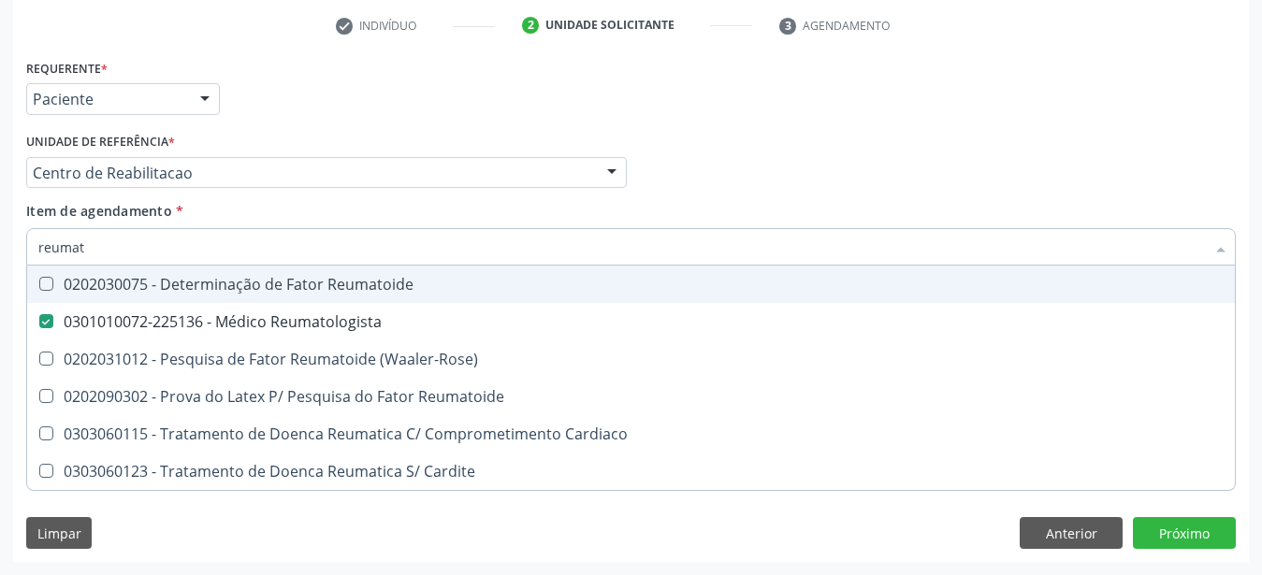
click at [917, 139] on div "Médico Solicitante Por favor, selecione a Unidade de Atendimento primeiro Nenhu…" at bounding box center [631, 164] width 1219 height 73
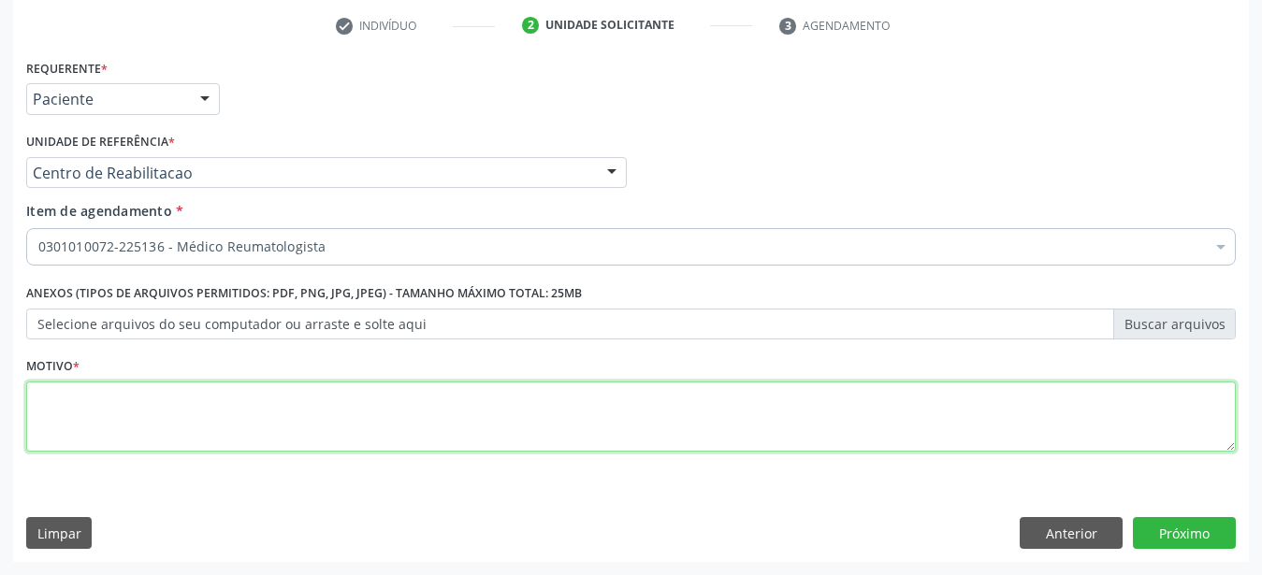
drag, startPoint x: 373, startPoint y: 404, endPoint x: 385, endPoint y: 390, distance: 18.0
click at [374, 404] on textarea at bounding box center [631, 417] width 1210 height 71
type textarea "...."
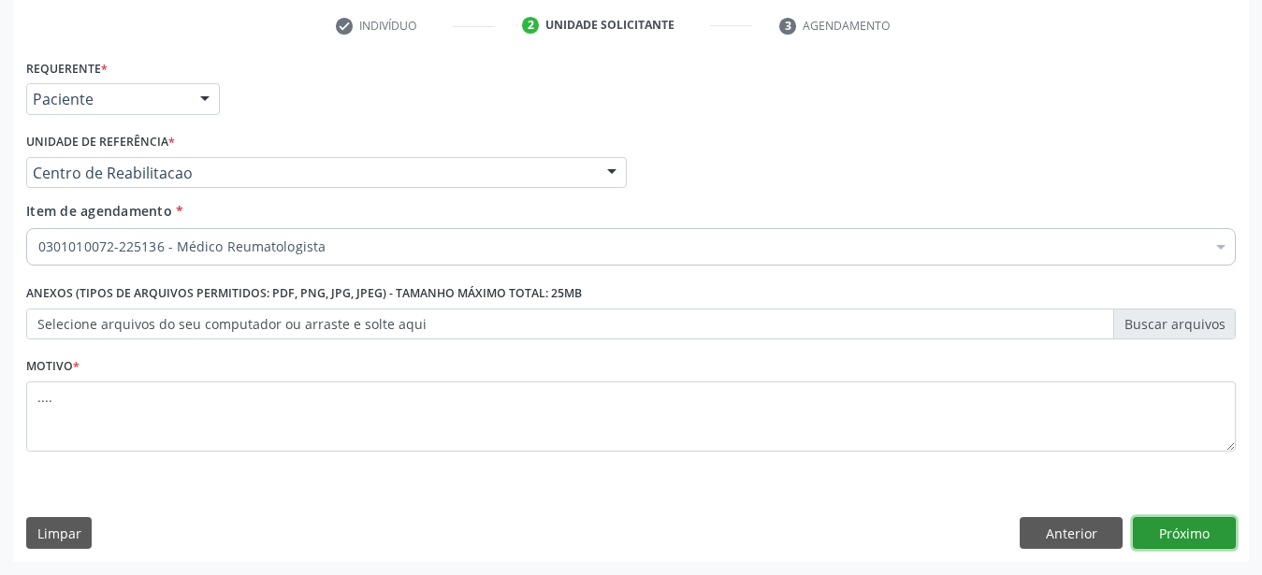
click at [1172, 538] on button "Próximo" at bounding box center [1184, 533] width 103 height 32
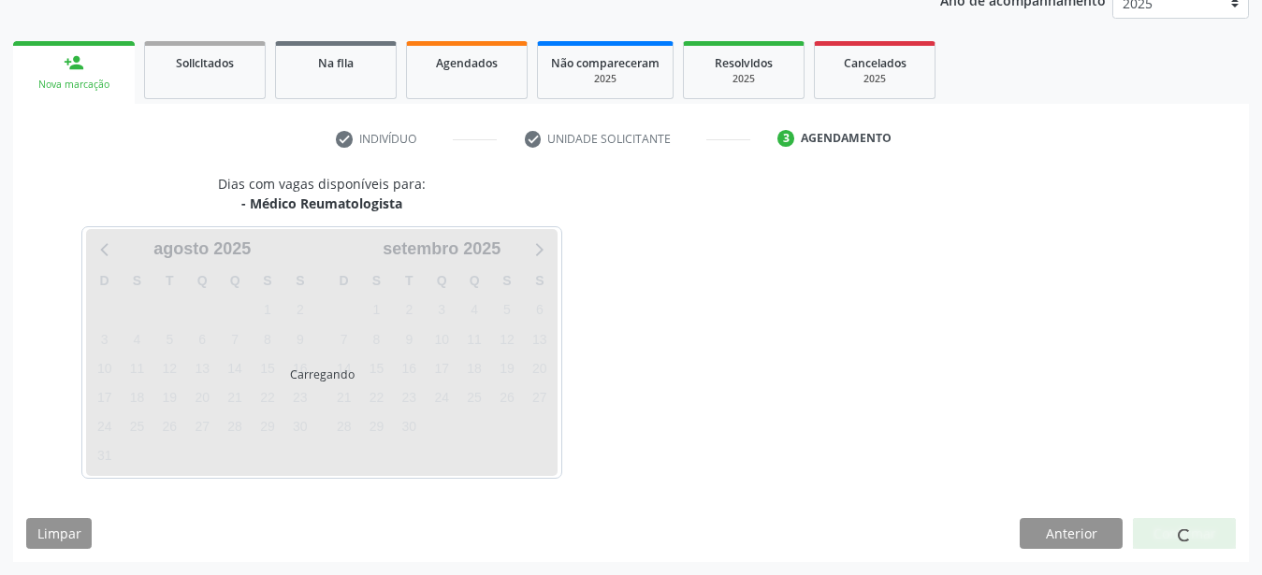
scroll to position [239, 0]
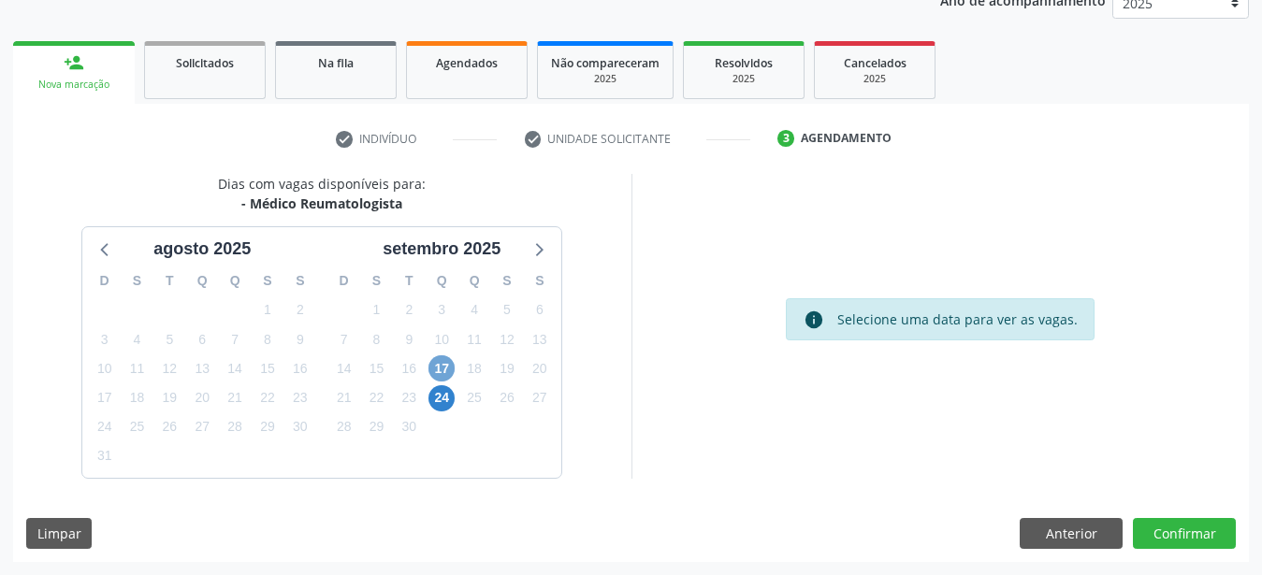
click at [444, 362] on span "17" at bounding box center [441, 369] width 26 height 26
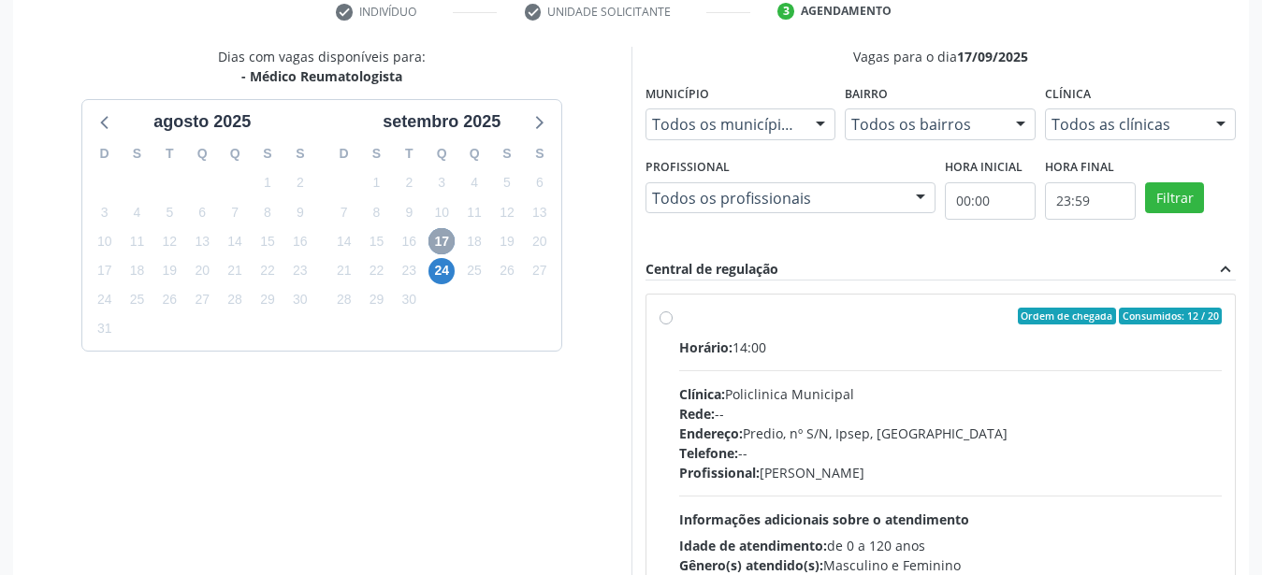
scroll to position [429, 0]
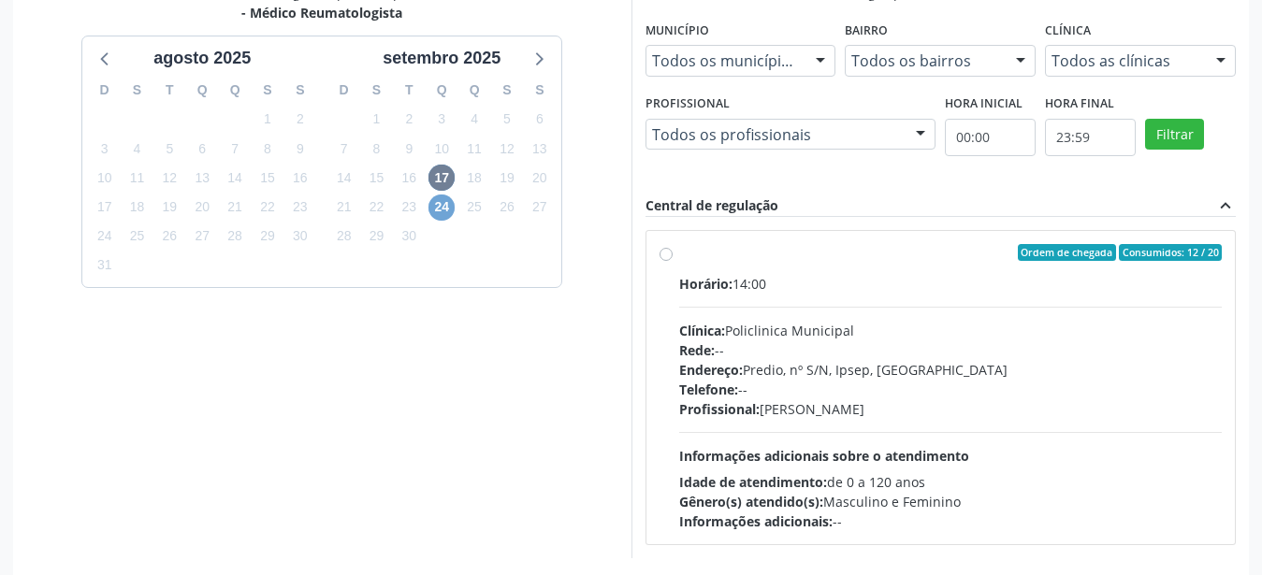
click at [438, 207] on span "24" at bounding box center [441, 208] width 26 height 26
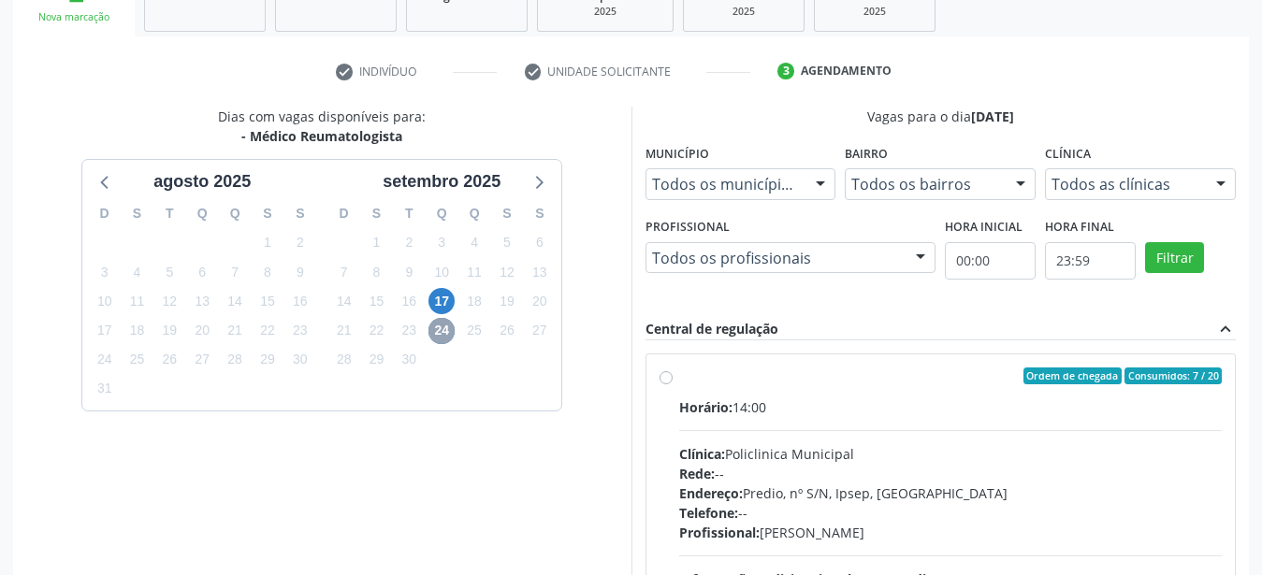
scroll to position [334, 0]
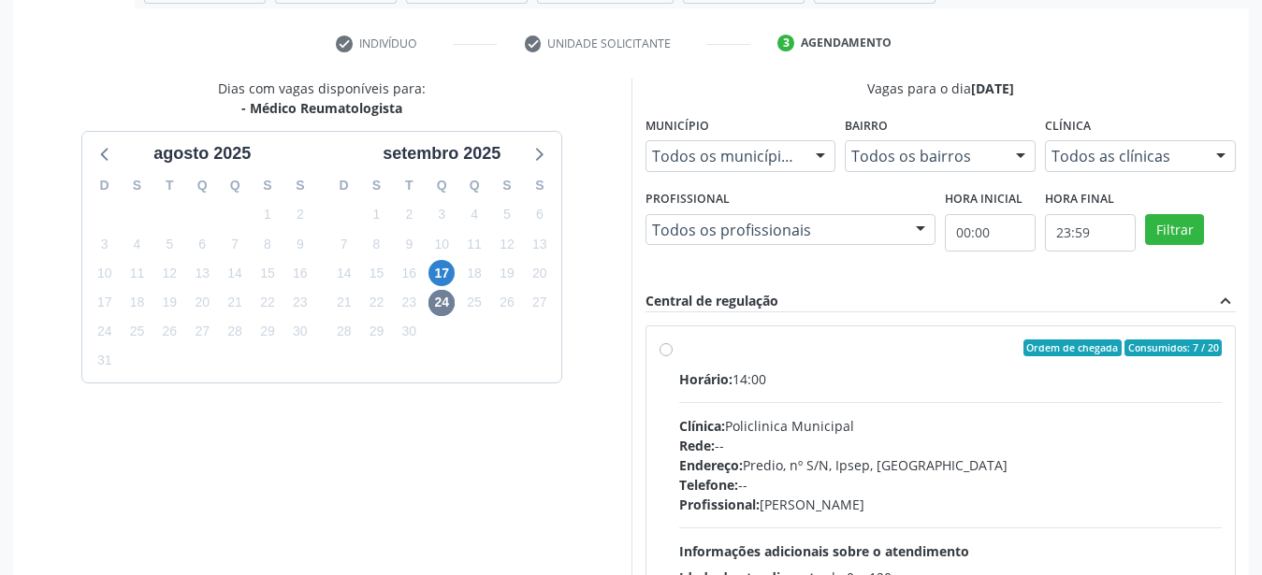
click at [679, 352] on label "Ordem de chegada Consumidos: 7 / 20 Horário: 14:00 Clínica: Policlinica Municip…" at bounding box center [951, 483] width 544 height 287
click at [664, 352] on input "Ordem de chegada Consumidos: 7 / 20 Horário: 14:00 Clínica: Policlinica Municip…" at bounding box center [666, 348] width 13 height 17
radio input "true"
click at [679, 352] on label "Ordem de chegada Consumidos: 7 / 20 Horário: 14:00 Clínica: Policlinica Municip…" at bounding box center [951, 483] width 544 height 287
click at [664, 352] on input "Ordem de chegada Consumidos: 7 / 20 Horário: 14:00 Clínica: Policlinica Municip…" at bounding box center [666, 348] width 13 height 17
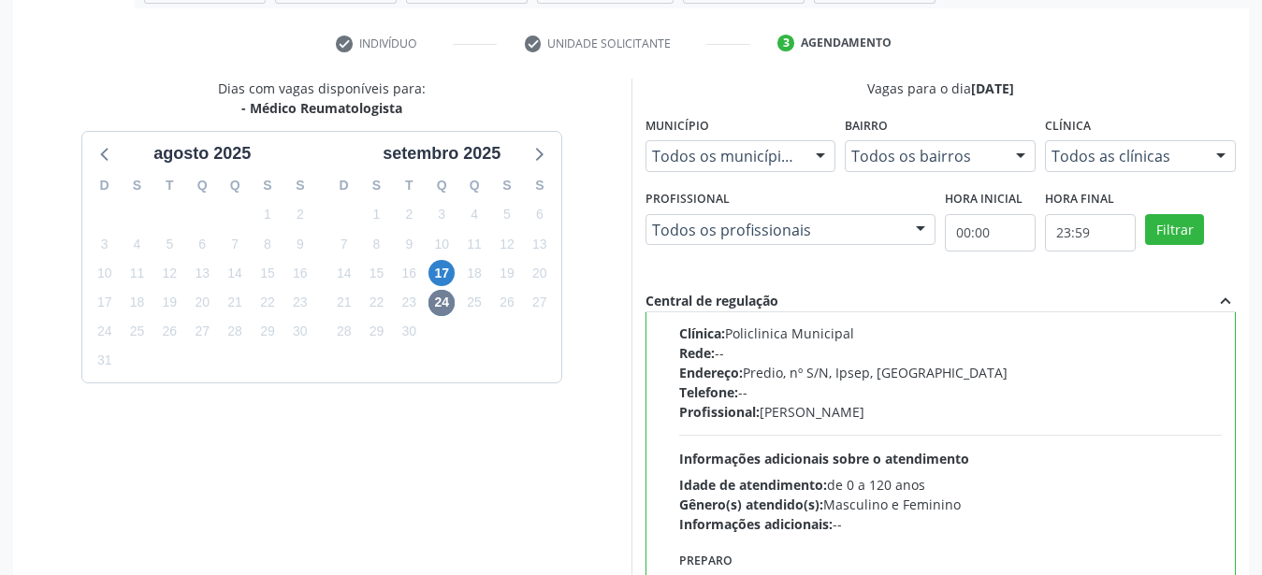
scroll to position [542, 0]
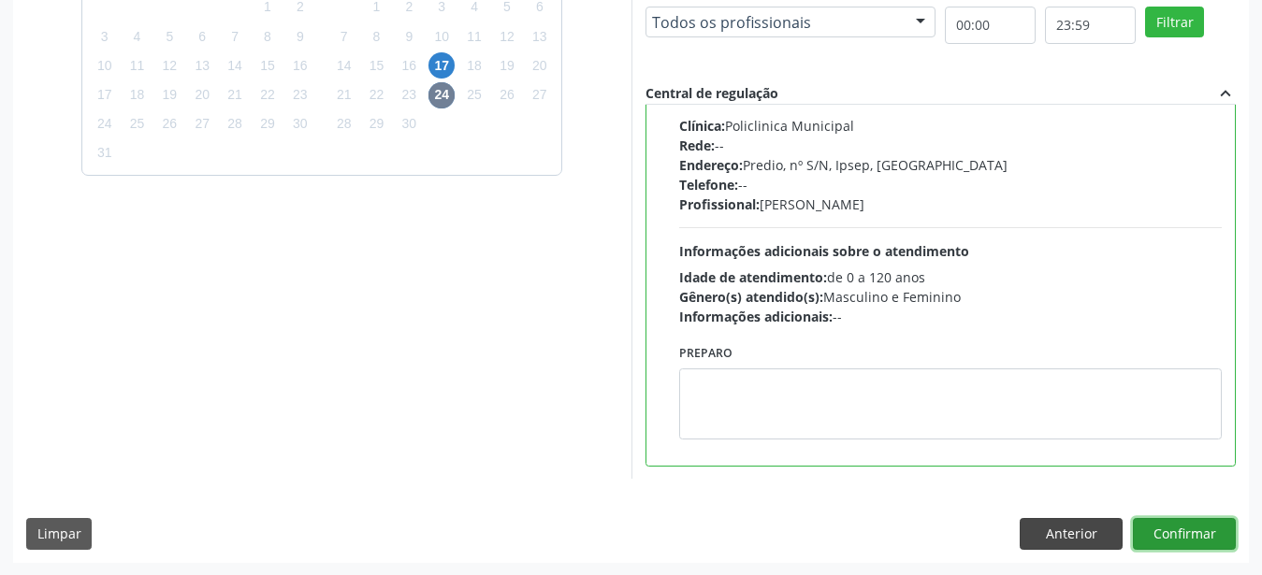
drag, startPoint x: 1180, startPoint y: 536, endPoint x: 1074, endPoint y: 530, distance: 105.9
click at [1179, 535] on button "Confirmar" at bounding box center [1184, 534] width 103 height 32
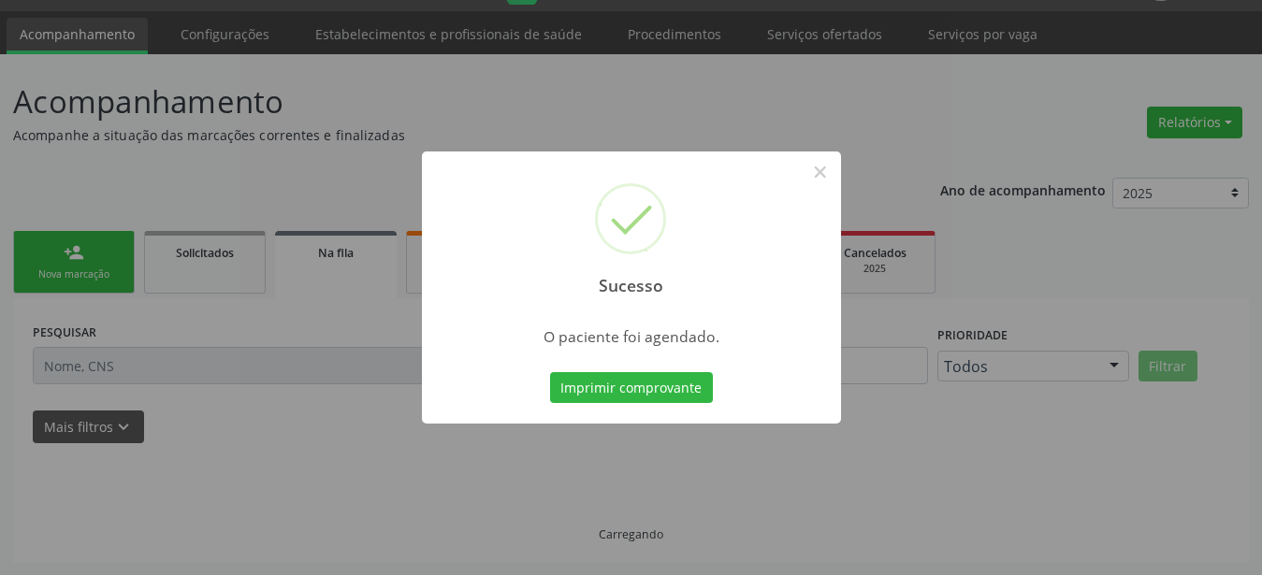
scroll to position [48, 0]
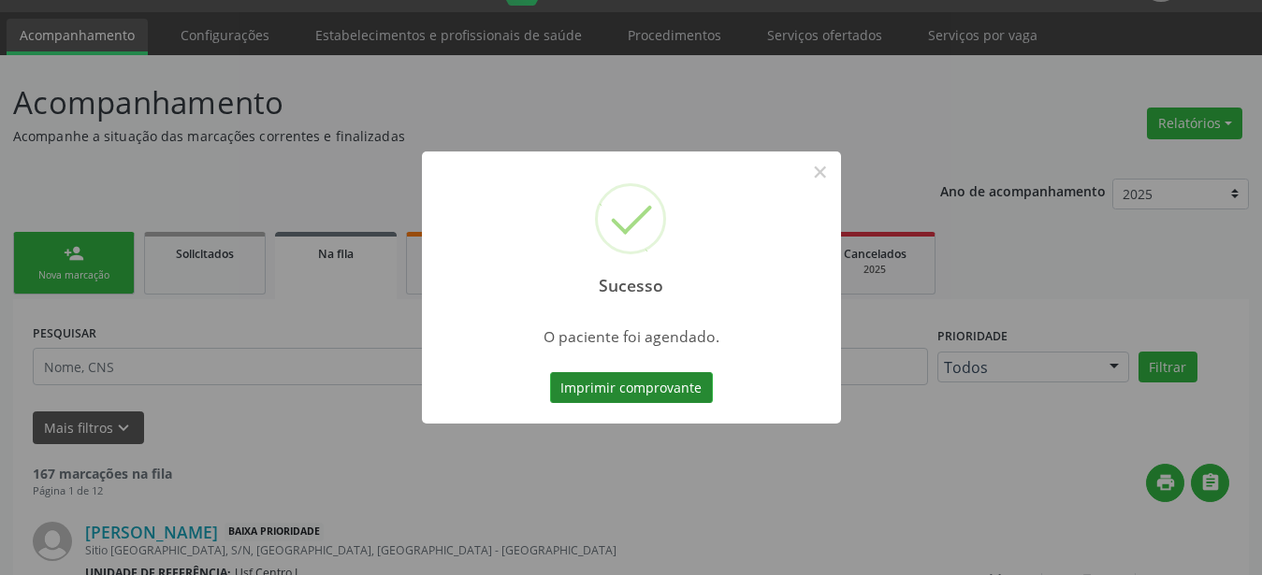
click at [600, 388] on button "Imprimir comprovante" at bounding box center [631, 388] width 163 height 32
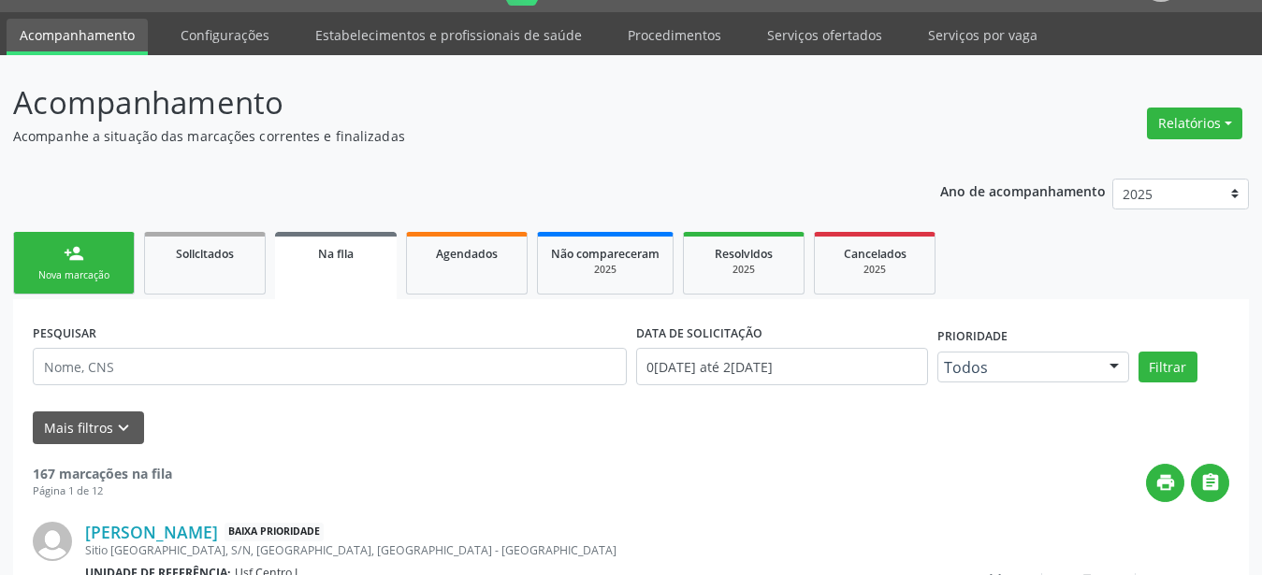
scroll to position [47, 0]
